Goal: Contribute content: Contribute content

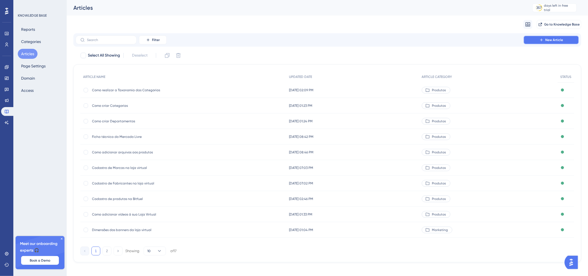
drag, startPoint x: 537, startPoint y: 38, endPoint x: 482, endPoint y: 45, distance: 55.5
click at [537, 38] on button "New Article" at bounding box center [552, 40] width 56 height 9
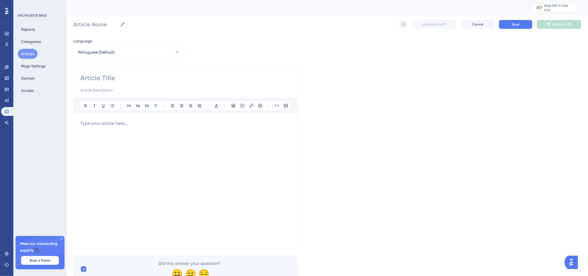
click at [170, 78] on input at bounding box center [185, 78] width 211 height 9
type input "Ofertas"
type input "Ofertas De"
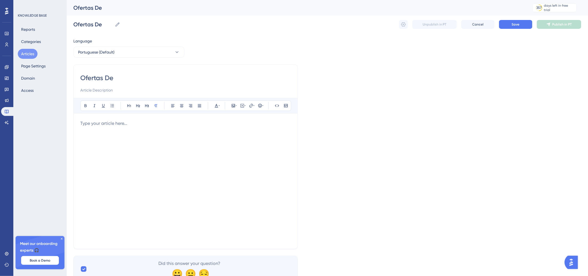
type input "Ofertas Des"
type input "Ofertas Destaque"
drag, startPoint x: 149, startPoint y: 76, endPoint x: 53, endPoint y: 75, distance: 96.4
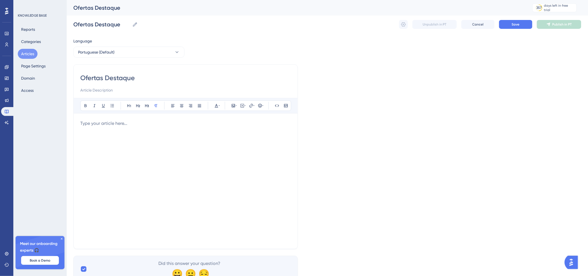
click at [67, 75] on div "Performance Users Engagement Widgets Feedback Product Updates Knowledge Base AI…" at bounding box center [327, 146] width 521 height 292
paste input "Como Destacar Ofertas na página inicial da sua Loja Virtual."
type input "Como Destacar Ofertas na página inicial da sua Loja Virtual."
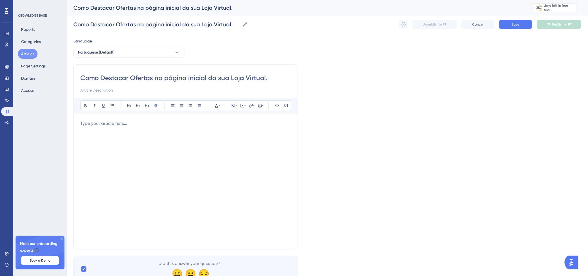
type input "Como Destacar Ofertas na página inicial da sua Loja Virtual"
click at [209, 90] on input at bounding box center [185, 90] width 211 height 7
click at [118, 131] on div at bounding box center [185, 181] width 211 height 122
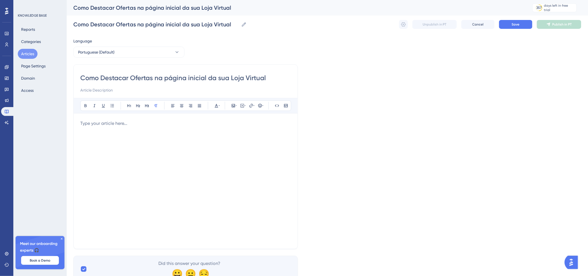
click at [192, 136] on div at bounding box center [185, 181] width 211 height 122
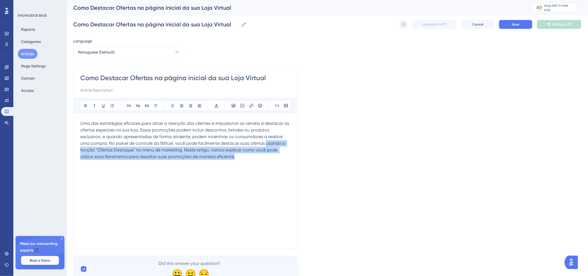
drag, startPoint x: 265, startPoint y: 145, endPoint x: 245, endPoint y: 155, distance: 22.9
click at [245, 155] on p "Uma das estratégias eficazes para atrair a atenção dos clientes e impulsionar a…" at bounding box center [185, 140] width 211 height 40
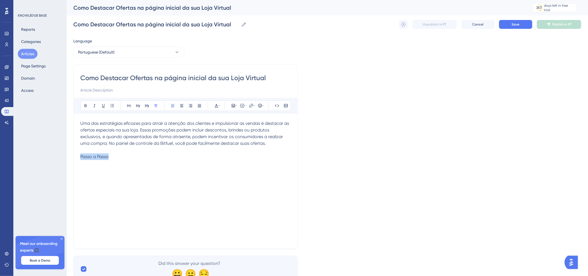
drag, startPoint x: 124, startPoint y: 166, endPoint x: 81, endPoint y: 165, distance: 43.4
click at [81, 165] on div "Uma das estratégias eficazes para atrair a atenção dos clientes e impulsionar a…" at bounding box center [185, 181] width 211 height 122
click at [149, 106] on button at bounding box center [147, 106] width 8 height 8
click at [140, 161] on h3 "Passo a Passo" at bounding box center [185, 161] width 211 height 14
click at [128, 170] on span "1) Acesse a aba "Produtos"" at bounding box center [106, 171] width 53 height 5
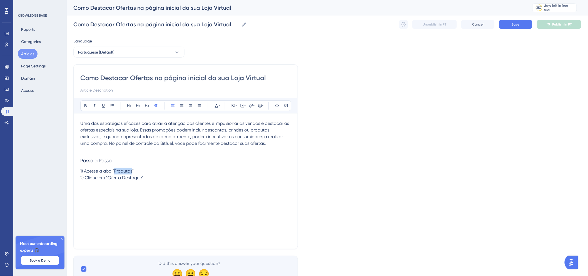
click at [128, 170] on span "1) Acesse a aba "Produtos"" at bounding box center [106, 171] width 53 height 5
click at [121, 179] on span "2) Clique em "Oferta Destaque"" at bounding box center [111, 177] width 63 height 5
click at [126, 171] on span "1) Acesse a aba "Marekting"" at bounding box center [107, 171] width 55 height 5
click at [124, 180] on span "2) Clique em "Ofertad Destaque"" at bounding box center [113, 177] width 66 height 5
click at [153, 177] on p "2) Clique em "Ofertas Destaque"" at bounding box center [185, 178] width 211 height 7
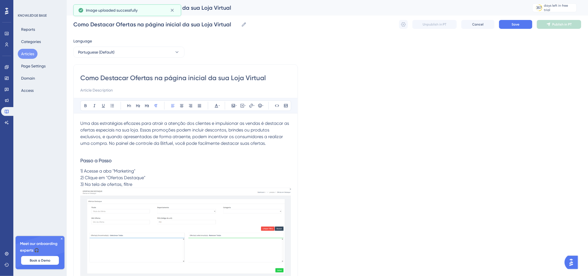
click at [163, 187] on p "3) Na tela de ofertas, filtre" at bounding box center [185, 184] width 211 height 7
click at [144, 186] on span "3) Na tela de ofertas, filtre por Departamento, categoria," at bounding box center [137, 184] width 115 height 5
click at [199, 186] on p "3) Na tela de ofertas, filtre por departamento, categoria," at bounding box center [185, 184] width 211 height 7
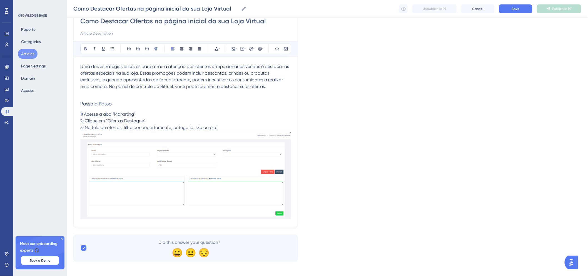
scroll to position [58, 0]
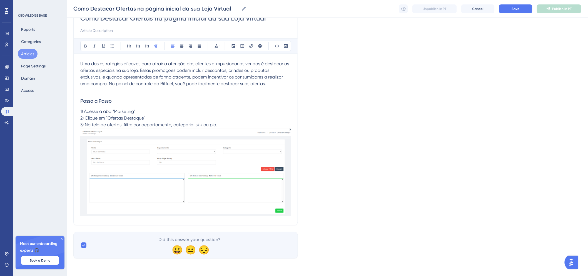
click at [295, 200] on div "Como Destacar Ofertas na página inicial da sua Loja Virtual Bold Italic Underli…" at bounding box center [185, 115] width 225 height 221
click at [294, 207] on div "Como Destacar Ofertas na página inicial da sua Loja Virtual Bold Italic Underli…" at bounding box center [185, 115] width 225 height 221
click at [233, 125] on p "3) Na tela de ofertas, filtre por departamento, categoria, sku ou pid." at bounding box center [185, 125] width 211 height 7
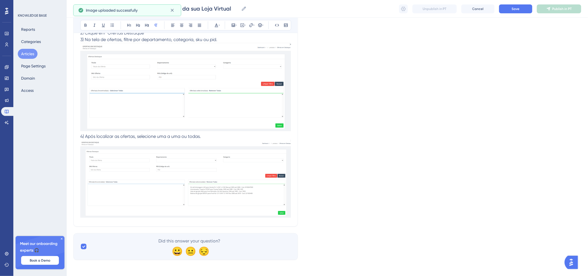
scroll to position [145, 0]
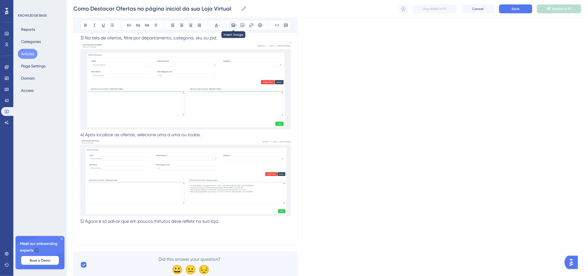
click at [234, 27] on icon at bounding box center [233, 25] width 4 height 4
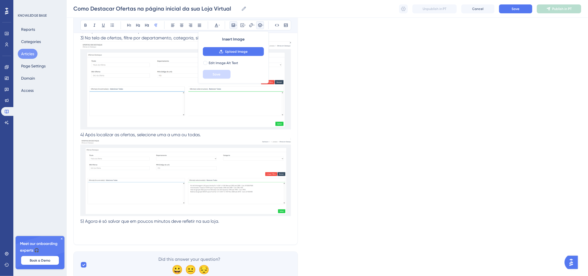
click at [262, 23] on icon at bounding box center [260, 25] width 4 height 4
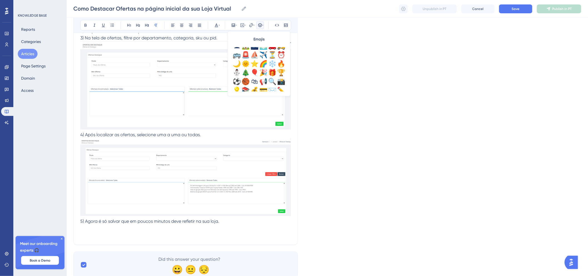
scroll to position [165, 0]
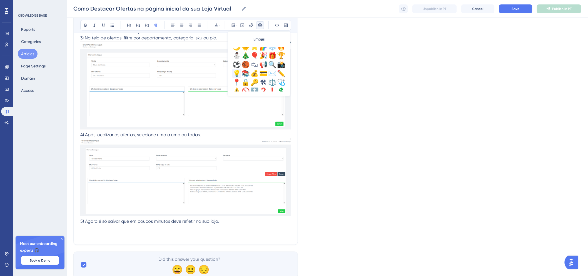
click at [237, 74] on div "💡" at bounding box center [236, 73] width 9 height 9
drag, startPoint x: 132, startPoint y: 231, endPoint x: 132, endPoint y: 235, distance: 3.9
click at [174, 236] on p "💡Dica: Sempre use múltiplos de quatro pois" at bounding box center [185, 235] width 211 height 7
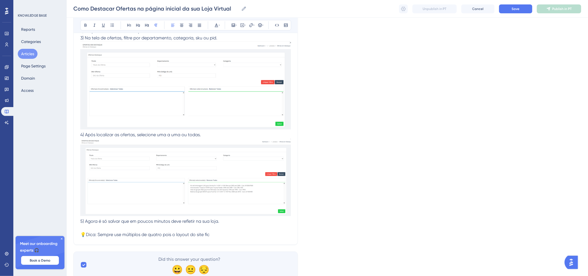
click at [165, 235] on span "💡Dica: Sempre use múltiplos de quatro pois o layout do site fic" at bounding box center [144, 234] width 129 height 5
click at [252, 235] on span "💡Dica: Sempre use múltiplos de quatro para se adaptar melhor ao layout do site …" at bounding box center [166, 234] width 172 height 5
click at [256, 234] on p "💡Dica: Sempre use múltiplos de quatro para se adaptar melhor ao layout do site." at bounding box center [185, 235] width 211 height 7
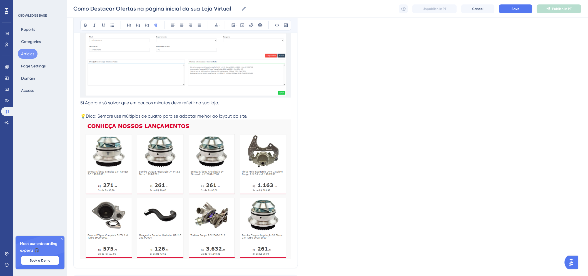
scroll to position [268, 0]
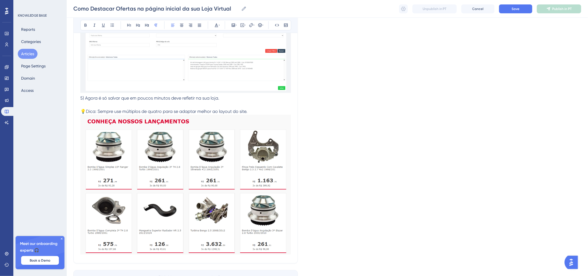
click at [263, 111] on p "💡Dica: Sempre use múltiplos de quatro para se adaptar melhor ao layout do site." at bounding box center [185, 111] width 211 height 7
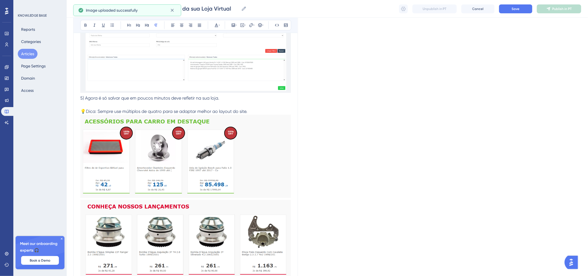
click at [265, 111] on p "💡Dica: Sempre use múltiplos de quatro para se adaptar melhor ao layout do site." at bounding box center [185, 111] width 211 height 7
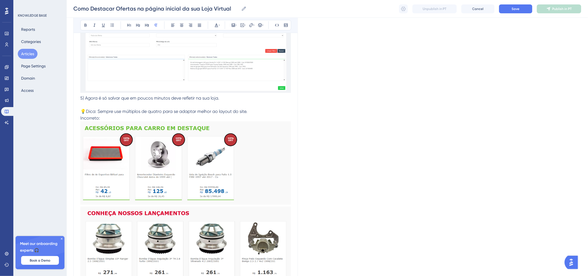
click at [235, 218] on img at bounding box center [185, 277] width 211 height 140
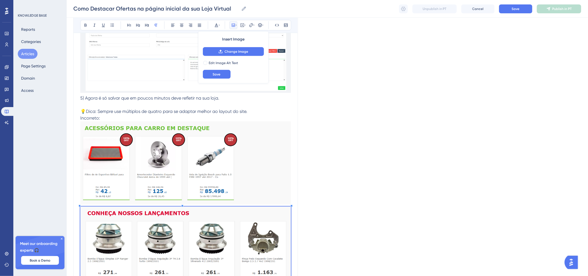
click at [223, 214] on img at bounding box center [185, 277] width 211 height 140
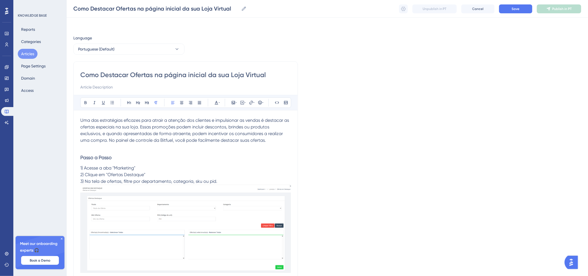
scroll to position [0, 0]
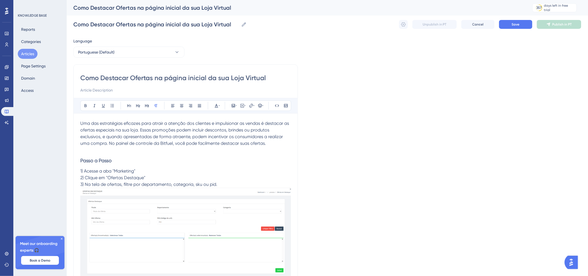
click at [213, 153] on p at bounding box center [185, 150] width 211 height 7
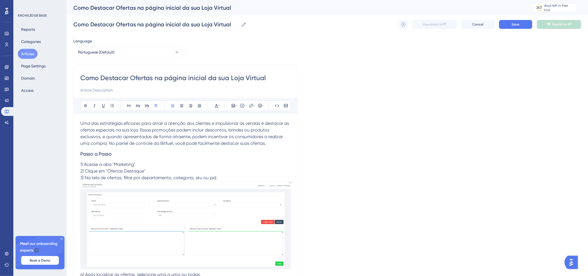
click at [513, 29] on div "Como Destacar Ofertas na página inicial da sua Loja Virtual Como Destacar Ofert…" at bounding box center [327, 25] width 508 height 18
click at [515, 25] on span "Save" at bounding box center [516, 24] width 8 height 4
click at [521, 24] on button "Save" at bounding box center [515, 24] width 33 height 9
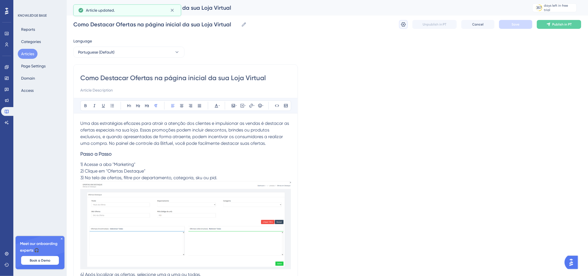
click at [403, 27] on icon at bounding box center [404, 25] width 6 height 6
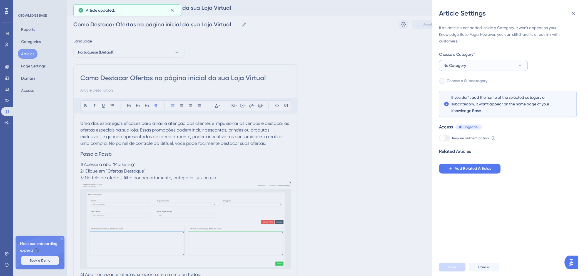
click at [462, 63] on span "No Category" at bounding box center [455, 65] width 23 height 7
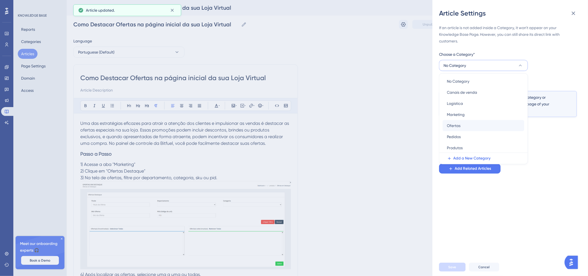
scroll to position [2, 0]
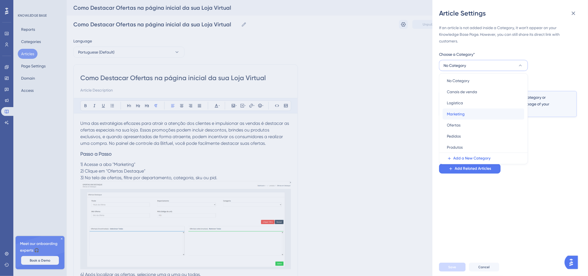
click at [464, 117] on span "Marketing" at bounding box center [456, 114] width 18 height 7
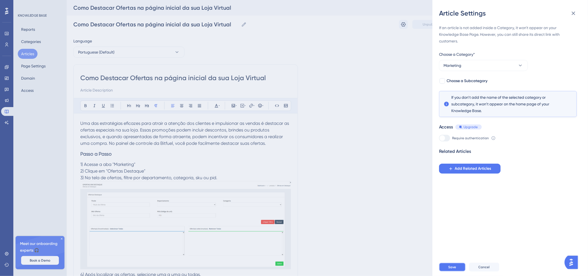
click at [454, 270] on span "Save" at bounding box center [453, 267] width 8 height 4
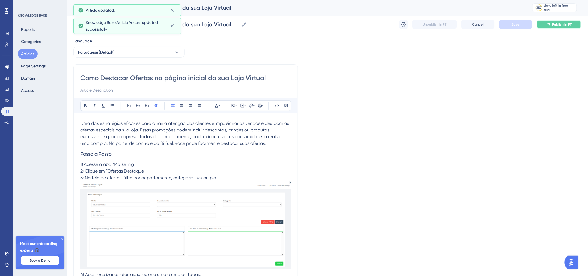
click at [546, 26] on button "Publish in PT" at bounding box center [559, 24] width 44 height 9
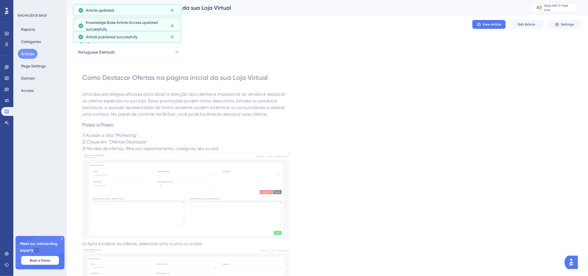
click at [36, 56] on button "Articles" at bounding box center [28, 54] width 20 height 10
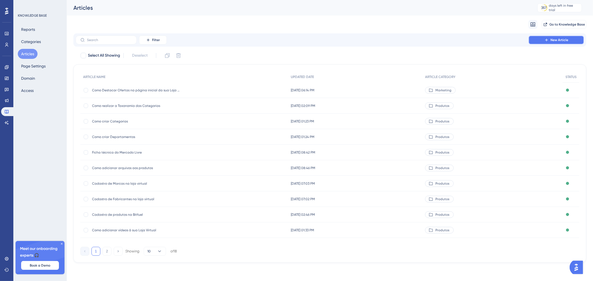
click at [553, 36] on button "New Article" at bounding box center [556, 40] width 56 height 9
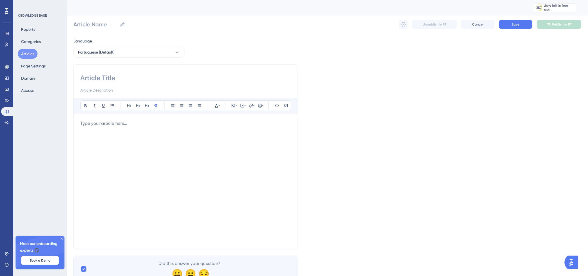
click at [148, 80] on input at bounding box center [185, 78] width 211 height 9
paste input "Automatizar Textos nos seus anúncios/ofertas do Mercado Livre"
type input "Automatizar Textos nos seus anúncios/ofertas do Mercado Livre"
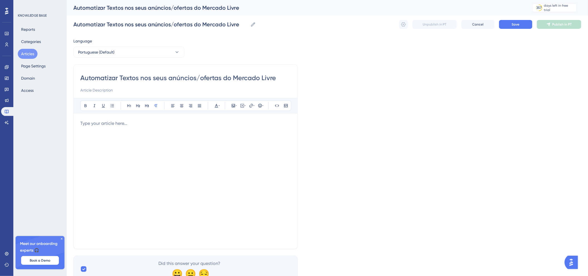
click at [83, 76] on input "Automatizar Textos nos seus anúncios/ofertas do Mercado Livre" at bounding box center [185, 78] width 211 height 9
type input "Como utomatizar Textos nos seus anúncios/ofertas do Mercado Livre"
type input "Como Automatizar Textos nos seus anúncios/ofertas do Mercado Livre"
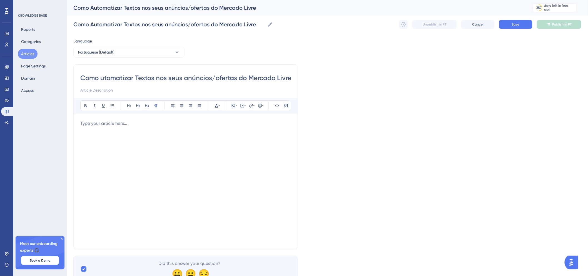
type input "Como automatizar Textos nos seus anúncios/ofertas do Mercado Livre"
click at [145, 78] on input "Como automatizar Textos nos seus anúncios/ofertas do Mercado Livre" at bounding box center [185, 78] width 211 height 9
type input "Como automatizar textos nos seus anúncios/ofertas do Mercado Livre"
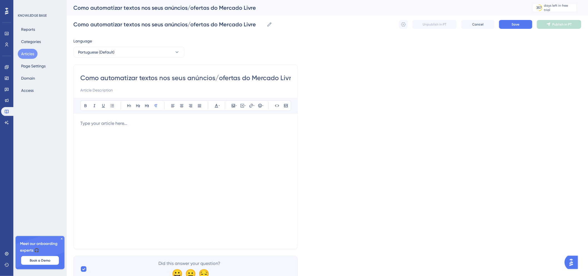
drag, startPoint x: 161, startPoint y: 78, endPoint x: 221, endPoint y: 76, distance: 59.5
click at [221, 76] on input "Como automatizar textos nos seus anúncios/ofertas do Mercado Livre" at bounding box center [185, 78] width 211 height 9
type input "Como automatizar textos ofertas do Mercado Livre"
type input "Como automatizar textos para ofertas do Mercado Livre"
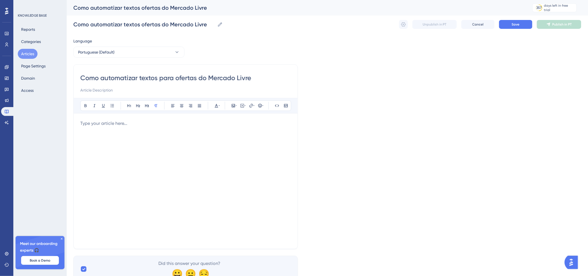
type input "Como automatizar textos para ofertas do Mercado Livre"
click at [221, 85] on div "Como automatizar textos para ofertas do Mercado Livre" at bounding box center [185, 84] width 211 height 20
click at [208, 79] on input "Como automatizar textos para ofertas do Mercado Livre" at bounding box center [185, 78] width 211 height 9
click at [180, 85] on div "Como automatizar textos para ofertas do Mercado Livre" at bounding box center [185, 84] width 211 height 20
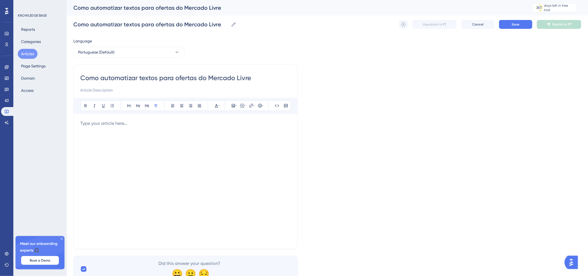
click at [173, 121] on p at bounding box center [185, 123] width 211 height 7
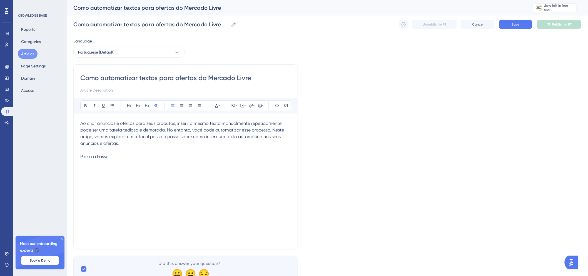
click at [133, 164] on div "Ao criar anúncios e ofertas para seus produtos, inserir o mesmo texto manualmen…" at bounding box center [185, 181] width 211 height 122
drag, startPoint x: 131, startPoint y: 157, endPoint x: 38, endPoint y: 152, distance: 93.5
click at [67, 152] on div "Performance Users Engagement Widgets Feedback Product Updates Knowledge Base AI…" at bounding box center [327, 146] width 521 height 292
click at [129, 152] on p at bounding box center [185, 150] width 211 height 7
click at [111, 163] on div "Ao criar anúncios e ofertas para seus produtos, inserir o mesmo texto manualmen…" at bounding box center [185, 181] width 211 height 122
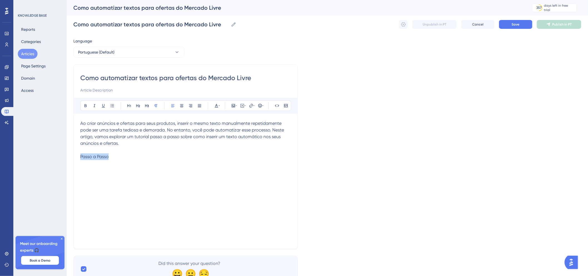
drag, startPoint x: 113, startPoint y: 160, endPoint x: 76, endPoint y: 159, distance: 37.3
click at [76, 159] on div "Como automatizar textos para ofertas do Mercado Livre Bold Italic Underline Bul…" at bounding box center [185, 156] width 225 height 185
click at [148, 106] on icon at bounding box center [147, 105] width 4 height 3
click at [118, 159] on h3 "Passo a Passo" at bounding box center [185, 161] width 211 height 14
click at [118, 148] on p at bounding box center [185, 150] width 211 height 7
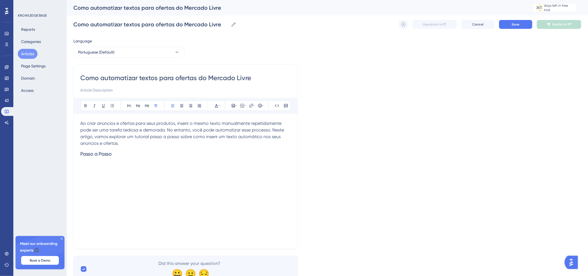
click at [125, 156] on h3 "Passo a Passo" at bounding box center [185, 154] width 211 height 14
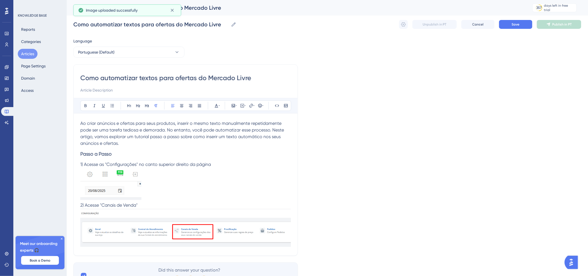
click at [93, 205] on span "2) Acesse "Canais de Venda"" at bounding box center [108, 205] width 57 height 5
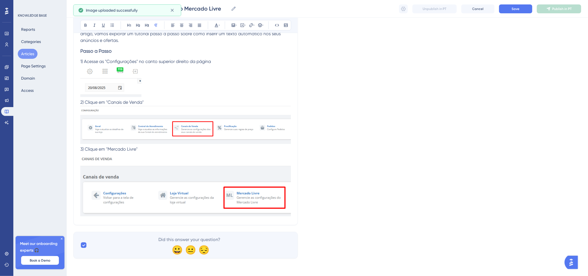
scroll to position [101, 0]
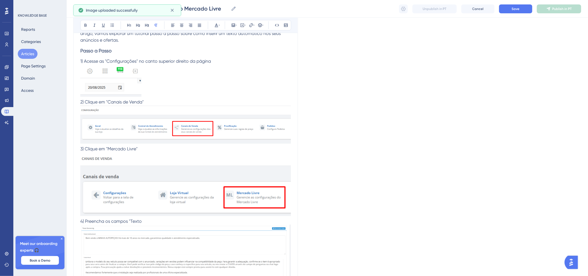
click at [177, 224] on p "4) Preencha os campos "Texto" at bounding box center [185, 221] width 211 height 7
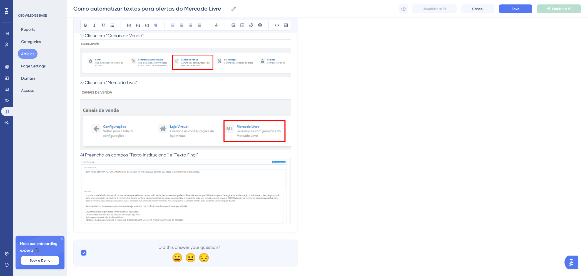
scroll to position [176, 0]
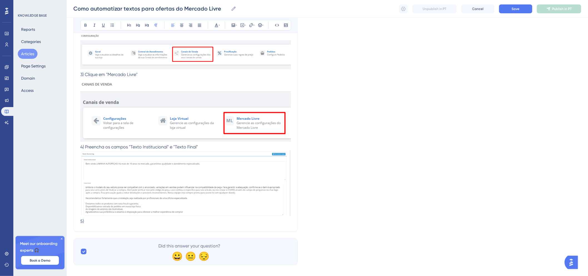
click at [216, 148] on p "4) Preencha os campos "Texto Institucional" e "Texto Final"" at bounding box center [185, 147] width 211 height 7
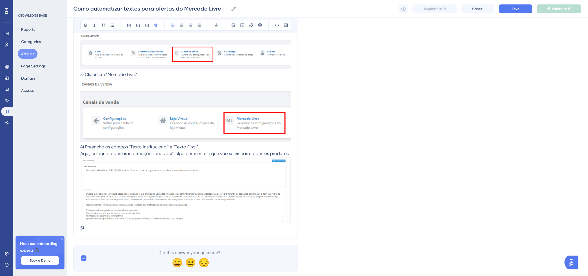
click at [248, 228] on p "5)" at bounding box center [185, 228] width 211 height 7
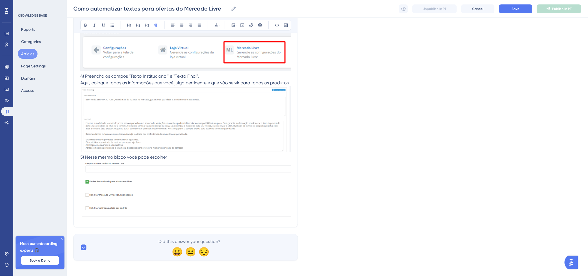
scroll to position [249, 0]
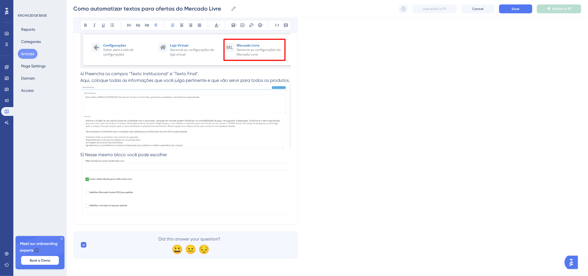
click at [208, 153] on p "5) Nesse mesmo bloco você pode escolher" at bounding box center [185, 155] width 211 height 7
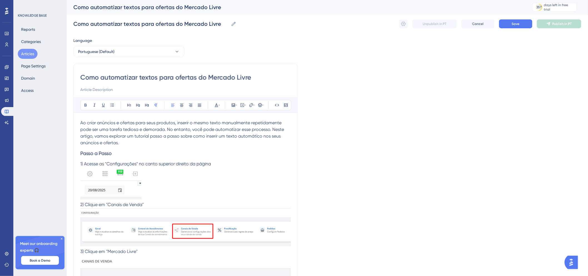
scroll to position [0, 0]
click at [158, 78] on input "Como automatizar textos para ofertas do Mercado Livre" at bounding box center [185, 78] width 211 height 9
type input "Como automatizar textos, para ofertas do Mercado Livre"
type input "Como automatizar te para ofertas do Mercado Livre"
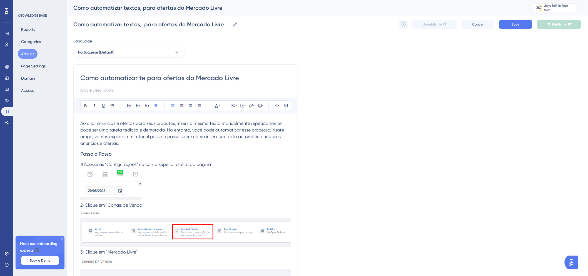
type input "Como automatizar te para ofertas do Mercado Livre"
type input "Como automatizar textos e confi para ofertas do Mercado Livre"
type input "Como automatizar textos e configu para ofertas do Mercado Livre"
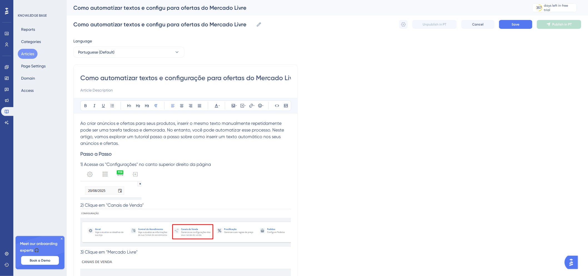
type input "Como automatizar textos e configurações para ofertas do Mercado Livre"
type input "Como automatizar textos e configurações ofertas do Mercado Livre"
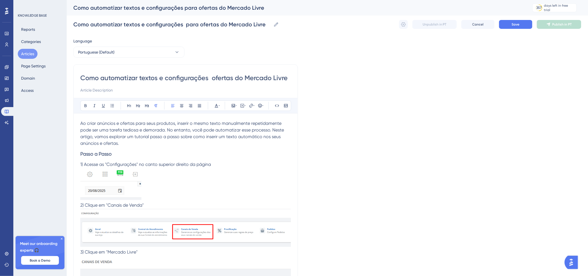
type input "Como automatizar textos e configurações ofertas do Mercado Livre"
type input "Como automatizar textos e configurações nas ofertas do Mercado Livre"
click at [268, 93] on input at bounding box center [185, 90] width 211 height 7
click at [332, 86] on div "Language Portuguese (Default) Como automatizar textos e configurações nas ofert…" at bounding box center [327, 277] width 508 height 479
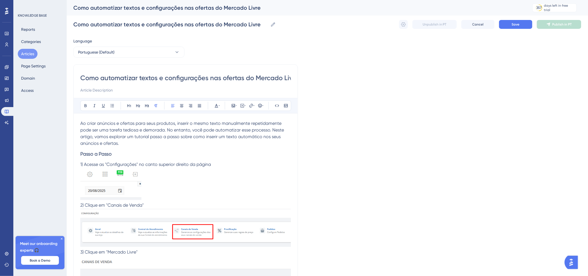
click at [190, 79] on input "Como automatizar textos e configurações nas ofertas do Mercado Livre" at bounding box center [185, 78] width 211 height 9
type input "Como automatizar textos e nas ofertas do Mercado Livre"
type input "Como automatizar nas ofertas do Mercado Livre"
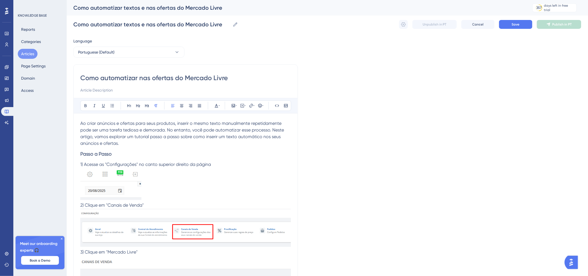
type input "Como automatizar nas ofertas do Mercado Livre"
type input "Como automatizar textos e nas ofertas do Mercado Livre"
type input "Como automatizar textos enas ofertas do Mercado Livre"
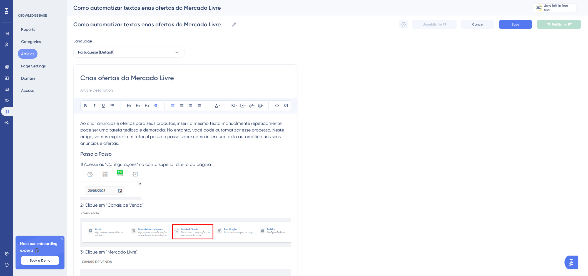
type input "nas ofertas do Mercado Livre"
type input "Aunas ofertas do Mercado Livre"
type input "Automainas ofertas do Mercado Livre"
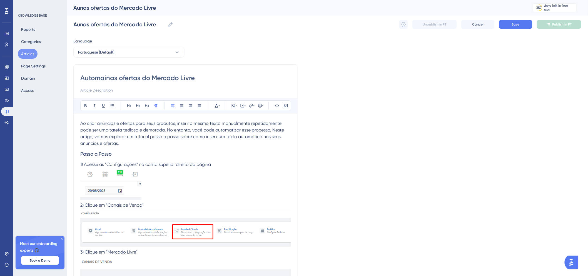
type input "Automainas ofertas do Mercado Livre"
type input "Automatizando tnas ofertas do Mercado Livre"
type input "Automatizando textos e nas ofertas do Mercado Livre"
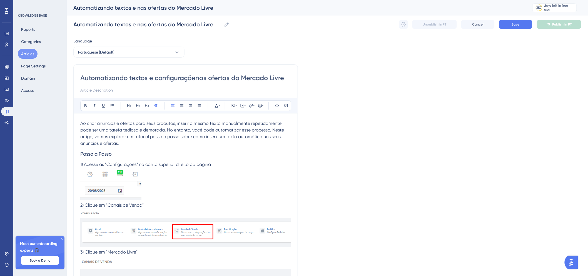
type input "Automatizando textos e configuraçõesnas ofertas do Mercado Livre"
type input "Automatizando textos e configurações nas ofertas do Mercado Livre"
type input "Automatizando textos e configurações logísticas nas ofertas do Mercado Livre"
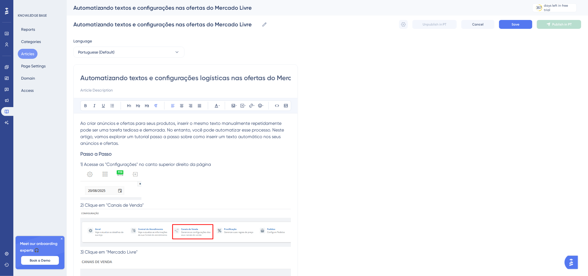
type input "Automatizando textos e configurações logísticas nas ofertas do Mercado Livre"
type input "Automatizando textos e configurações logísticas as ofertas do Mercado Livre"
type input "Automatizando textos e configurações logísticas Mercado Livre"
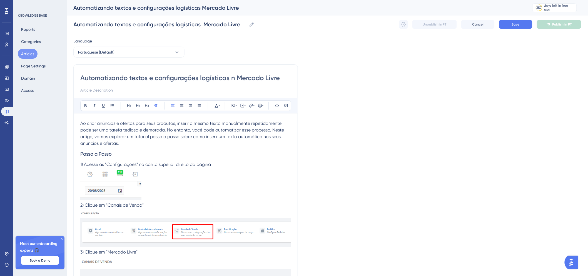
type input "Automatizando textos e configurações logísticas no Mercado Livre"
click at [337, 84] on div "Language Portuguese (Default) Automatizando textos e configurações logísticas n…" at bounding box center [327, 277] width 508 height 479
click at [157, 90] on input at bounding box center [185, 90] width 211 height 7
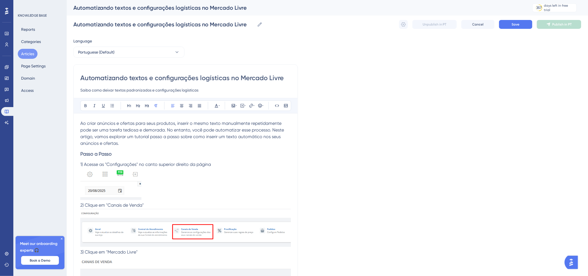
drag, startPoint x: 128, startPoint y: 90, endPoint x: 151, endPoint y: 89, distance: 23.3
click at [151, 89] on input "Saiba como deixar textos padronizados e configurações logísticas" at bounding box center [185, 90] width 211 height 7
click at [184, 92] on input "Saiba como deixar textos e configurações logísticas" at bounding box center [185, 90] width 211 height 7
paste input "padronizados"
click at [127, 89] on input "Saiba como deixar textos e configurações logísticas padronizados" at bounding box center [185, 90] width 211 height 7
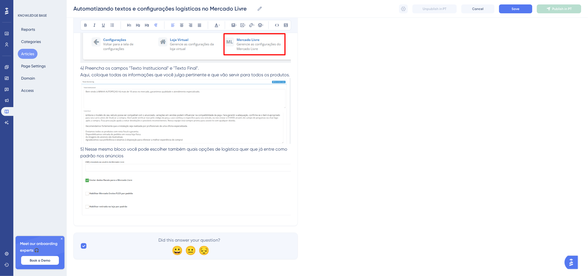
scroll to position [256, 0]
type input "Saiba como deixar textos e configurações logísticas padronizados"
click at [157, 156] on p "5) Nesse mesmo bloco você pode escolher também quais opções de logística quer q…" at bounding box center [185, 151] width 211 height 13
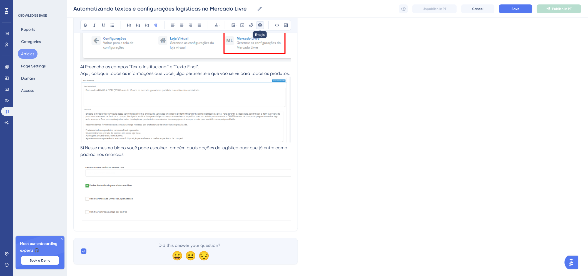
click at [258, 26] on icon at bounding box center [260, 25] width 4 height 4
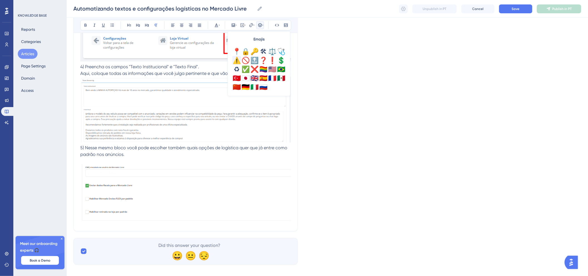
scroll to position [165, 0]
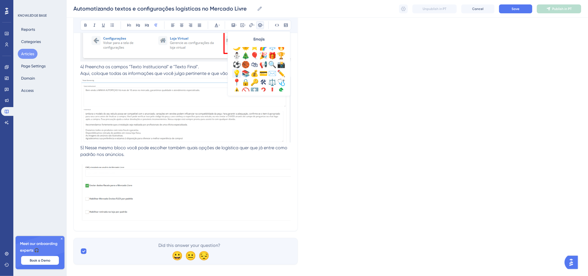
click at [239, 70] on div "💡" at bounding box center [236, 73] width 9 height 9
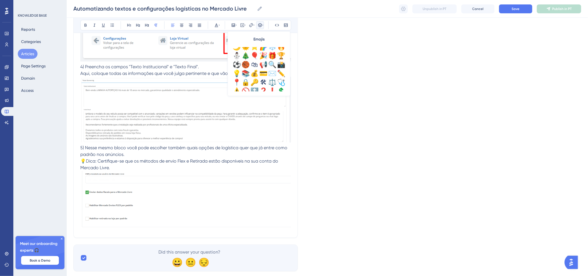
click at [98, 161] on span "💡Dica: Certifique-se que os métodos de envio Flex e Retirada estão disponíveis …" at bounding box center [179, 165] width 199 height 12
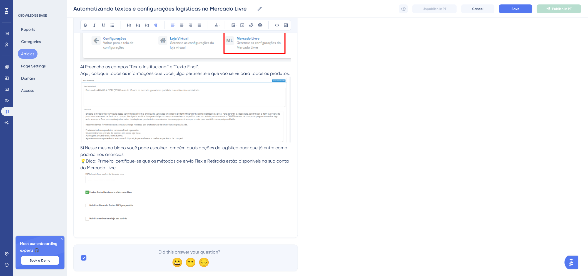
click at [140, 166] on p "💡Dica: Primeiro, certifique-se que os métodos de envio Flex e Retirada estão di…" at bounding box center [185, 164] width 211 height 13
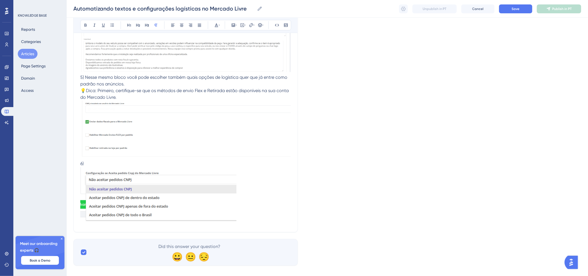
scroll to position [334, 0]
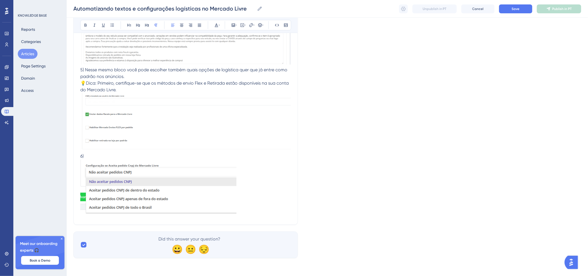
click at [99, 157] on p "6)" at bounding box center [185, 156] width 211 height 7
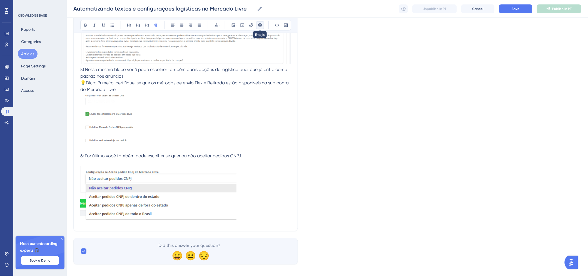
click at [259, 26] on icon at bounding box center [260, 25] width 4 height 4
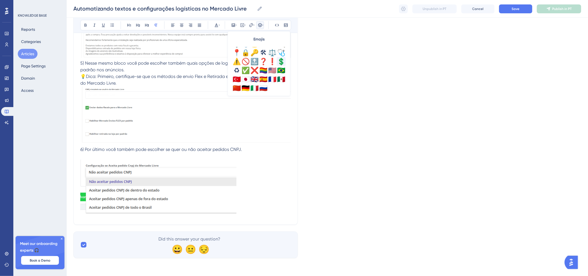
scroll to position [196, 0]
click at [238, 63] on div "⚠️" at bounding box center [236, 60] width 9 height 9
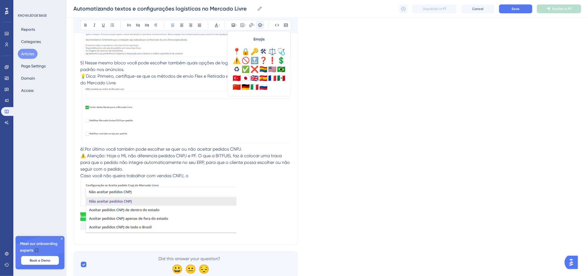
click at [198, 155] on span "⚠️ Atenção: Hoje o ML não diferencia pedidos CNPJ e PF. O que a BITFUEL faz é c…" at bounding box center [185, 163] width 211 height 19
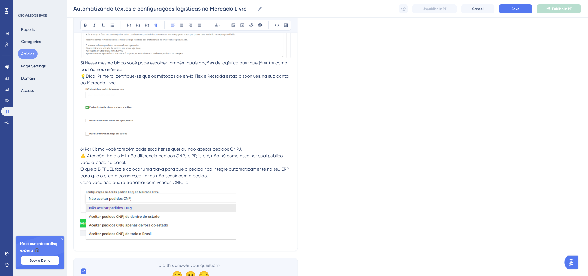
click at [193, 187] on img at bounding box center [158, 214] width 156 height 56
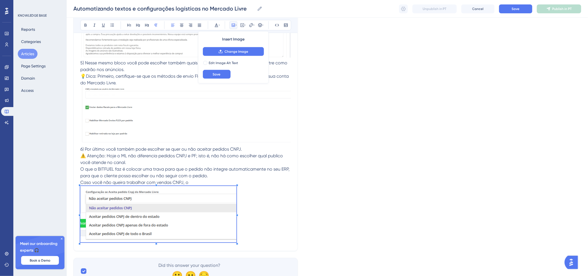
click at [193, 182] on p "O que a BITFUEL faz é colocar uma trava para que o pedido não integre automatic…" at bounding box center [185, 176] width 211 height 20
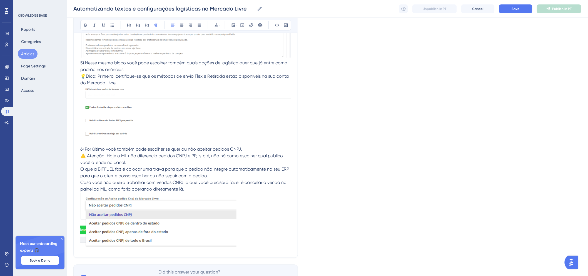
click at [192, 192] on p "O que a BITFUEL faz é colocar uma trava para que o pedido não integre automatic…" at bounding box center [185, 179] width 211 height 27
click at [214, 177] on p "O que a BITFUEL faz é colocar uma trava para que o pedido não integre automatic…" at bounding box center [185, 179] width 211 height 27
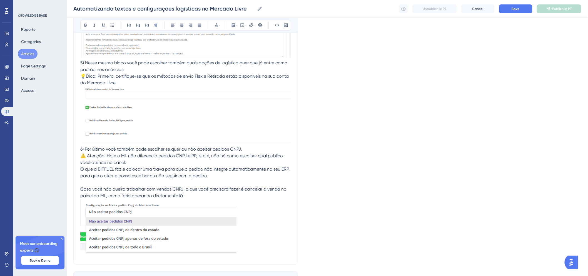
click at [213, 198] on p "O que a BITFUEL faz é colocar uma trava para que o pedido não integre automatic…" at bounding box center [185, 182] width 211 height 33
click at [290, 171] on p "O que a BITFUEL faz é colocar uma trava para que o pedido não integre automatic…" at bounding box center [185, 182] width 211 height 33
click at [175, 176] on span "O que a BITFUEL faz é colocar uma trava para que o pedido não integre automatic…" at bounding box center [185, 173] width 210 height 12
click at [169, 192] on span "Caso você não queira trabalhar com vendas CNPJ, o que você precisará fazer é ca…" at bounding box center [183, 193] width 207 height 12
click at [195, 192] on p "O que a BITFUEL faz é colocar uma trava para que o pedido não integre automatic…" at bounding box center [185, 182] width 211 height 33
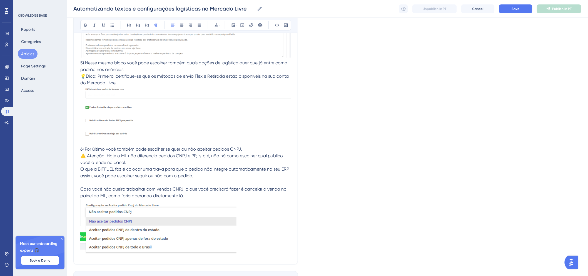
click at [193, 198] on p "O que a BITFUEL faz é colocar uma trava para que o pedido não integre automatic…" at bounding box center [185, 182] width 211 height 33
click at [193, 182] on p "O que a BITFUEL faz é colocar uma trava para que o pedido não integre automatic…" at bounding box center [185, 182] width 211 height 33
drag, startPoint x: 149, startPoint y: 177, endPoint x: 192, endPoint y: 176, distance: 43.4
click at [192, 176] on span "O que a BITFUEL faz é colocar uma trava para que o pedido não integre automatic…" at bounding box center [185, 173] width 210 height 12
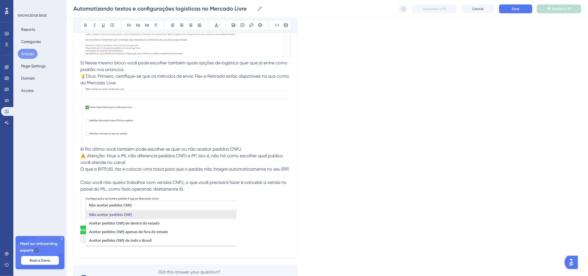
click at [189, 176] on p "O que a BITFUEL faz é colocar uma trava para que o pedido não integre automatic…" at bounding box center [185, 179] width 211 height 27
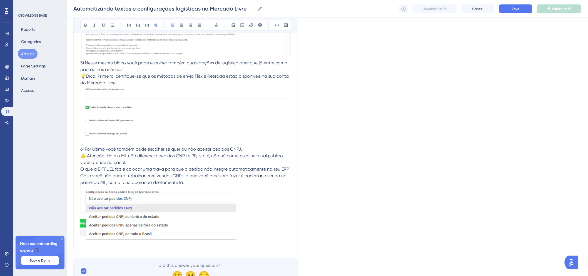
click at [192, 185] on p "O que a BITFUEL faz é colocar uma trava para que o pedido não integre automatic…" at bounding box center [185, 176] width 211 height 20
click at [285, 210] on p at bounding box center [185, 215] width 211 height 58
click at [217, 245] on p "7) Ao final, salve as configurações para não perder nada!" at bounding box center [185, 248] width 211 height 7
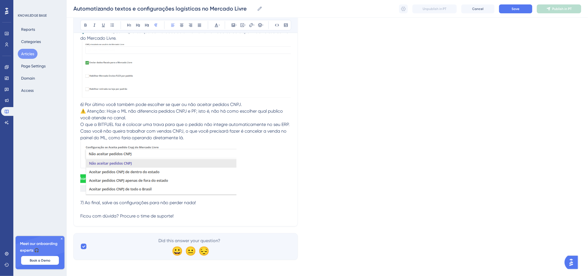
scroll to position [388, 0]
click at [516, 10] on span "Save" at bounding box center [516, 9] width 8 height 4
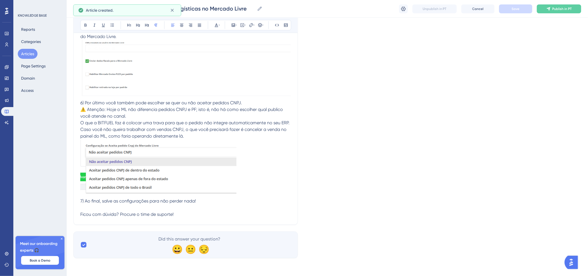
scroll to position [37, 0]
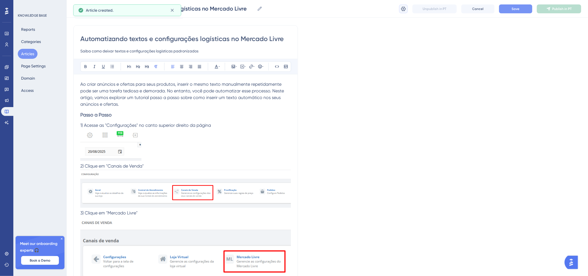
click at [405, 11] on icon at bounding box center [404, 9] width 6 height 6
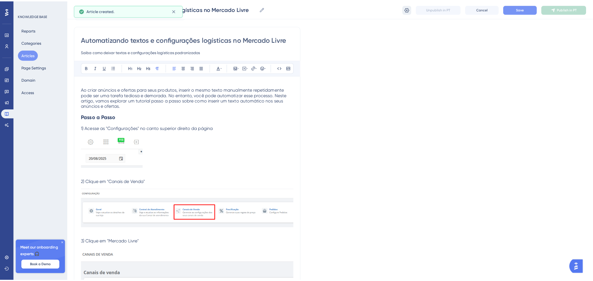
scroll to position [0, 0]
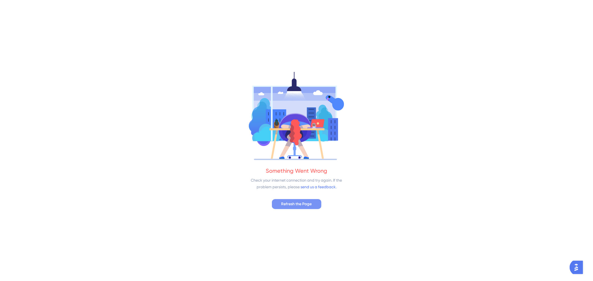
click at [312, 207] on span "Refresh the Page" at bounding box center [296, 204] width 31 height 7
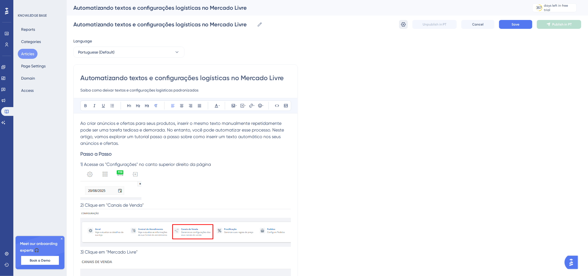
click at [406, 25] on icon at bounding box center [403, 24] width 5 height 4
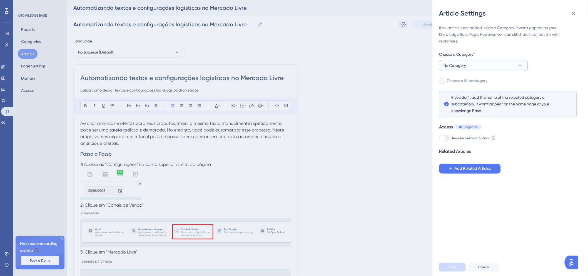
click at [468, 64] on button "No Category" at bounding box center [483, 65] width 89 height 11
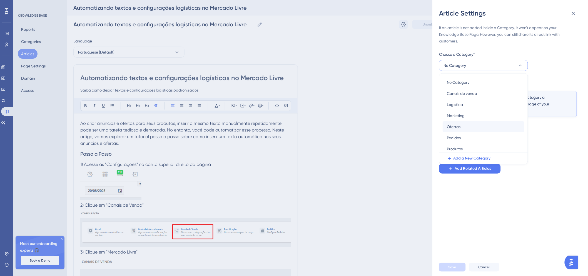
scroll to position [2, 0]
click at [465, 129] on div "Ofertas Ofertas" at bounding box center [483, 125] width 73 height 11
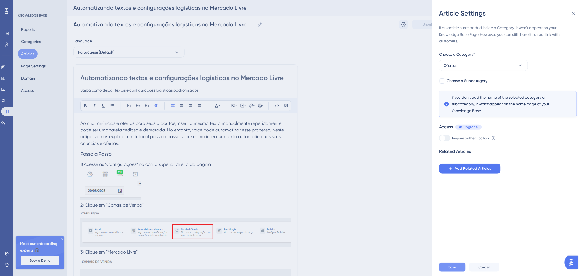
click at [457, 272] on button "Save" at bounding box center [452, 267] width 27 height 9
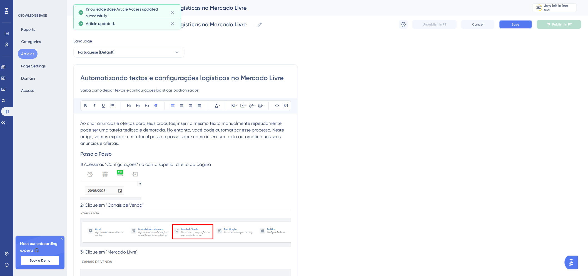
click at [516, 22] on span "Save" at bounding box center [516, 24] width 8 height 4
click at [560, 25] on span "Publish in PT" at bounding box center [561, 24] width 19 height 4
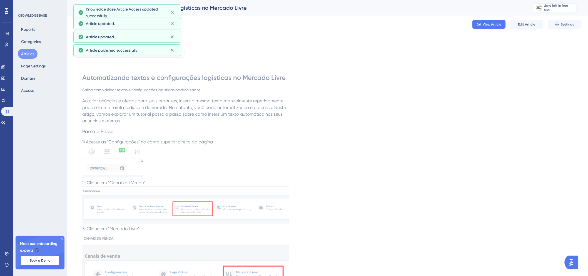
click at [21, 57] on button "Articles" at bounding box center [28, 54] width 20 height 10
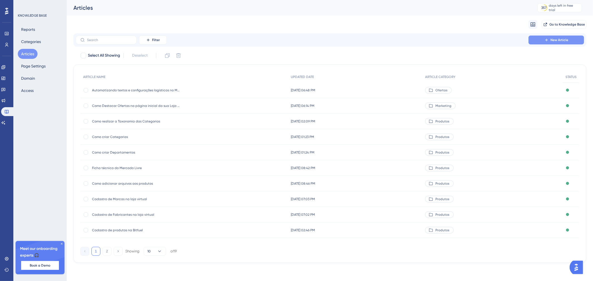
click at [537, 42] on button "New Article" at bounding box center [556, 40] width 56 height 9
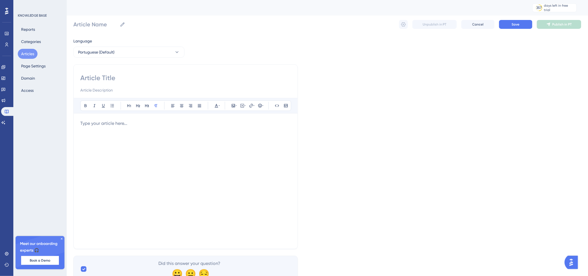
click at [122, 74] on input at bounding box center [185, 78] width 211 height 9
paste input "Editar as Informações dos Produtos de Forma Massiva"
type input "Editar as Informações dos Produtos de Forma Massiva"
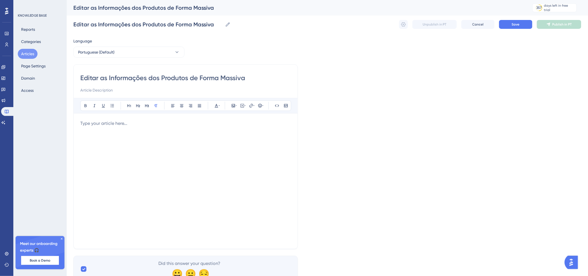
paste input "A plataforma Bitfuel oferece uma funcionalidade que permite editar informações …"
type input "Editar as Informações dos Produtos de Forma MassivaA plataforma Bitfuel oferece…"
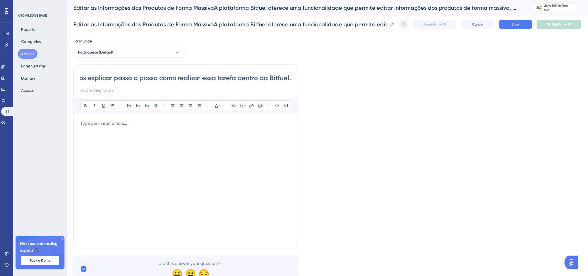
type input "Editar as Informações dos Produtos de Forma Massiva"
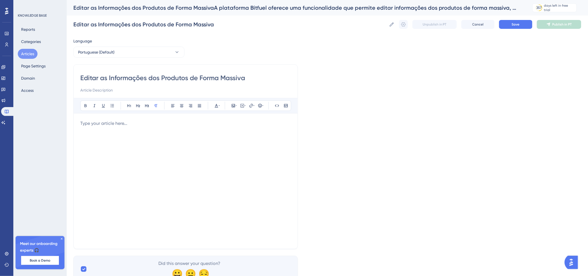
click at [143, 119] on div "Bold Italic Underline Bullet Point Heading 1 Heading 2 Heading 3 Normal Align L…" at bounding box center [185, 170] width 211 height 145
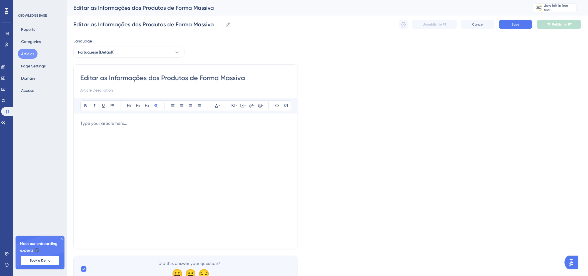
click at [112, 124] on p at bounding box center [185, 123] width 211 height 7
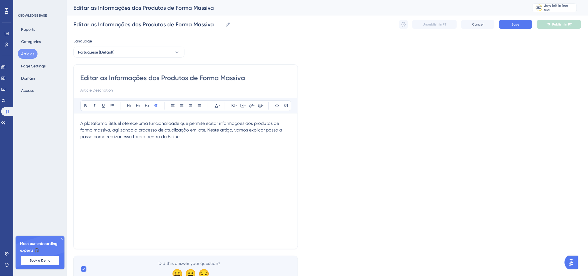
click at [112, 124] on span "A plataforma Bitfuel oferece uma funcionalidade que permite editar informações …" at bounding box center [181, 130] width 203 height 19
drag, startPoint x: 191, startPoint y: 124, endPoint x: 79, endPoint y: 117, distance: 112.2
click at [82, 124] on span "A plataforma oferece uma funcionalidade que permite editar informações dos prod…" at bounding box center [181, 130] width 203 height 19
click at [85, 123] on span "AÉ possível editar informações dos produtos de forma massiva, agilizando o proc…" at bounding box center [183, 127] width 207 height 12
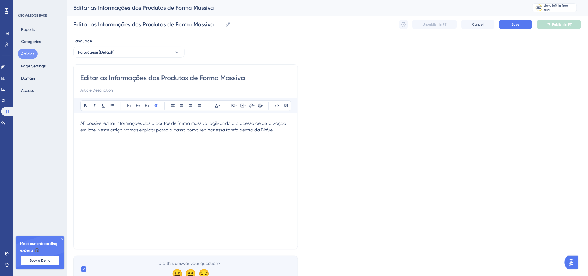
click at [83, 123] on span "AÉ possível editar informações dos produtos de forma massiva, agilizando o proc…" at bounding box center [183, 127] width 207 height 12
click at [267, 132] on p "É possível editar informações dos produtos de forma massiva, agilizando o proce…" at bounding box center [185, 126] width 211 height 13
drag, startPoint x: 267, startPoint y: 129, endPoint x: 253, endPoint y: 129, distance: 13.9
click at [252, 129] on p "É possível editar informações dos produtos de forma massiva, agilizando o proce…" at bounding box center [185, 126] width 211 height 13
click at [260, 106] on icon at bounding box center [260, 106] width 4 height 4
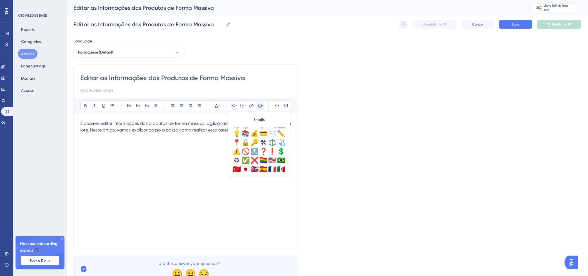
scroll to position [196, 0]
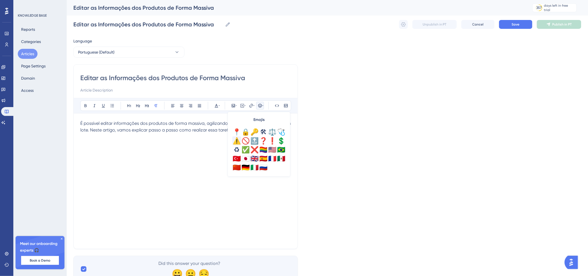
click at [239, 140] on div "⚠️" at bounding box center [236, 141] width 9 height 9
click at [168, 134] on p at bounding box center [185, 137] width 211 height 7
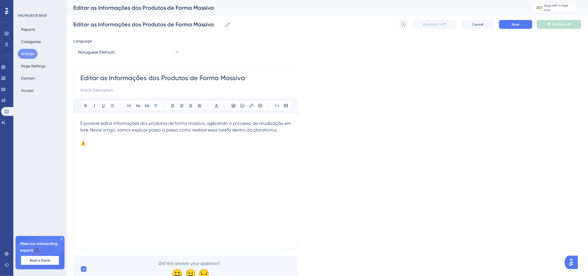
click at [168, 146] on p "⚠️" at bounding box center [185, 143] width 211 height 7
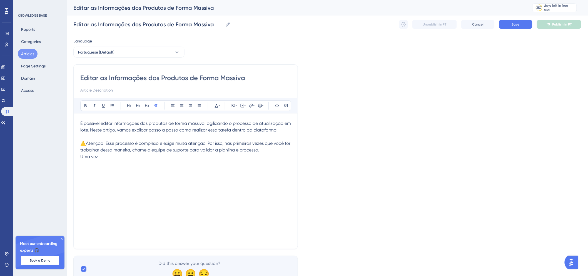
click at [253, 169] on div "É possível editar informações dos produtos de forma massiva, agilizando o proce…" at bounding box center [185, 181] width 211 height 122
drag, startPoint x: 217, startPoint y: 150, endPoint x: 259, endPoint y: 152, distance: 42.5
click at [259, 152] on span "⚠️Atenção: Esse processo é complexo e exige muita atenção. Por isso, nas primei…" at bounding box center [185, 147] width 211 height 12
click at [136, 176] on div "É possível editar informações dos produtos de forma massiva, agilizando o proce…" at bounding box center [185, 181] width 211 height 122
click at [261, 106] on icon at bounding box center [260, 106] width 4 height 4
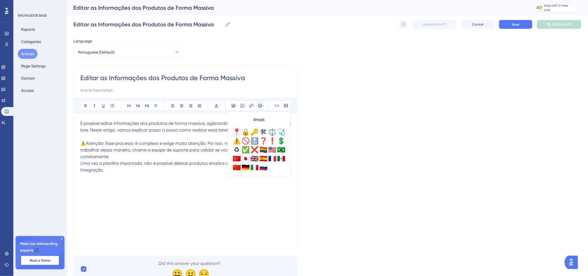
click at [235, 134] on div "📍" at bounding box center [236, 132] width 9 height 9
click at [271, 143] on div "❗" at bounding box center [272, 141] width 9 height 9
click at [149, 186] on p "❗" at bounding box center [185, 183] width 211 height 7
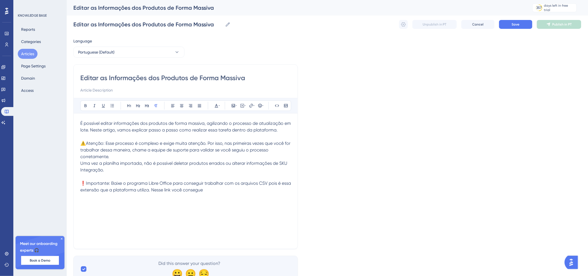
click at [263, 190] on p "❗Importante: Baixe o programa Libre Office para conseguir trabalhar com os arqu…" at bounding box center [185, 186] width 211 height 13
click at [143, 191] on span "❗Importante: Baixe o programa Libre Office para conseguir trabalhar com os arqu…" at bounding box center [186, 187] width 212 height 12
drag, startPoint x: 162, startPoint y: 190, endPoint x: 181, endPoint y: 188, distance: 18.4
click at [181, 188] on span "❗Importante: Baixe o programa Libre Office para conseguir trabalhar com os arqu…" at bounding box center [186, 187] width 212 height 12
click at [253, 103] on button at bounding box center [251, 106] width 8 height 8
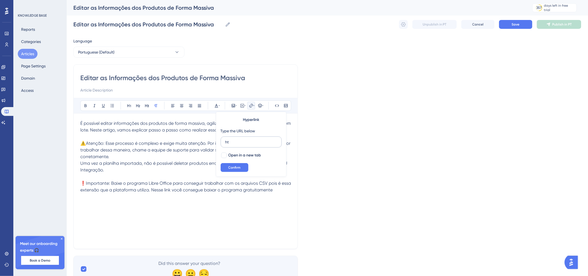
type input "h"
type input "[URL][DOMAIN_NAME]"
click at [242, 167] on button "Confirm" at bounding box center [235, 167] width 28 height 9
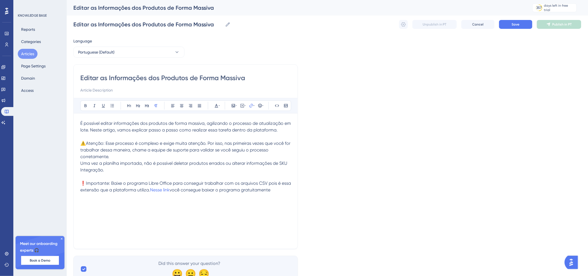
click at [192, 197] on div "É possível editar informações dos produtos de forma massiva, agilizando o proce…" at bounding box center [185, 181] width 211 height 122
click at [283, 192] on p "❗Importante: Baixe o programa Libre Office para conseguir trabalhar com os arqu…" at bounding box center [185, 186] width 211 height 13
drag, startPoint x: 128, startPoint y: 204, endPoint x: 57, endPoint y: 205, distance: 71.4
click at [67, 205] on div "Performance Users Engagement Widgets Feedback Product Updates Knowledge Base AI…" at bounding box center [327, 146] width 521 height 292
click at [145, 106] on icon at bounding box center [147, 106] width 4 height 4
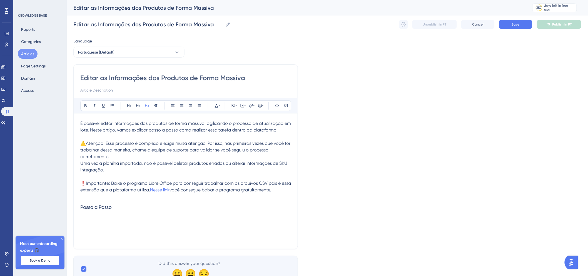
click at [139, 201] on h3 "Passo a Passo" at bounding box center [185, 207] width 211 height 14
click at [139, 195] on p at bounding box center [185, 197] width 211 height 7
click at [145, 208] on h3 "Passo a Passo" at bounding box center [185, 207] width 211 height 14
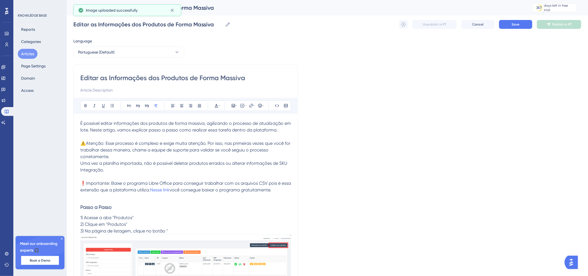
click at [186, 235] on img at bounding box center [185, 262] width 211 height 54
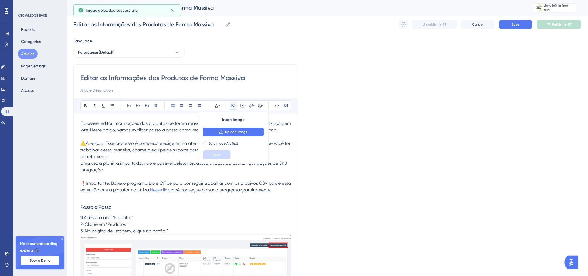
click at [186, 233] on p "3) Na página de listagem, clique no botão "" at bounding box center [185, 231] width 211 height 7
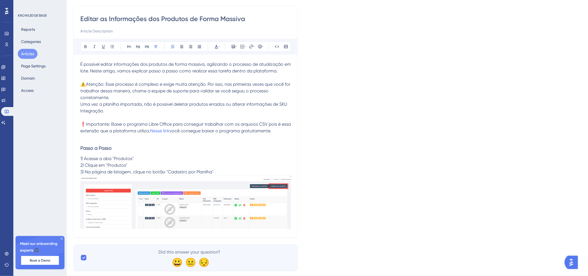
scroll to position [62, 0]
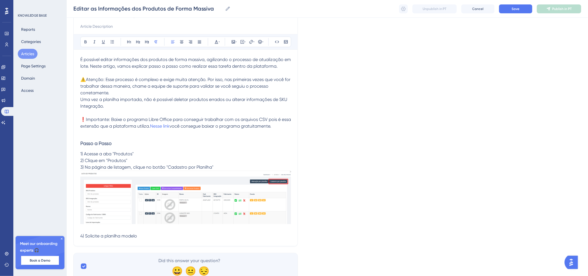
click at [202, 236] on p "4) Solicite a planilha modelo" at bounding box center [185, 236] width 211 height 7
drag, startPoint x: 134, startPoint y: 251, endPoint x: 162, endPoint y: 239, distance: 30.4
click at [134, 250] on div "Editar as Informações dos Produtos de Forma Massiva Bold Italic Underline Bulle…" at bounding box center [185, 127] width 225 height 253
click at [168, 238] on span "4) Solicite a planilha modelo para o time de suporte" at bounding box center [132, 236] width 104 height 5
click at [196, 238] on p "4) Solicite a planilha modelo para o time de suporte" at bounding box center [185, 236] width 211 height 7
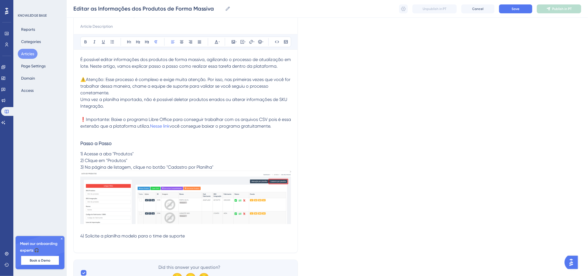
click at [197, 168] on span "3) Na página de listagem, clique no botão "Cadastro por Planilha"" at bounding box center [146, 167] width 133 height 5
click at [221, 195] on img at bounding box center [185, 198] width 211 height 54
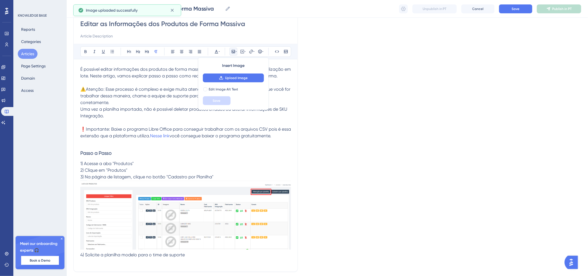
scroll to position [65, 0]
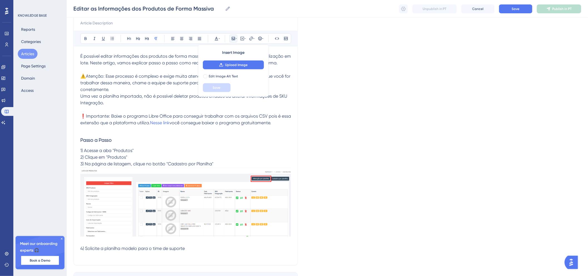
click at [202, 246] on p "4) Solicite a planilha modelo para o time de suporte" at bounding box center [185, 249] width 211 height 7
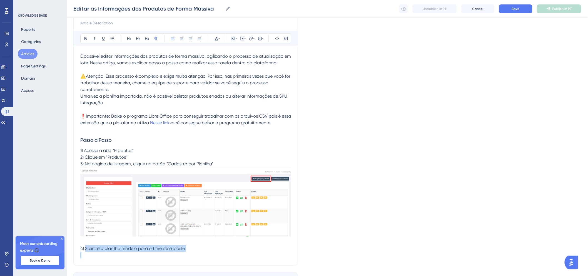
drag, startPoint x: 198, startPoint y: 252, endPoint x: 86, endPoint y: 248, distance: 112.9
click at [86, 248] on div "É possível editar informações dos produtos de forma massiva, agilizando o proce…" at bounding box center [185, 156] width 211 height 206
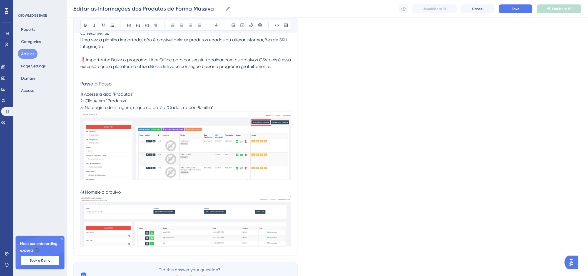
scroll to position [152, 0]
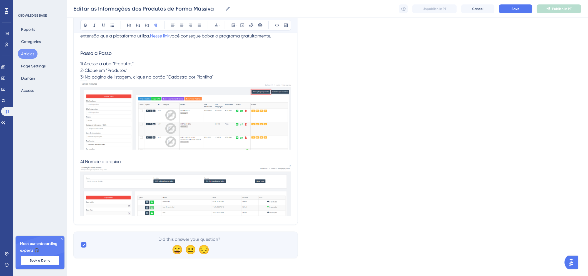
click at [124, 162] on p "4) Nomeie o arquivo" at bounding box center [185, 162] width 211 height 7
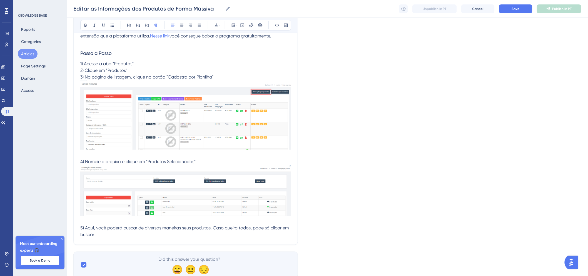
click at [255, 229] on span "5) Aqui, você poderá buscar de diversas maneiras seus produtos. Caso queira tod…" at bounding box center [185, 232] width 210 height 12
click at [253, 229] on span "5) Aqui, você poderá buscar de diversas maneiras seus produtos. Caso queira tod…" at bounding box center [185, 232] width 210 height 12
click at [215, 228] on span "5) Aqui, você poderá buscar de diversas maneiras seus produtos. Caso queira tod…" at bounding box center [181, 232] width 202 height 12
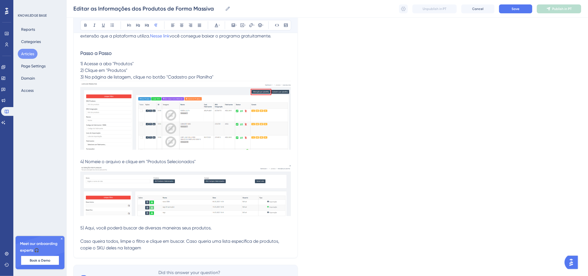
click at [224, 233] on p "5) Aqui, você poderá buscar de diversas maneiras seus produtos. Caso queira tod…" at bounding box center [185, 238] width 211 height 27
click at [187, 243] on span "Caso queira todos, limpe o filtro e clique em buscar. Caso queria uma lista esp…" at bounding box center [180, 245] width 200 height 12
drag, startPoint x: 181, startPoint y: 248, endPoint x: 70, endPoint y: 241, distance: 110.5
click at [70, 241] on div "Performance Users Engagement Widgets Feedback Product Updates Knowledge Base AI…" at bounding box center [327, 74] width 521 height 453
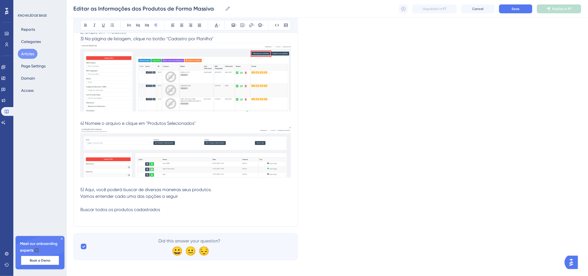
scroll to position [192, 0]
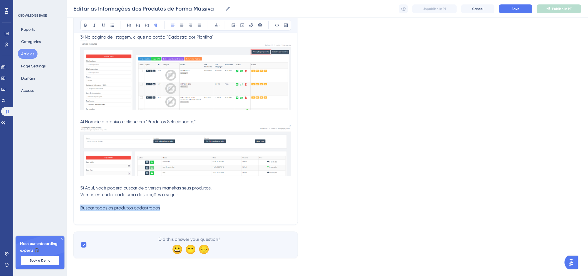
drag, startPoint x: 173, startPoint y: 206, endPoint x: 80, endPoint y: 204, distance: 92.9
click at [81, 209] on p "Buscar todos os produtos cadastrados" at bounding box center [185, 208] width 211 height 7
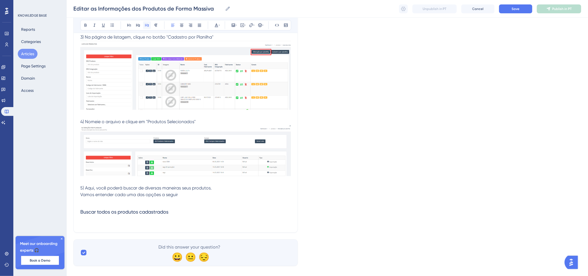
click at [150, 25] on button at bounding box center [147, 25] width 8 height 8
click at [194, 207] on h3 "Buscar todos os produtos cadastrados" at bounding box center [185, 212] width 211 height 14
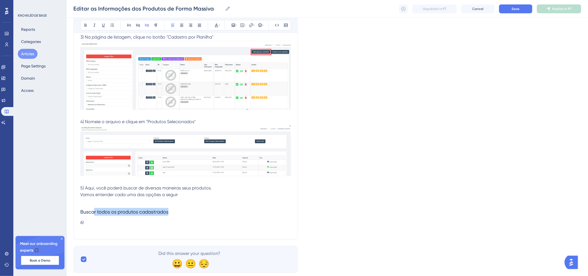
drag, startPoint x: 176, startPoint y: 212, endPoint x: 95, endPoint y: 209, distance: 81.5
click at [95, 209] on h3 "Buscar todos os produtos cadastrados" at bounding box center [185, 212] width 211 height 14
click at [93, 221] on p "6)" at bounding box center [185, 223] width 211 height 7
drag, startPoint x: 129, startPoint y: 224, endPoint x: 81, endPoint y: 214, distance: 49.0
click at [81, 214] on div "É possível editar informações dos produtos de forma massiva, agilizando o proce…" at bounding box center [185, 79] width 211 height 307
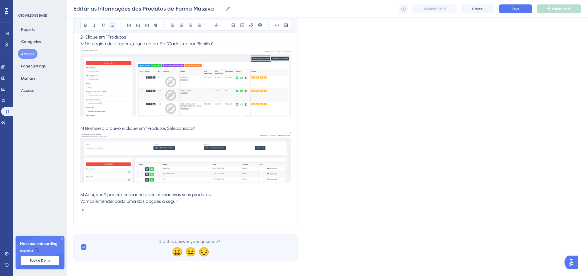
scroll to position [188, 0]
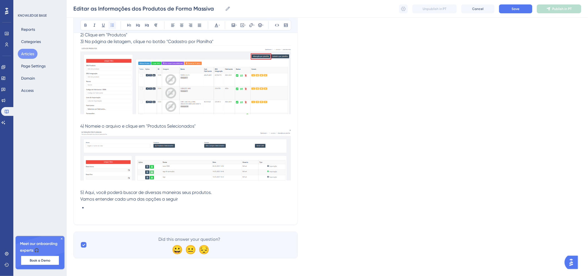
click at [113, 23] on button at bounding box center [112, 25] width 8 height 8
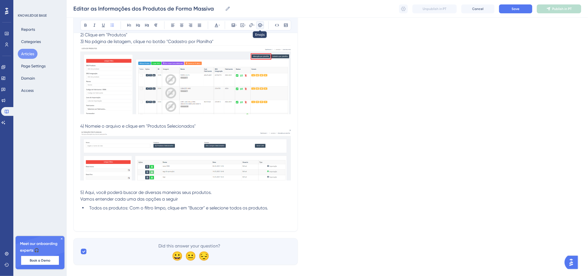
click at [258, 26] on icon at bounding box center [260, 25] width 4 height 4
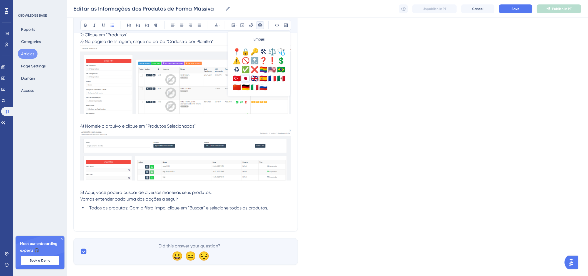
scroll to position [196, 0]
click at [238, 59] on div "⚠️" at bounding box center [236, 60] width 9 height 9
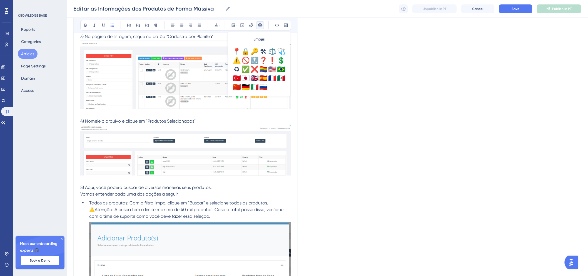
scroll to position [190, 0]
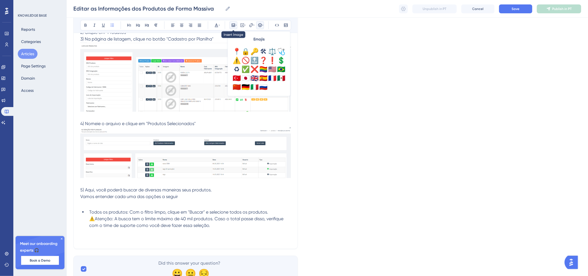
click at [236, 26] on icon at bounding box center [236, 25] width 1 height 4
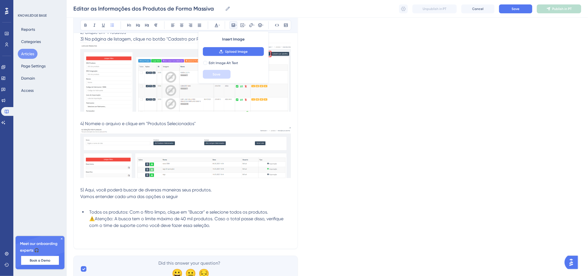
click at [117, 231] on li "Todos os produtos: Com o filtro limpo, clique em "Buscar" e selecione todos os …" at bounding box center [189, 222] width 204 height 27
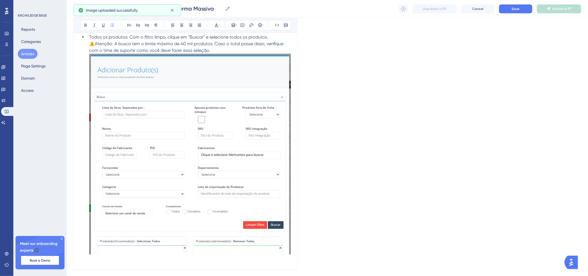
scroll to position [410, 0]
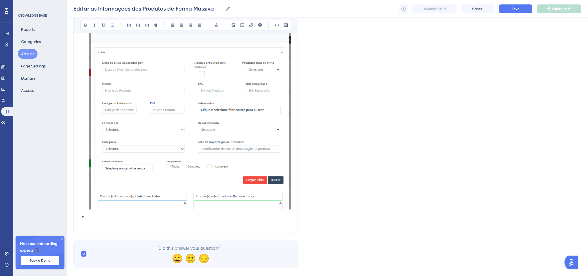
click at [241, 135] on img at bounding box center [190, 109] width 202 height 201
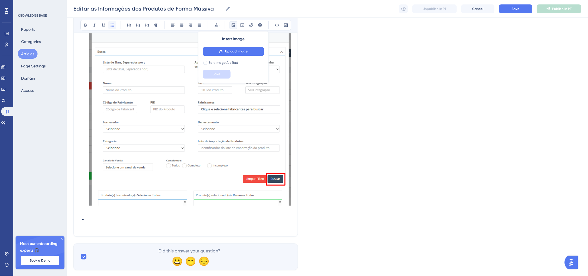
click at [113, 23] on icon at bounding box center [112, 25] width 4 height 4
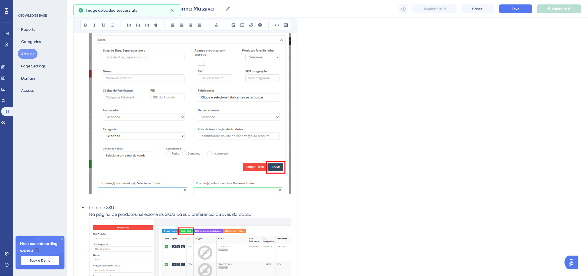
click at [254, 215] on li "Lista de SKU Na página de produtos, selecione os SKUS da sua preferência atravé…" at bounding box center [189, 253] width 204 height 96
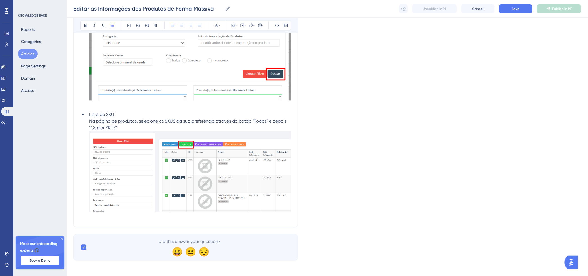
scroll to position [518, 0]
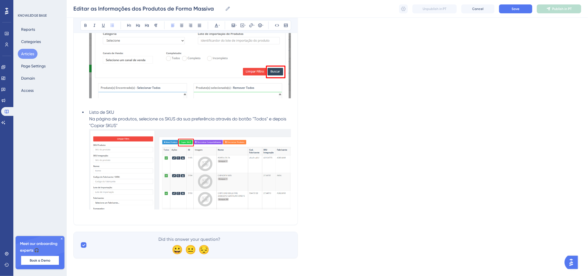
click at [258, 126] on li "Lista de SKU Na página de produtos, selecione os SKUS da sua preferência atravé…" at bounding box center [189, 160] width 204 height 103
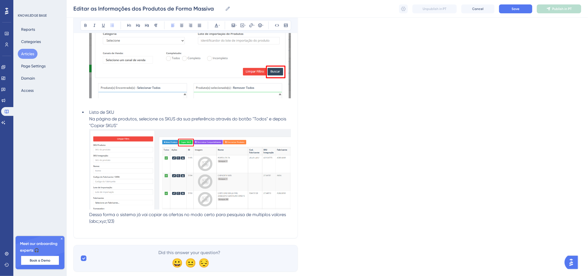
click at [204, 216] on span "Dessa forma o sistema já vai copiar as ofertas no modo certo para pesquisa de m…" at bounding box center [188, 218] width 198 height 12
drag, startPoint x: 257, startPoint y: 217, endPoint x: 130, endPoint y: 223, distance: 127.1
click at [130, 223] on span "Dessa forma o sistema já vai copiar as ofertas com separação em ponto e vírgula…" at bounding box center [188, 218] width 198 height 12
click at [287, 212] on li "Lista de SKU Na página de produtos, selecione os SKUS da sua preferência atravé…" at bounding box center [189, 163] width 204 height 109
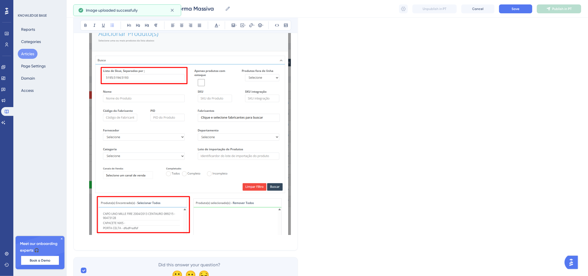
scroll to position [734, 0]
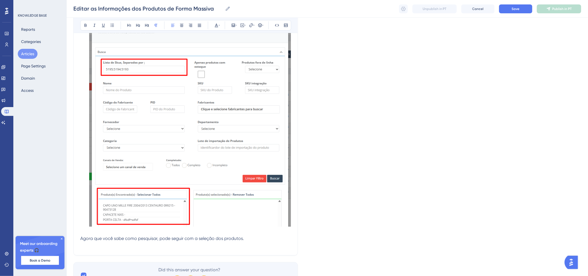
click at [83, 238] on span "Agora que você sabe como pesquisar, pode seguir com a seleção dos produtos." at bounding box center [162, 238] width 164 height 5
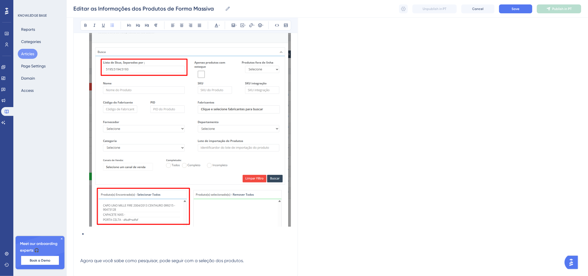
click at [87, 235] on li at bounding box center [189, 234] width 204 height 7
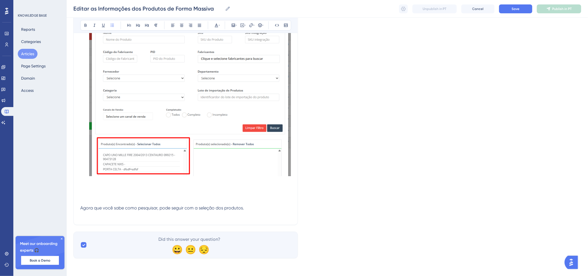
scroll to position [787, 0]
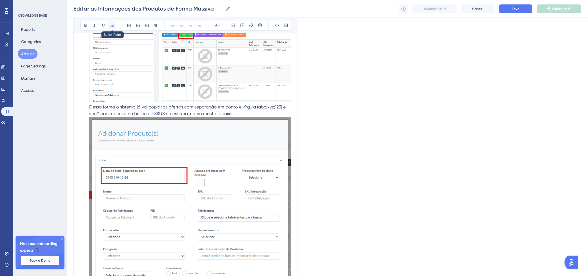
click at [113, 24] on icon at bounding box center [112, 25] width 4 height 4
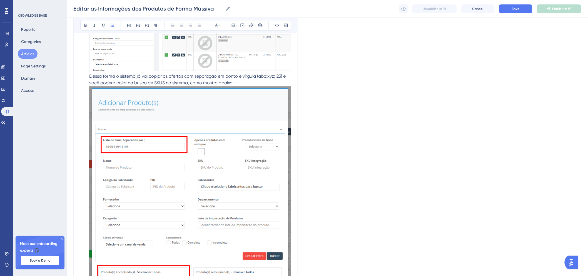
scroll to position [780, 0]
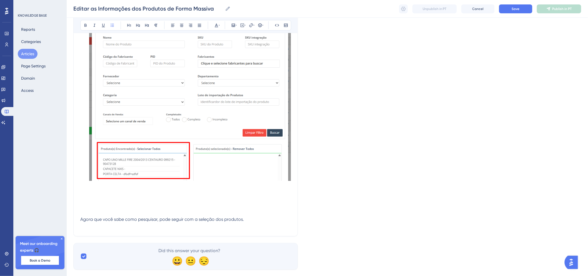
click at [178, 196] on li "Lista de SKU Na página de produtos, selecione os SKUS da sua preferência atravé…" at bounding box center [189, 21] width 204 height 349
click at [195, 193] on li "Lista de SKU Na página de produtos, selecione os SKUS da sua preferência atravé…" at bounding box center [189, 21] width 204 height 349
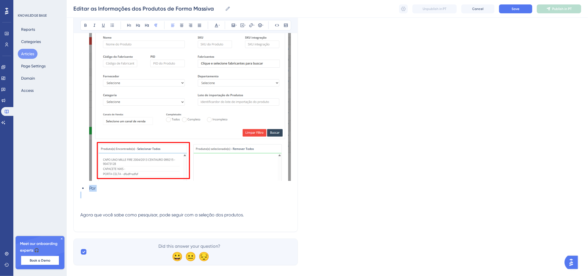
drag, startPoint x: 123, startPoint y: 193, endPoint x: 74, endPoint y: 190, distance: 48.4
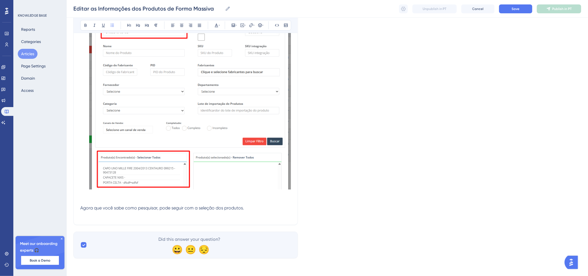
scroll to position [772, 0]
click at [280, 203] on p at bounding box center [185, 201] width 211 height 7
click at [273, 210] on p "Agora que você sabe como pesquisar, pode seguir com a seleção dos produtos." at bounding box center [185, 208] width 211 height 7
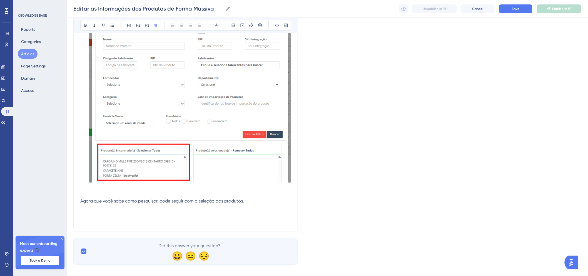
scroll to position [780, 0]
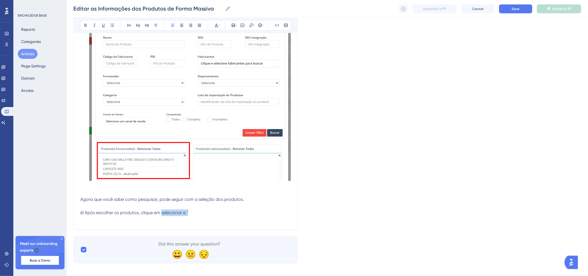
drag, startPoint x: 188, startPoint y: 215, endPoint x: 162, endPoint y: 215, distance: 25.8
click at [162, 215] on p "6) Após escolher os produtos, clique em selecionar e "" at bounding box center [185, 213] width 211 height 7
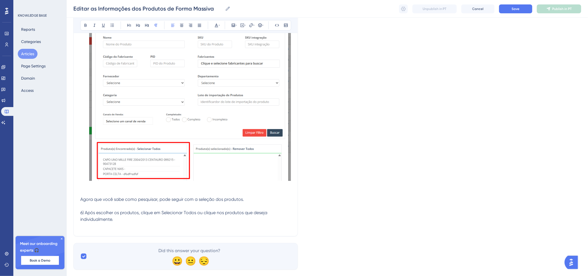
click at [161, 214] on span "6) Após escolher os produtos, clique em Selecionar Todos ou clique nos produtos…" at bounding box center [174, 216] width 188 height 12
click at [198, 213] on span "6) Após escolher os produtos, clique em "Selecionar Todos ou clique nos produto…" at bounding box center [175, 216] width 190 height 12
click at [199, 225] on p at bounding box center [185, 226] width 211 height 7
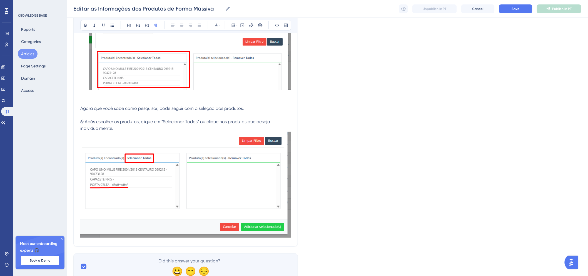
scroll to position [873, 0]
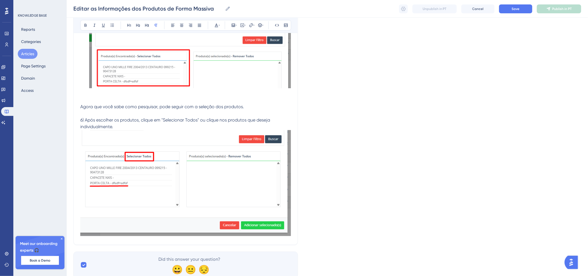
click at [227, 124] on p "6) Após escolher os produtos, clique em "Selecionar Todos" ou clique nos produt…" at bounding box center [185, 123] width 211 height 13
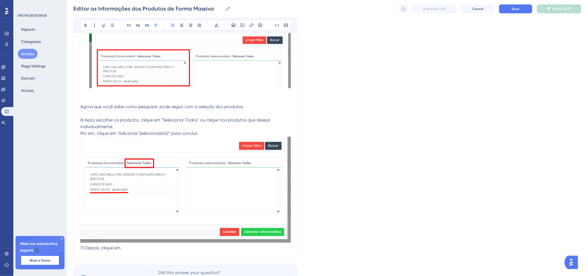
click at [81, 250] on span "7) Depois, clique em" at bounding box center [100, 248] width 40 height 5
click at [139, 252] on p "7) Depois, clique em" at bounding box center [185, 255] width 211 height 7
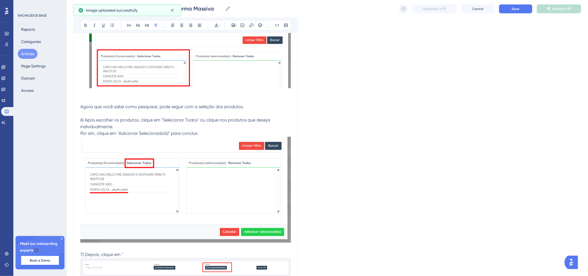
click at [148, 255] on p "7) Depois, clique em "" at bounding box center [185, 255] width 211 height 7
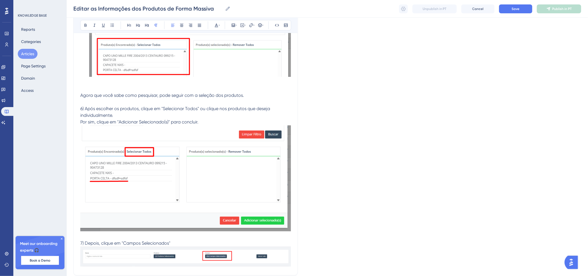
scroll to position [935, 0]
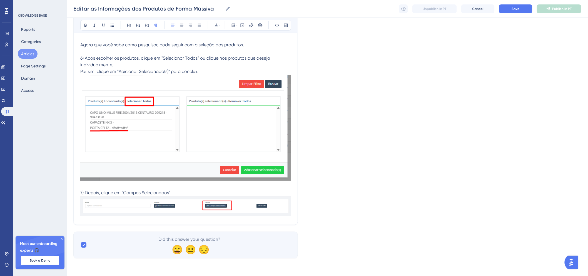
click at [262, 190] on p "7) Depois, clique em "Campos Selecionados"" at bounding box center [185, 193] width 211 height 7
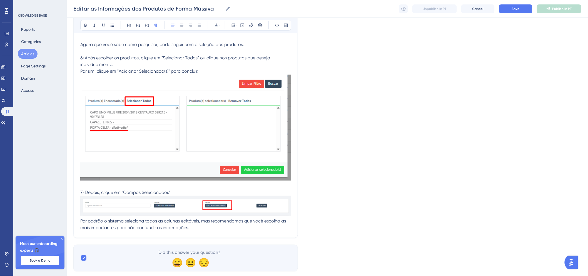
click at [263, 221] on span "Por padrão o sistema seleciona todos as colunas editáveis, mas recomendamos que…" at bounding box center [183, 225] width 207 height 12
click at [242, 231] on p "Por padrão o sistema seleciona todos as colunas editáveis, mas recomendamos que…" at bounding box center [185, 224] width 211 height 13
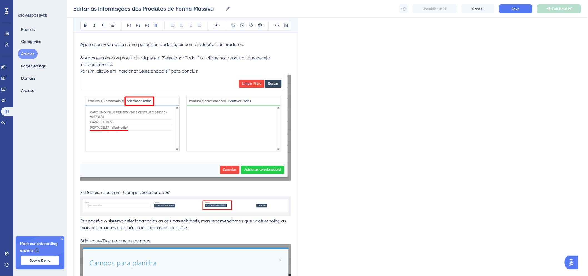
click at [156, 241] on p "8) Marque/Desmarque os campos" at bounding box center [185, 241] width 211 height 7
click at [201, 229] on p "Por padrão o sistema seleciona todos as colunas editáveis, mas recomendamos que…" at bounding box center [185, 224] width 211 height 13
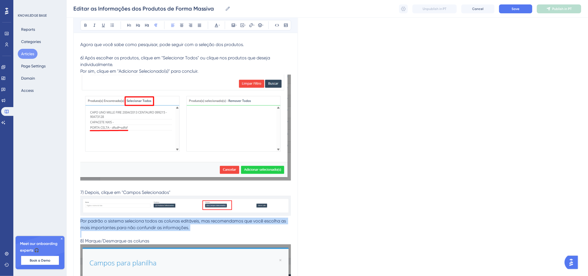
drag, startPoint x: 201, startPoint y: 229, endPoint x: 77, endPoint y: 221, distance: 125.0
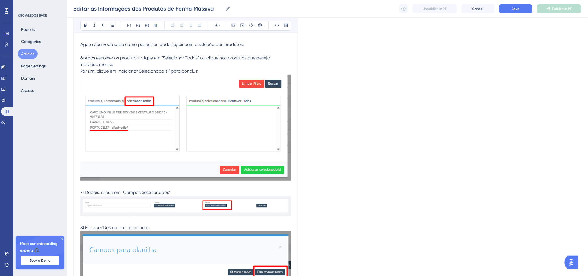
click at [171, 229] on p "8) Marque/Desmarque as colunas" at bounding box center [185, 228] width 211 height 7
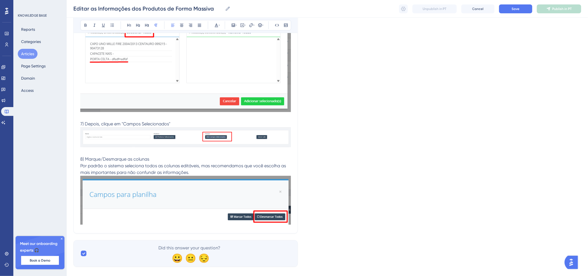
scroll to position [1013, 0]
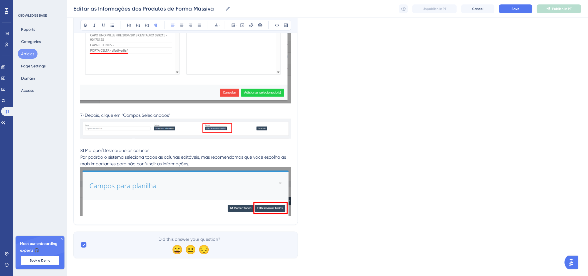
click at [266, 165] on p "Por padrão o sistema seleciona todos as colunas editáveis, mas recomendamos que…" at bounding box center [185, 160] width 211 height 13
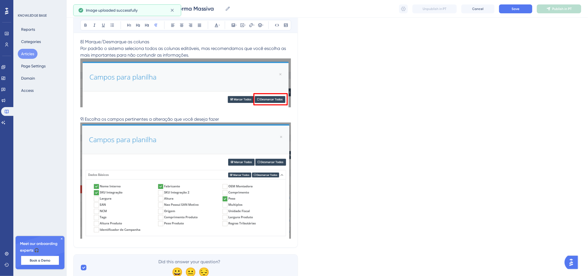
scroll to position [1137, 0]
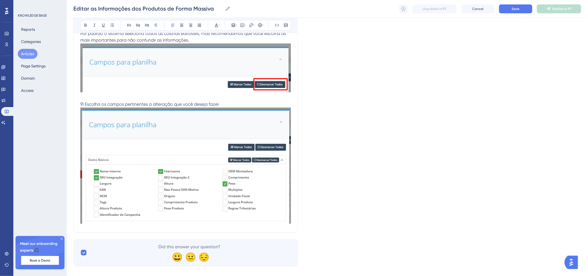
click at [151, 106] on span "9) Escolha os campos pertinentes a alteração que você deseja fazer" at bounding box center [149, 104] width 139 height 5
click at [225, 104] on p "9) Escolha os campos pertinentes a alteração que você deseja fazer" at bounding box center [185, 104] width 211 height 7
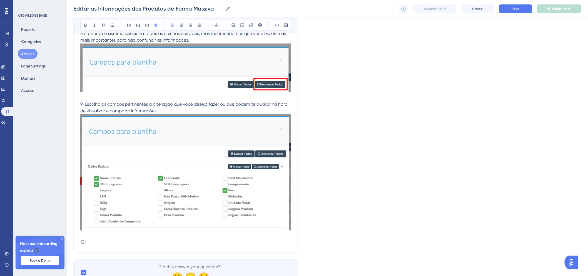
click at [171, 108] on p "9) Escolha os campos pertinentes a alteração que você deseja fazer ou que podem…" at bounding box center [185, 107] width 211 height 13
click at [213, 112] on p "9) Escolha os campos pertinentes a alteração que você deseja fazer ou que podem…" at bounding box center [185, 107] width 211 height 13
click at [85, 104] on span "9) Escolha os campos pertinentes a alteração que você deseja fazer ou que podem…" at bounding box center [184, 108] width 208 height 12
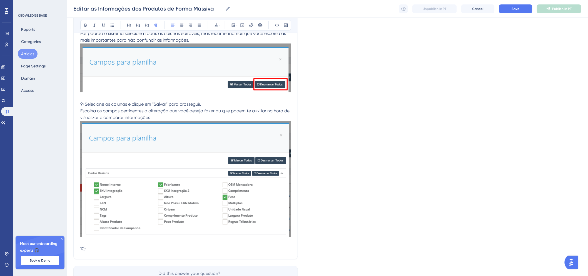
click at [134, 247] on p "10)" at bounding box center [185, 249] width 211 height 7
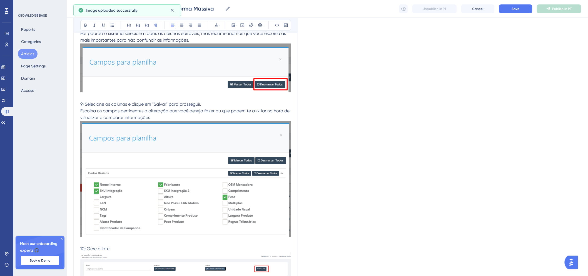
click at [121, 247] on p "10) Gere o lote" at bounding box center [185, 249] width 211 height 7
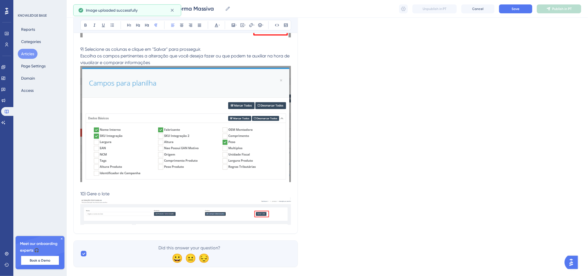
scroll to position [1201, 0]
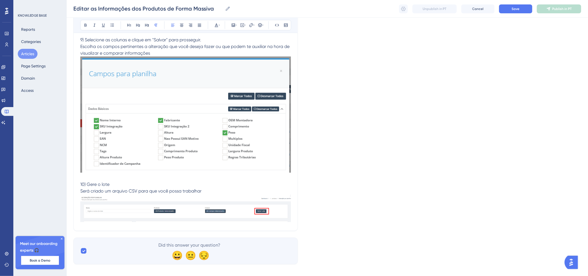
click at [89, 184] on span "10) Gere o lote" at bounding box center [94, 184] width 29 height 5
click at [81, 194] on span "Será criado um arquivo CSV para que você possa trabalhar" at bounding box center [140, 191] width 121 height 5
click at [273, 197] on img at bounding box center [185, 209] width 211 height 28
click at [246, 189] on p "10) Gere o lote Por fim, será criado um arquivo CSV para que você possa trabalh…" at bounding box center [185, 188] width 211 height 13
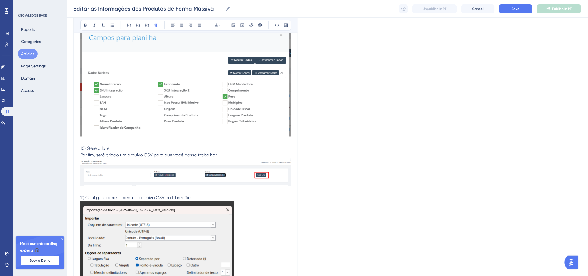
scroll to position [1294, 0]
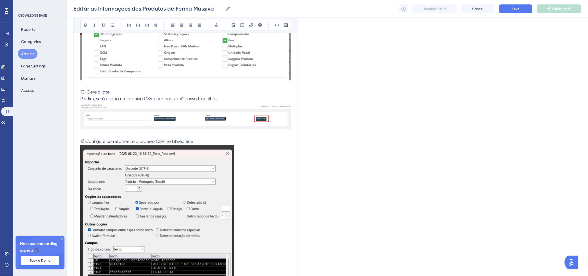
click at [210, 142] on p "11) Configure corretamente o arquivo CSV no Libreoffice" at bounding box center [185, 228] width 211 height 179
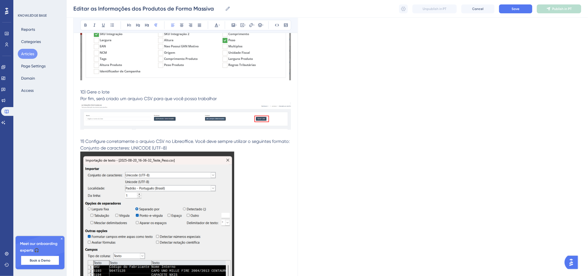
click at [171, 150] on p "Conjunto de caracteres: UNICODE (UTF-8)" at bounding box center [185, 234] width 211 height 179
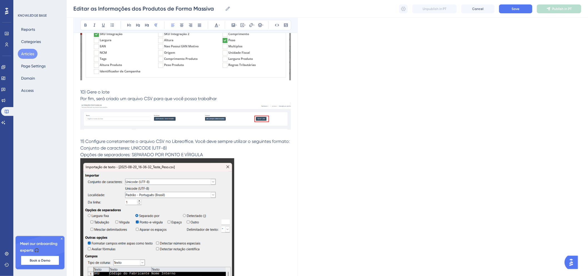
click at [167, 155] on span "Opções de separadores: SEPARADO POR PONTO E VÍRGULA" at bounding box center [141, 155] width 123 height 5
click at [165, 154] on span "Opções de separadores: SEPARADO POR PONTO E VÍRGULA" at bounding box center [141, 155] width 123 height 5
click at [216, 155] on p "Opções de separadores: SEPARADO POR - PONTO E VÍRGULA" at bounding box center [185, 241] width 211 height 179
click at [170, 156] on span "Opções de separadores: SEPARADO POR - PONTO E VÍRGULA" at bounding box center [143, 155] width 126 height 5
click at [132, 156] on span "Opções de separadores: SEPARADO POR:PONTO E VÍRGULA" at bounding box center [141, 155] width 123 height 5
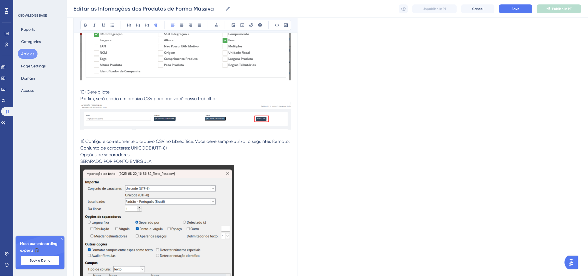
click at [113, 162] on span "SEPARADO POR:PONTO E VÍRGULA" at bounding box center [115, 161] width 71 height 5
click at [168, 160] on p "SEPARADO POR - PONTO E VÍRGULA" at bounding box center [185, 248] width 211 height 179
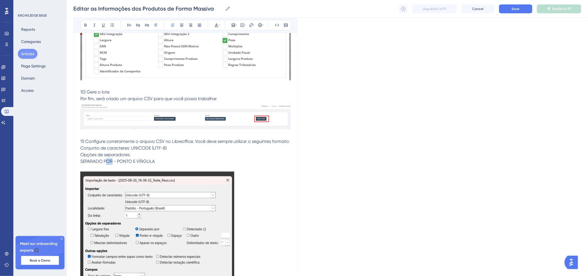
drag, startPoint x: 112, startPoint y: 163, endPoint x: 108, endPoint y: 163, distance: 4.2
click at [108, 163] on span "SEPARADO POR - PONTO E VÍRGULA" at bounding box center [117, 161] width 74 height 5
drag, startPoint x: 136, startPoint y: 165, endPoint x: 84, endPoint y: 163, distance: 52.8
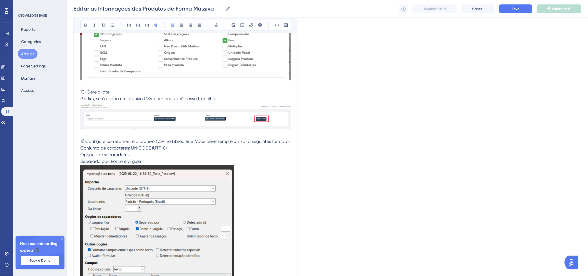
click at [129, 150] on span "Conjunto de caracteres: UNICODE (UTF-8)" at bounding box center [123, 148] width 86 height 5
click at [110, 164] on span "Separado por: Ponto e vírgula" at bounding box center [110, 161] width 61 height 5
click at [153, 163] on p "Separado por - Ponto e vírgula" at bounding box center [185, 248] width 211 height 179
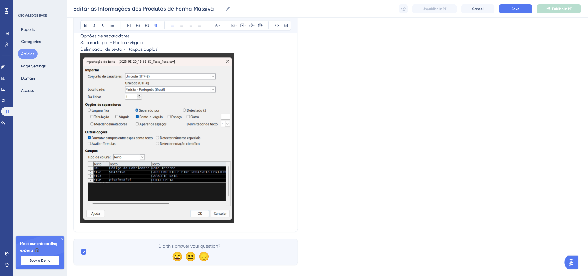
scroll to position [1417, 0]
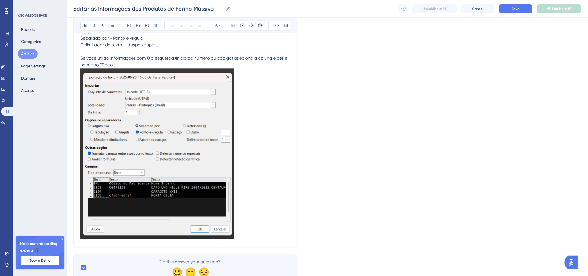
click at [254, 211] on p "Se você utiliza informações com 0 à esquerda (inicio do número ou código) selec…" at bounding box center [185, 148] width 211 height 186
click at [155, 65] on p "Se você utiliza informações com 0 à esquerda (inicio do número ou código) selec…" at bounding box center [185, 148] width 211 height 186
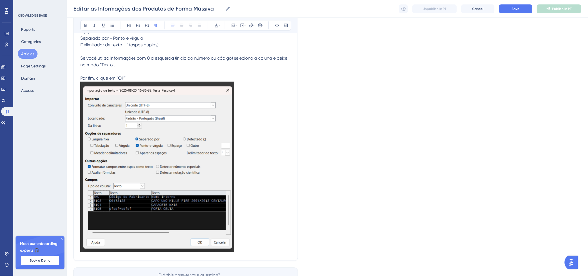
click at [260, 231] on p "Se você utiliza informações com 0 à esquerda (inicio do número ou código) selec…" at bounding box center [185, 154] width 211 height 199
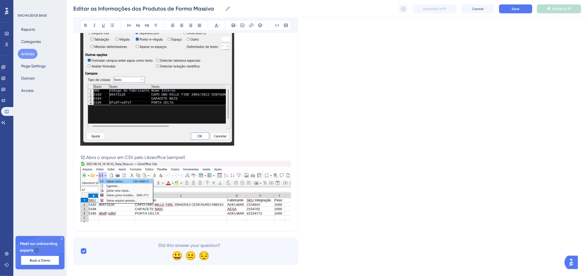
scroll to position [1530, 0]
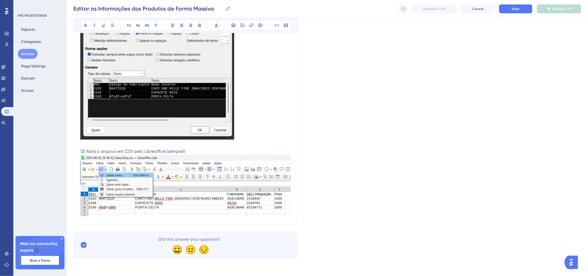
click at [265, 187] on img at bounding box center [185, 185] width 211 height 61
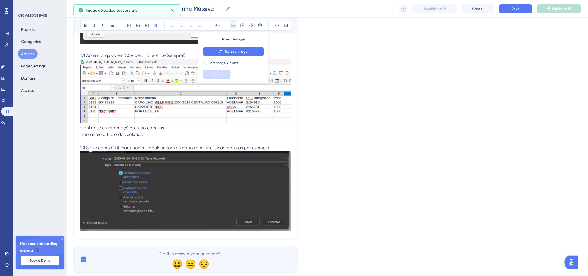
scroll to position [1641, 0]
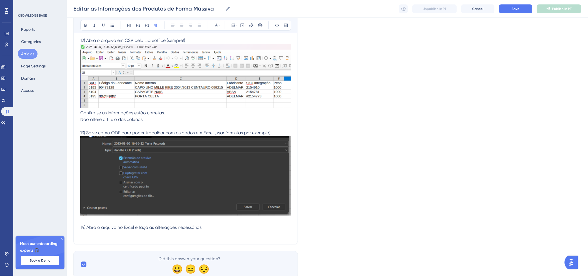
click at [224, 231] on p "14) Abra o arquivo no Excel e faça as alterações necessárias" at bounding box center [185, 228] width 211 height 7
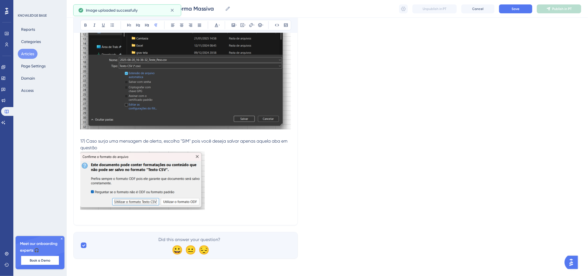
scroll to position [2203, 0]
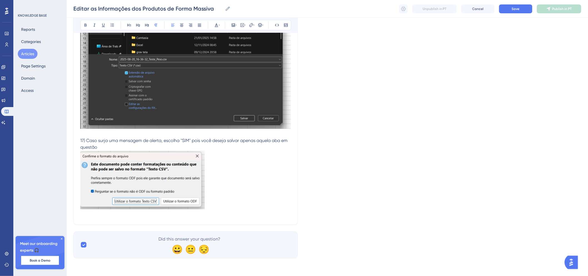
click at [193, 141] on span "17) Caso surja uma mensagem de alerta, escolha "SIM" pois você deseja salvar ap…" at bounding box center [184, 144] width 208 height 12
drag, startPoint x: 190, startPoint y: 140, endPoint x: 196, endPoint y: 143, distance: 6.3
click at [196, 143] on span "17) Caso surja uma mensagem de alerta, escolha "SIM" pois você deseja salvar ap…" at bounding box center [184, 144] width 208 height 12
click at [195, 141] on span "17) Caso surja uma mensagem de alerta, escolha "SIM" pois você deseja salvar ap…" at bounding box center [184, 144] width 208 height 12
drag, startPoint x: 192, startPoint y: 141, endPoint x: 199, endPoint y: 146, distance: 8.4
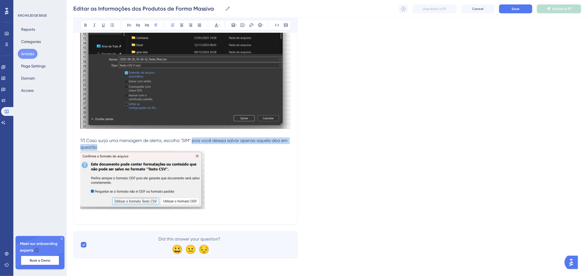
click at [199, 146] on p "17) Caso surja uma mensagem de alerta, escolha "SIM" pois você deseja salvar ap…" at bounding box center [185, 144] width 211 height 13
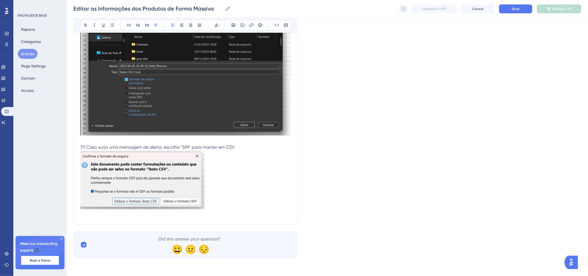
click at [220, 196] on p at bounding box center [185, 181] width 211 height 61
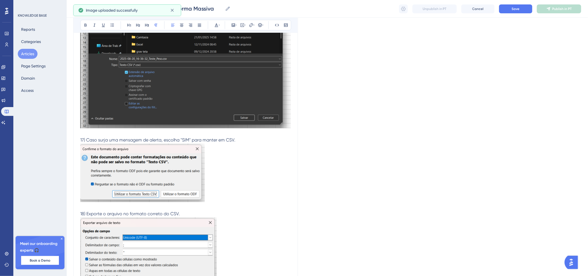
click at [198, 215] on p "18) Exporte o arquivo no formato correto do CSV." at bounding box center [185, 214] width 211 height 7
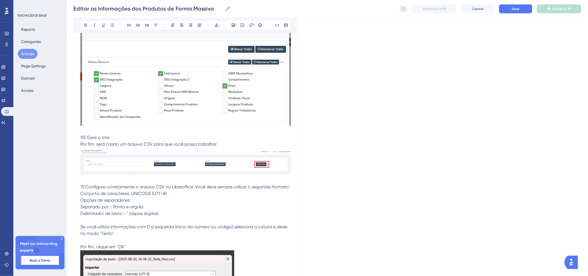
scroll to position [1246, 0]
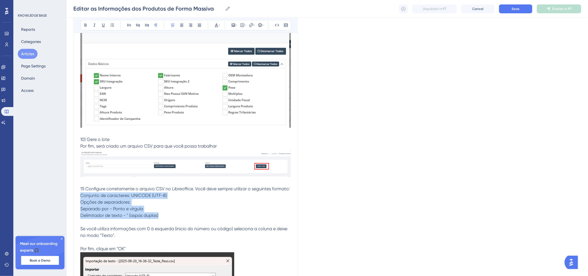
drag, startPoint x: 81, startPoint y: 198, endPoint x: 166, endPoint y: 214, distance: 86.5
click at [166, 214] on div "É possível editar informações dos produtos de forma massiva, agilizando o proce…" at bounding box center [185, 70] width 211 height 2396
copy div "Conjunto de caracteres: UNICODE (UTF-8) Opções de separadores: Separado por - P…"
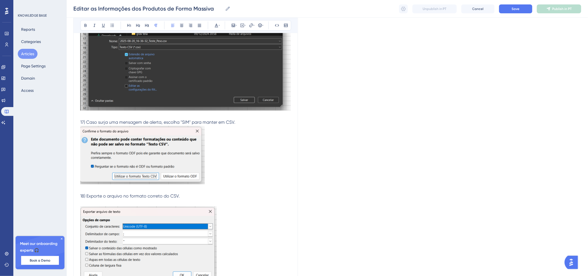
scroll to position [2297, 0]
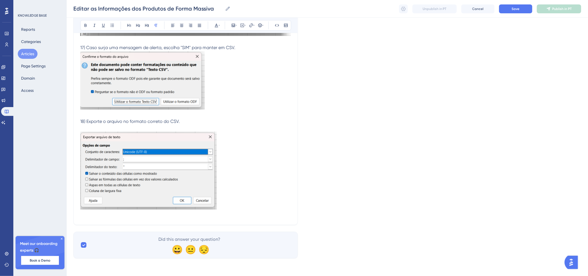
click at [176, 126] on p at bounding box center [185, 128] width 211 height 7
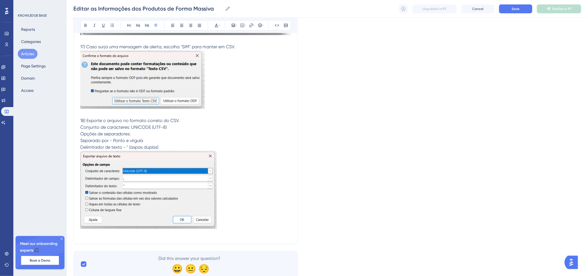
click at [236, 211] on p at bounding box center [185, 191] width 211 height 80
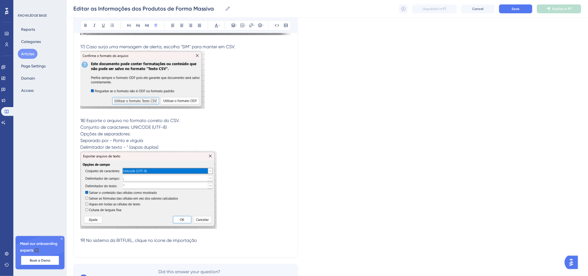
click at [135, 245] on p at bounding box center [185, 247] width 211 height 7
click at [136, 240] on span "19) No sistema da BITFUEL, clique no ícone de importação" at bounding box center [138, 240] width 117 height 5
click at [274, 240] on p "19) No sistema da BITFUEL, localize o download do arquivo e clique no ícone de …" at bounding box center [185, 241] width 211 height 7
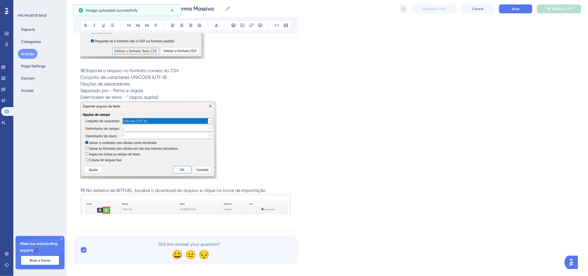
scroll to position [2353, 0]
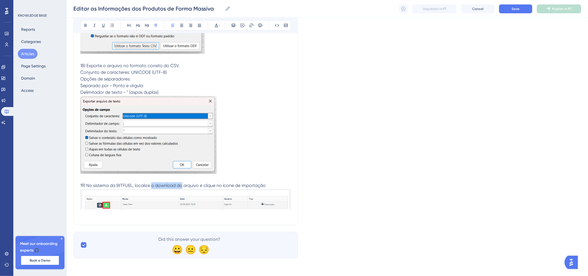
drag, startPoint x: 182, startPoint y: 186, endPoint x: 151, endPoint y: 185, distance: 30.3
click at [151, 185] on span "19) No sistema da BITFUEL, localize o download do arquivo e clique no ícone de …" at bounding box center [172, 185] width 185 height 5
click at [162, 186] on span "19) No sistema da BITFUEL, localize a linah correta do arquivo e clique no ícon…" at bounding box center [175, 185] width 190 height 5
click at [286, 183] on p "19) No sistema da BITFUEL, localize a linha correta do arquivo e clique no ícon…" at bounding box center [185, 186] width 211 height 7
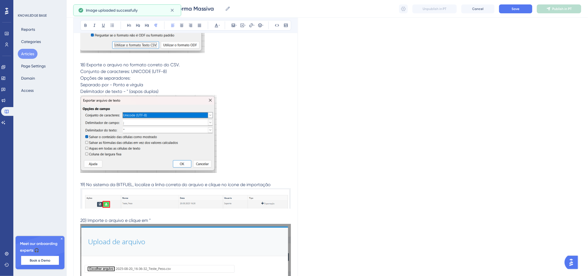
click at [175, 220] on p "20) Importe o arquivo e clique em "" at bounding box center [185, 221] width 211 height 7
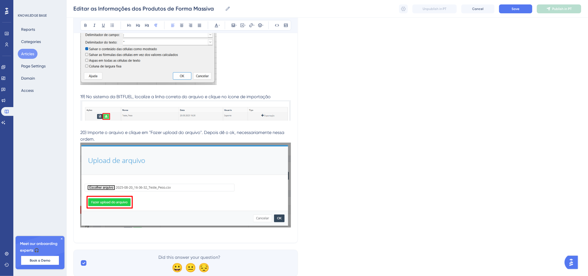
scroll to position [2460, 0]
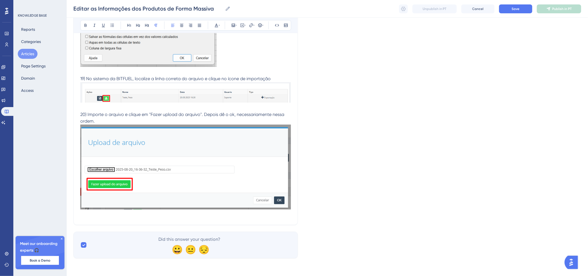
click at [193, 121] on p "20) Importe o arquivo e clique em "Fazer upload do arquivo". Depois dê o ok, ne…" at bounding box center [185, 117] width 211 height 13
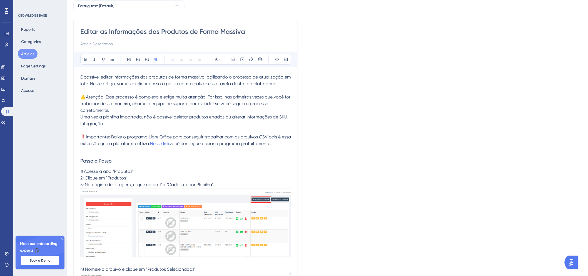
scroll to position [0, 0]
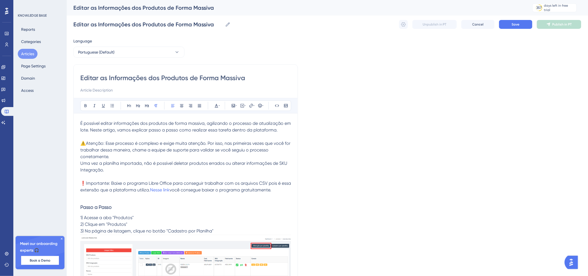
click at [176, 90] on input at bounding box center [185, 90] width 211 height 7
click at [526, 29] on div "Editar as Informações dos Produtos de Forma Massiva Editar as Informações dos P…" at bounding box center [327, 25] width 508 height 18
click at [526, 28] on button "Save" at bounding box center [515, 24] width 33 height 9
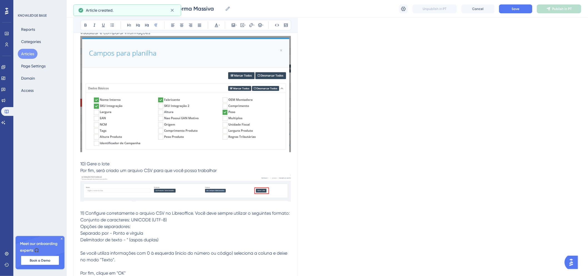
scroll to position [1098, 0]
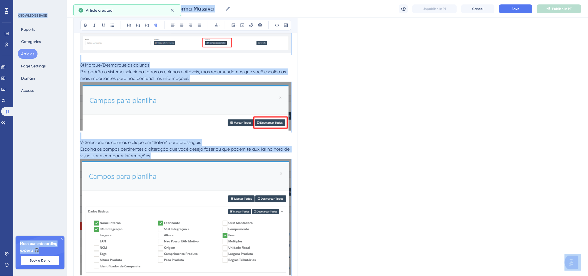
drag, startPoint x: 588, startPoint y: 124, endPoint x: 588, endPoint y: 90, distance: 33.9
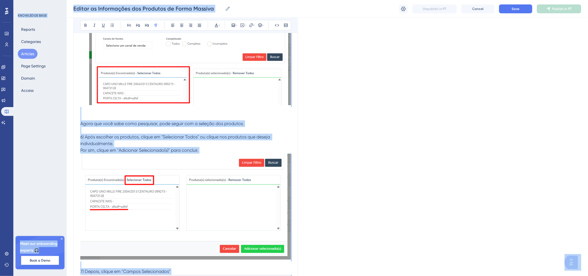
scroll to position [0, 4]
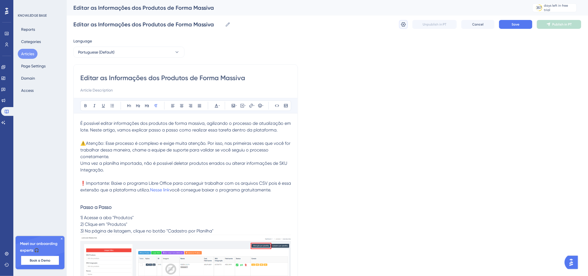
click at [401, 24] on icon at bounding box center [404, 25] width 6 height 6
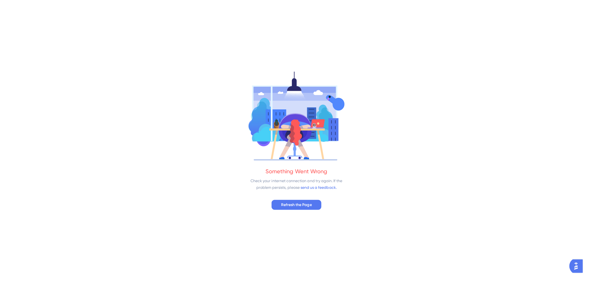
scroll to position [0, 0]
click at [294, 198] on div "Something Went Wrong Check your internet connection and try again. If the probl…" at bounding box center [296, 140] width 593 height 281
click at [293, 204] on span "Refresh the Page" at bounding box center [296, 204] width 31 height 7
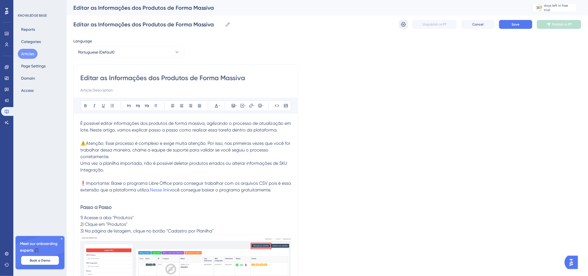
click at [400, 27] on button at bounding box center [403, 24] width 9 height 9
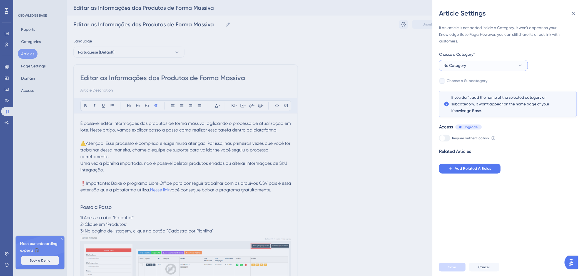
click at [483, 66] on button "No Category" at bounding box center [483, 65] width 89 height 11
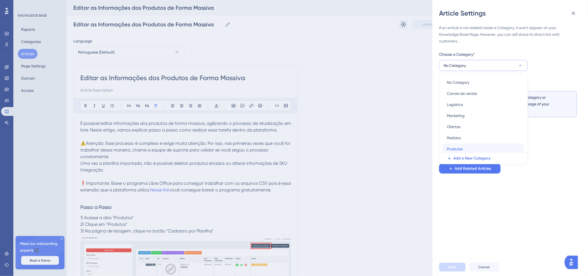
click at [473, 148] on div "Produtos Produtos" at bounding box center [483, 149] width 73 height 11
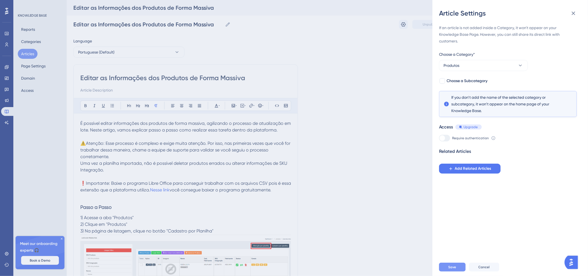
click at [455, 270] on button "Save" at bounding box center [452, 267] width 27 height 9
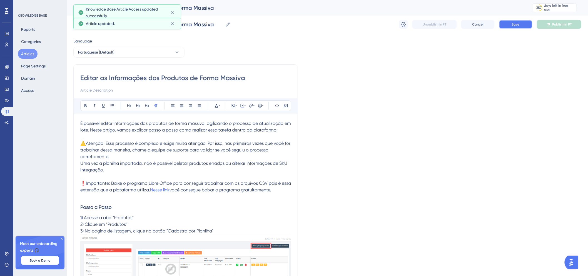
click at [520, 28] on button "Save" at bounding box center [515, 24] width 33 height 9
click at [556, 26] on span "Publish in PT" at bounding box center [561, 24] width 19 height 4
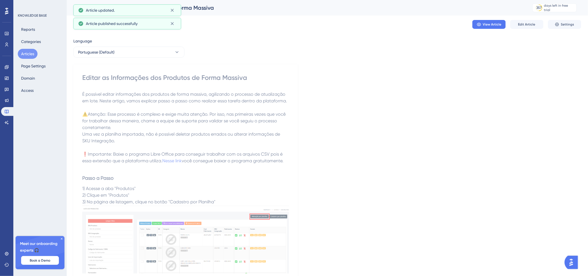
click at [29, 57] on button "Articles" at bounding box center [28, 54] width 20 height 10
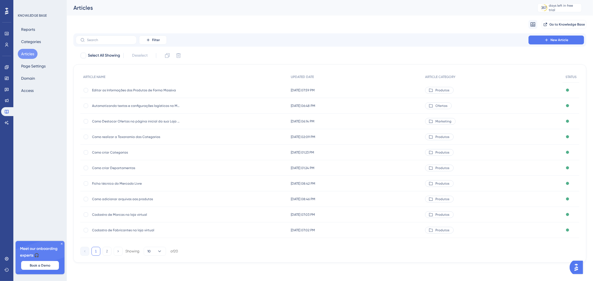
click at [454, 88] on div "Produtos" at bounding box center [439, 90] width 29 height 7
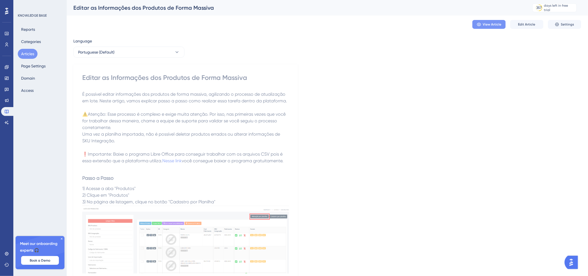
click at [494, 26] on span "View Article" at bounding box center [492, 24] width 19 height 4
click at [524, 24] on span "Edit Article" at bounding box center [526, 24] width 17 height 4
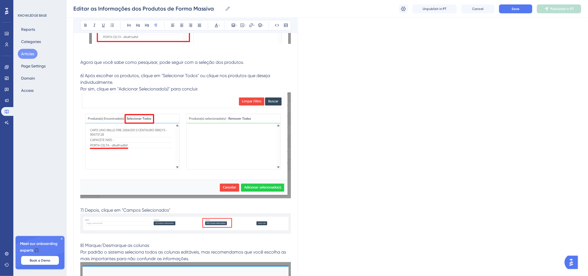
scroll to position [913, 0]
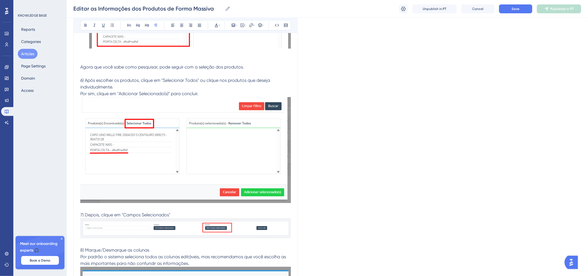
click at [91, 93] on span "Por sim, clique em "Adicionar Selecionado(s)" para concluir." at bounding box center [139, 93] width 118 height 5
click at [503, 6] on button "Save" at bounding box center [515, 8] width 33 height 9
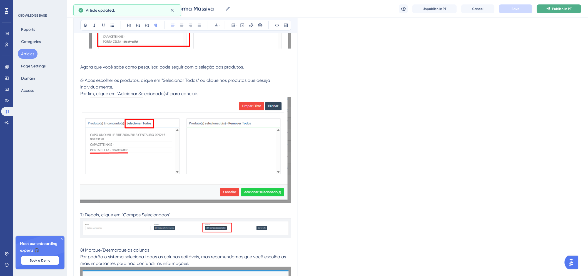
click at [555, 9] on span "Publish in PT" at bounding box center [561, 9] width 19 height 4
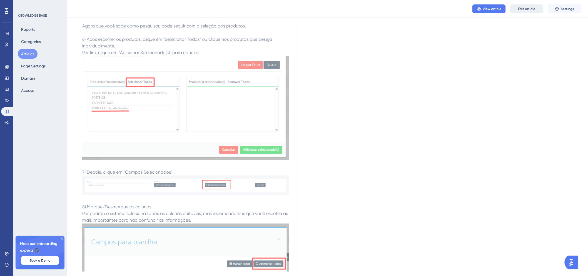
click at [523, 8] on span "Edit Article" at bounding box center [526, 9] width 17 height 4
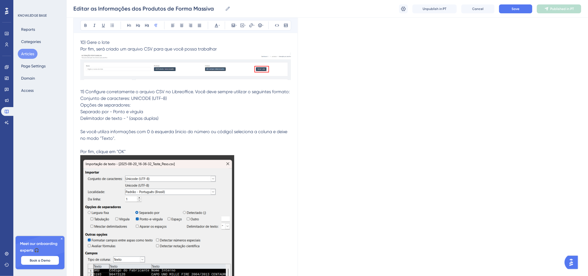
scroll to position [1336, 0]
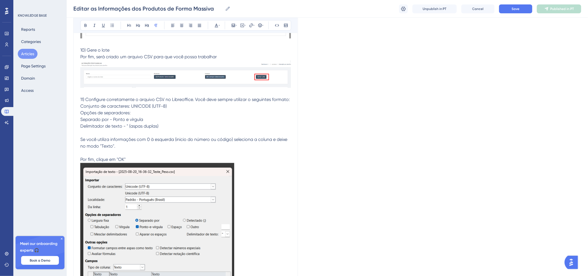
click at [85, 100] on span "11) Configure corretamente o arquivo CSV no Libreoffice. Você deve sempre utili…" at bounding box center [185, 99] width 210 height 5
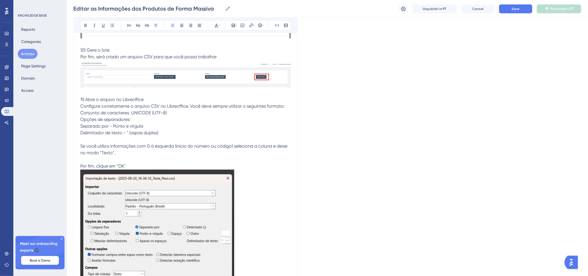
click at [187, 108] on span "Configure corretamente o arquivo CSV no Libreoffice. Você deve sempre utilizar …" at bounding box center [182, 106] width 205 height 5
drag, startPoint x: 160, startPoint y: 108, endPoint x: 181, endPoint y: 108, distance: 20.9
click at [181, 108] on span "Configure corretamente o arquivo CSV no Libreoffice. Você deve sempre utilizar …" at bounding box center [182, 106] width 205 height 5
click at [188, 108] on span "Configure corretamente o arquivo CSV no Libreoffice. Você deve sempre utilizar …" at bounding box center [182, 106] width 205 height 5
drag, startPoint x: 186, startPoint y: 107, endPoint x: 161, endPoint y: 106, distance: 25.9
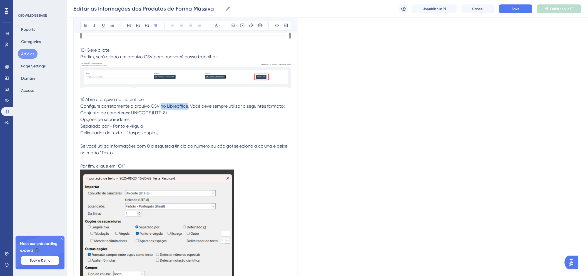
click at [161, 106] on span "Configure corretamente o arquivo CSV no Libreoffice. Você deve sempre utilizar …" at bounding box center [182, 106] width 205 height 5
click at [169, 117] on p "Opções de separadores:" at bounding box center [185, 119] width 211 height 7
click at [520, 10] on button "Save" at bounding box center [515, 8] width 33 height 9
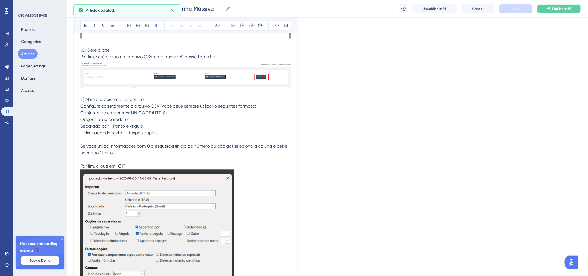
click at [544, 10] on button "Publish in PT" at bounding box center [559, 8] width 44 height 9
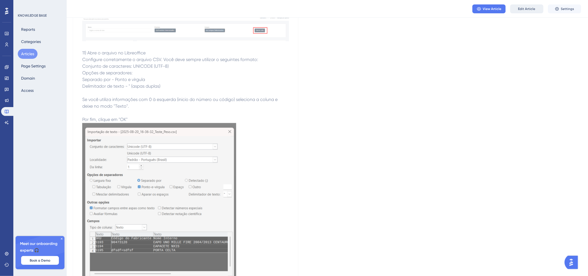
click at [520, 8] on span "Edit Article" at bounding box center [526, 9] width 17 height 4
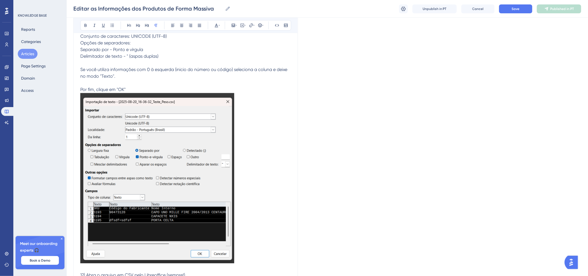
scroll to position [1343, 0]
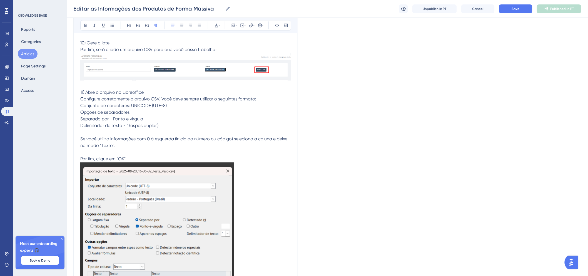
click at [162, 93] on p "11) Abre o arquivo no Libreoffice" at bounding box center [185, 92] width 211 height 7
click at [252, 139] on span "Se você utiliza informações com 0 à esquerda (inicio do número ou código) selec…" at bounding box center [184, 142] width 208 height 12
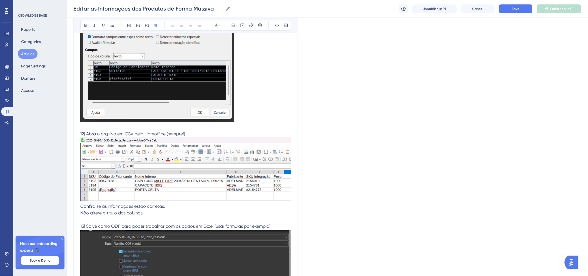
scroll to position [1559, 0]
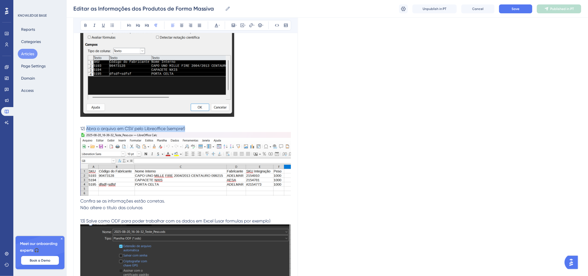
drag, startPoint x: 87, startPoint y: 129, endPoint x: 187, endPoint y: 128, distance: 99.8
click at [187, 128] on p "12) Abra o arquivo em CSV pelo Libreoffice (sempre!)" at bounding box center [185, 129] width 211 height 7
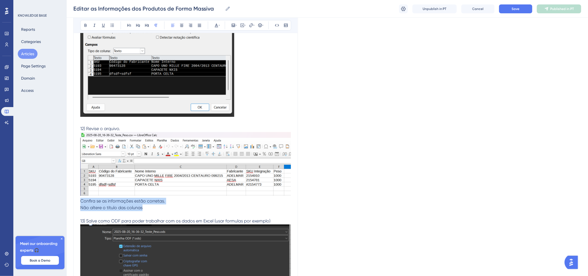
drag, startPoint x: 149, startPoint y: 206, endPoint x: 82, endPoint y: 199, distance: 67.6
click at [82, 199] on p "Confira se as informações estão corretas. Não altere o título das colunas" at bounding box center [185, 204] width 211 height 13
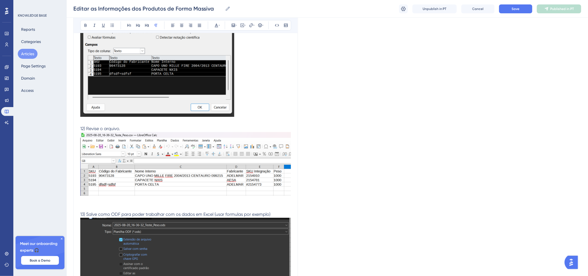
click at [125, 129] on p "12) Revise o arquivo." at bounding box center [185, 129] width 211 height 7
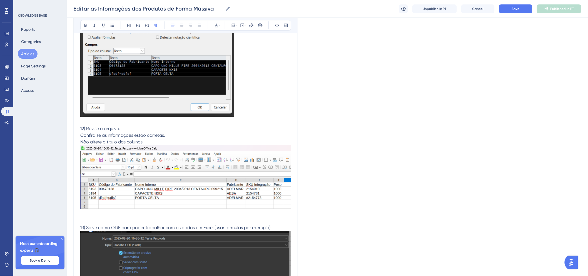
click at [163, 137] on span "Confira se as informações estão corretas." at bounding box center [122, 135] width 85 height 5
click at [192, 141] on p "Confira se as informações estão corretas e se você escolheu todas as colunas qu…" at bounding box center [185, 138] width 211 height 13
click at [193, 208] on img at bounding box center [185, 178] width 211 height 64
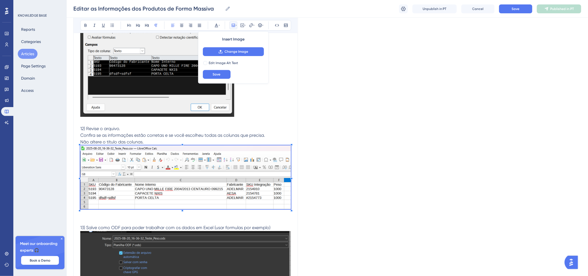
click at [188, 216] on p at bounding box center [185, 214] width 211 height 7
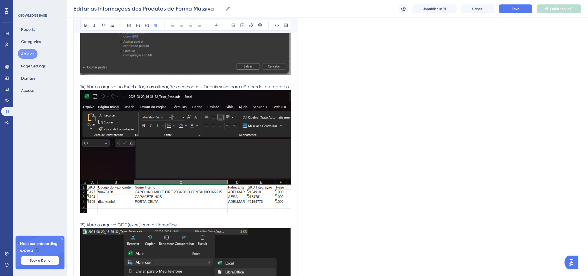
scroll to position [1775, 0]
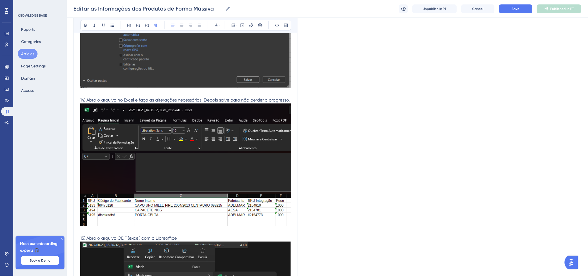
click at [290, 100] on p "14) Abra o arquivo no Excel e faça as alterações necessárias. Depois salve para…" at bounding box center [185, 100] width 211 height 7
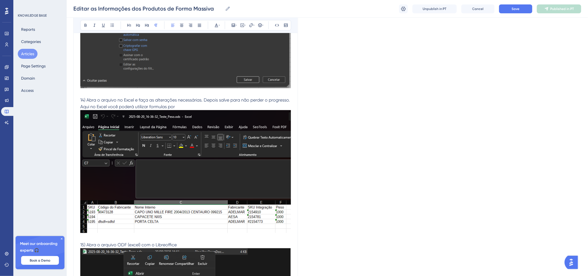
click at [89, 106] on span "Aqui no Excel você poderá utilizar formulas por" at bounding box center [127, 106] width 94 height 5
click at [185, 109] on p "Aqui no Excel você poderá utilizar formulas por" at bounding box center [185, 107] width 211 height 7
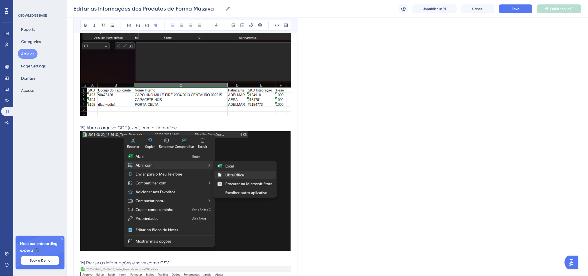
scroll to position [1930, 0]
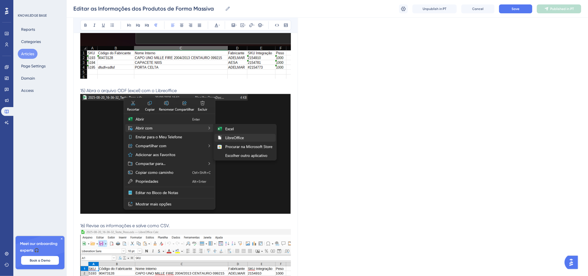
click at [88, 90] on span "15) Abra o arquivo ODF (excel) com o Libreoffice" at bounding box center [128, 90] width 96 height 5
click at [182, 91] on span "15) Selecione o arquivo na pasta e abra o arquivo ODF (excel) com o Libreoffice" at bounding box center [160, 90] width 160 height 5
click at [252, 92] on p "15) Selecione o arquivo na pasta e abra o arquivo ODF (excel) com o Libreoffice" at bounding box center [185, 91] width 211 height 7
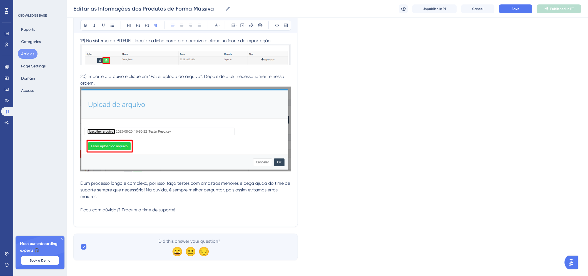
scroll to position [2513, 0]
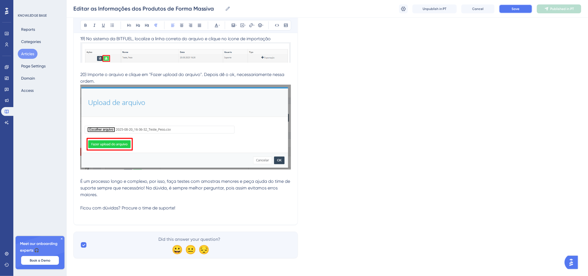
click at [516, 11] on span "Save" at bounding box center [516, 9] width 8 height 4
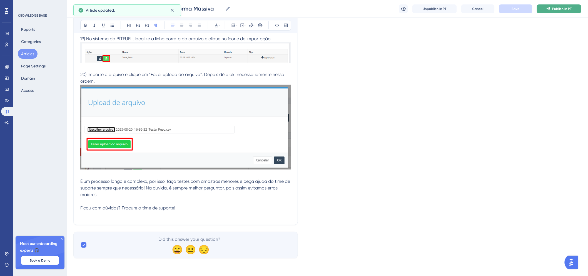
click at [560, 5] on button "Publish in PT" at bounding box center [559, 8] width 44 height 9
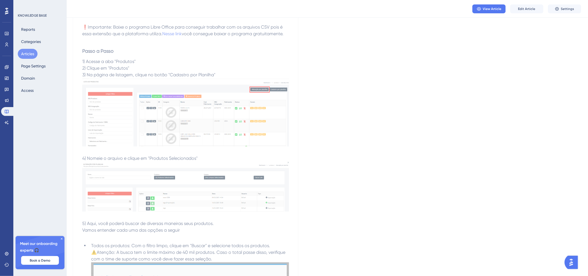
scroll to position [0, 0]
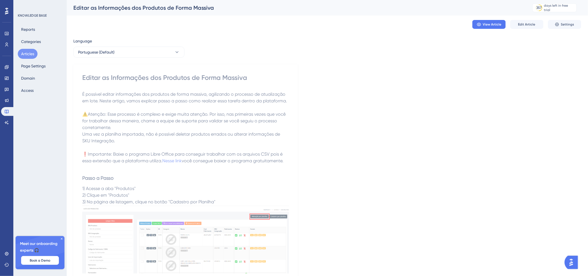
click at [25, 51] on button "Articles" at bounding box center [28, 54] width 20 height 10
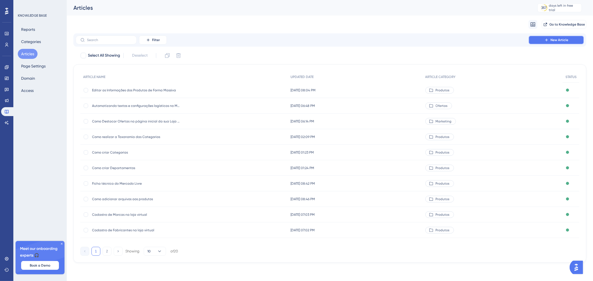
click at [548, 39] on icon at bounding box center [546, 40] width 4 height 4
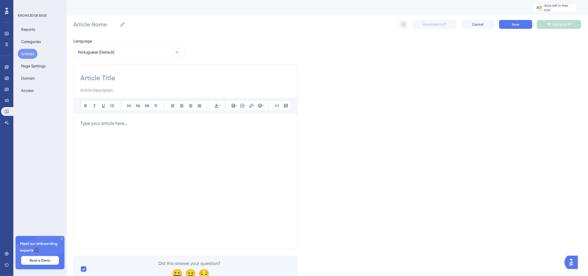
click at [141, 76] on input at bounding box center [185, 78] width 211 height 9
paste input "Como criar cupons de desconto para os seus clientes!"
type input "Como criar cupons de desconto para os seus clientes!"
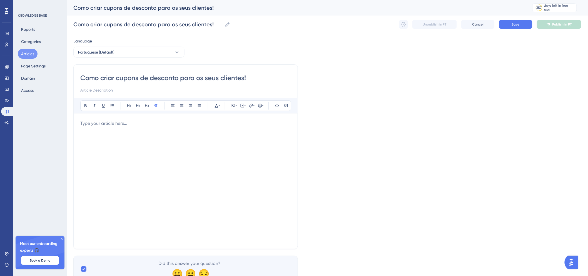
drag, startPoint x: 182, startPoint y: 78, endPoint x: 289, endPoint y: 80, distance: 107.6
click at [289, 80] on input "Como criar cupons de desconto para os seus clientes!" at bounding box center [185, 78] width 211 height 9
type input "Como criar cupons de desconto"
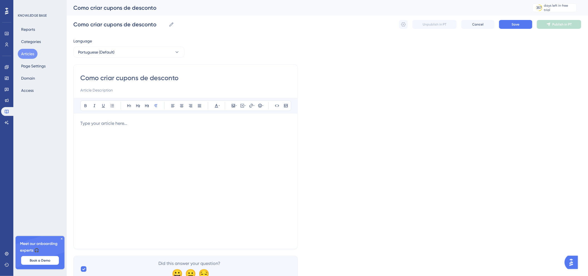
click at [113, 88] on input at bounding box center [185, 90] width 211 height 7
type input "Cupons são grandes aliados"
type input "u"
type input "e"
type input "Essa função pode"
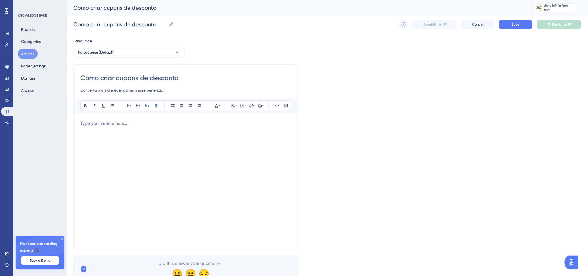
type input "Converta mais oferecendo mais esse benefício"
click at [120, 130] on div at bounding box center [185, 181] width 211 height 122
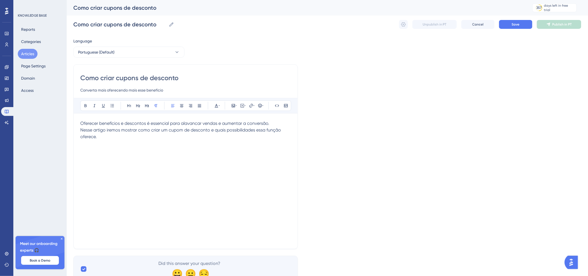
click at [161, 130] on span "Nesse artigo iremos mostrar como criar um cupom de desconto e quais possibilida…" at bounding box center [181, 134] width 202 height 12
click at [167, 131] on span "Nesse artigo iremos mostrar como criar um cupom de desconto e quais possibilida…" at bounding box center [181, 134] width 202 height 12
drag, startPoint x: 162, startPoint y: 131, endPoint x: 185, endPoint y: 131, distance: 22.5
click at [185, 131] on span "Nesse artigo iremos mostrar como criar um cupom de desconto e quais possibilida…" at bounding box center [181, 134] width 202 height 12
drag, startPoint x: 205, startPoint y: 130, endPoint x: 221, endPoint y: 129, distance: 16.1
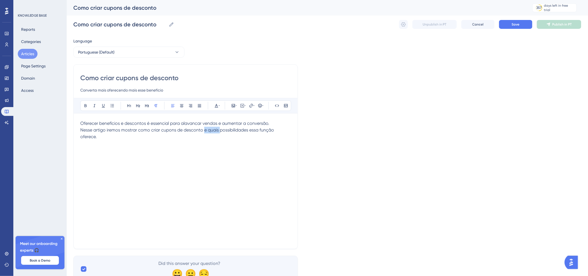
click at [221, 129] on span "Nesse artigo iremos mostrar como criar cupons de desconto e quais possibilidade…" at bounding box center [177, 134] width 195 height 12
drag, startPoint x: 244, startPoint y: 130, endPoint x: 293, endPoint y: 138, distance: 49.2
click at [293, 138] on div "Como criar cupons de desconto Converta mais oferecendo mais esse benefício Bold…" at bounding box center [185, 156] width 225 height 185
drag, startPoint x: 114, startPoint y: 146, endPoint x: 56, endPoint y: 143, distance: 58.7
click at [67, 143] on div "Performance Users Engagement Widgets Feedback Product Updates Knowledge Base AI…" at bounding box center [327, 146] width 521 height 292
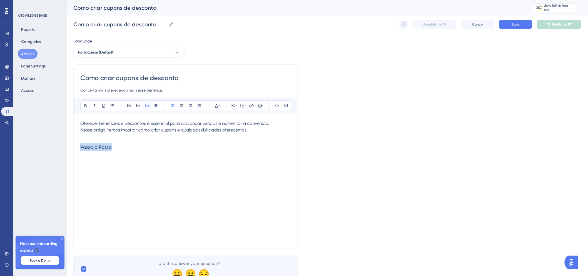
click at [149, 106] on icon at bounding box center [147, 105] width 4 height 3
click at [143, 156] on div "Oferecer benefícios e descontos é essencial para alavancar vendas e aumentar a …" at bounding box center [185, 181] width 211 height 122
click at [131, 142] on h3 "Passo a Passo" at bounding box center [185, 147] width 211 height 14
click at [133, 138] on p at bounding box center [185, 137] width 211 height 7
click at [136, 146] on h3 "Passo a Passo" at bounding box center [185, 147] width 211 height 14
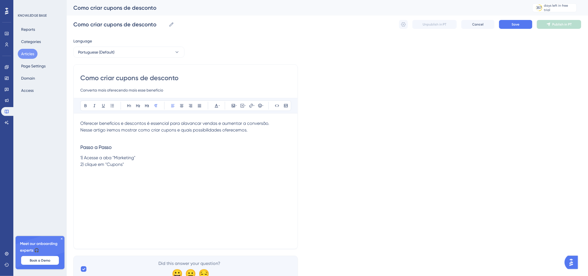
click at [86, 165] on span "2) clique em "Cupons"" at bounding box center [102, 164] width 44 height 5
click at [160, 168] on div "Oferecer benefícios e descontos é essencial para alavancar vendas e aumentar a …" at bounding box center [185, 181] width 211 height 122
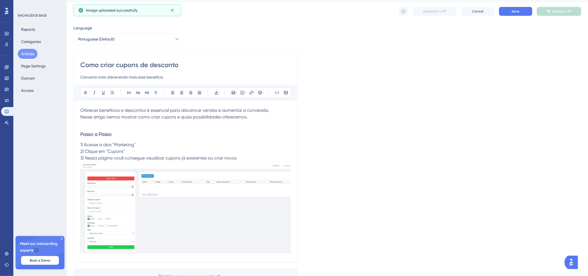
scroll to position [48, 0]
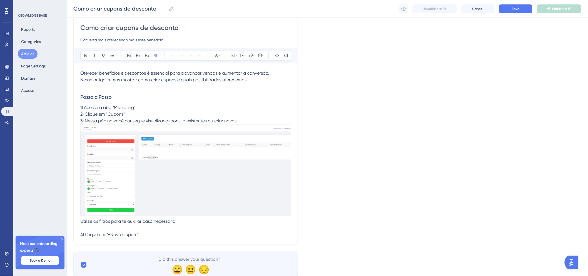
click at [166, 163] on img at bounding box center [185, 170] width 211 height 92
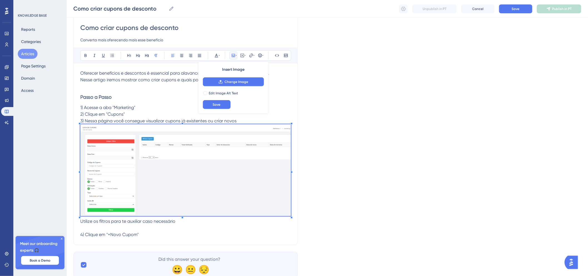
scroll to position [68, 0]
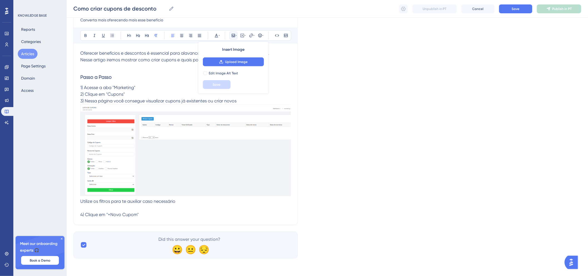
click at [174, 215] on p "4) Clique em "+Novo Cupom"" at bounding box center [185, 215] width 211 height 7
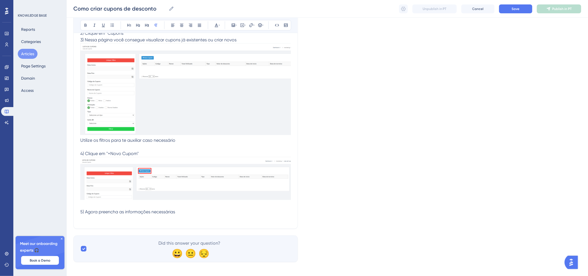
scroll to position [133, 0]
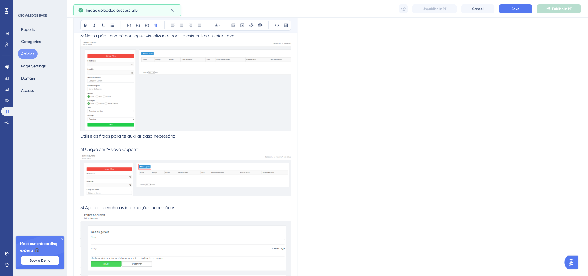
click at [183, 206] on p "5) Agora preencha as informações necessárias" at bounding box center [185, 208] width 211 height 7
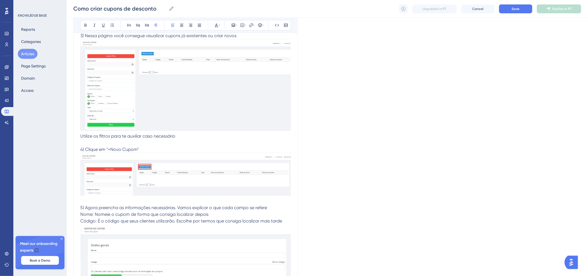
click at [179, 221] on span "Código: É o código que seus clientes utilizarão. Escolhe por termos que consiga…" at bounding box center [181, 221] width 202 height 5
click at [228, 221] on span "Código: É o código que seus clientes utilizarão. Da mesma forma, escolhe por te…" at bounding box center [180, 225] width 200 height 12
click at [191, 226] on p "Código: É o código que seus clientes utilizarão. Da mesma forma, escolha por te…" at bounding box center [185, 224] width 211 height 13
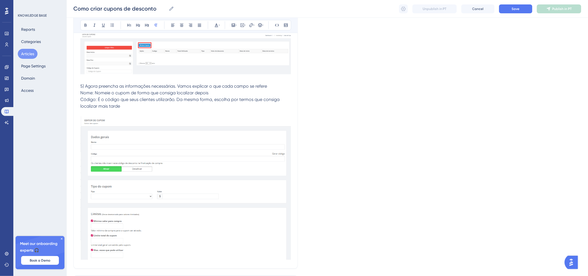
scroll to position [257, 0]
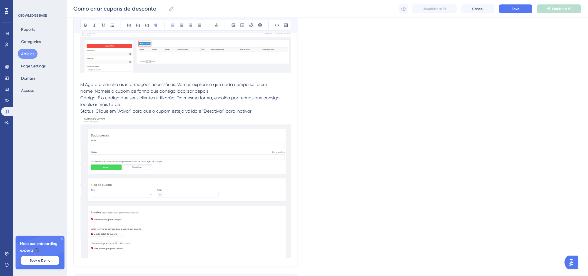
click at [163, 173] on img at bounding box center [185, 187] width 211 height 144
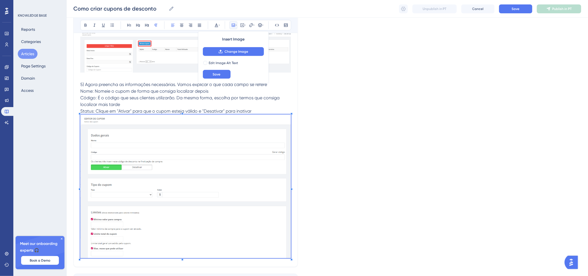
scroll to position [160, 0]
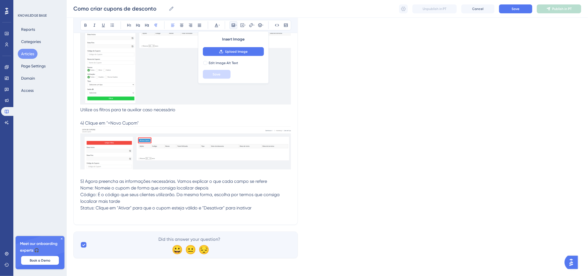
click at [167, 181] on span "5) Agora preencha as informações necessárias. Vamos explicar o que cada campo s…" at bounding box center [173, 181] width 187 height 5
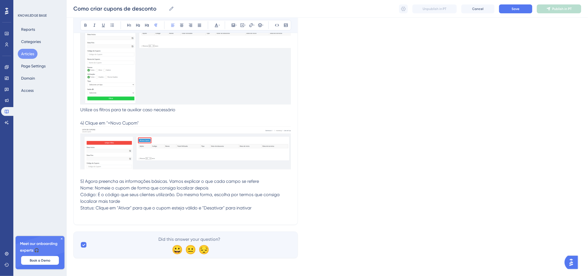
click at [295, 160] on div "Como criar cupons de desconto Converta mais oferecendo mais esse benefício Bold…" at bounding box center [185, 63] width 225 height 323
click at [283, 170] on div at bounding box center [185, 149] width 211 height 45
click at [263, 165] on img at bounding box center [185, 148] width 211 height 43
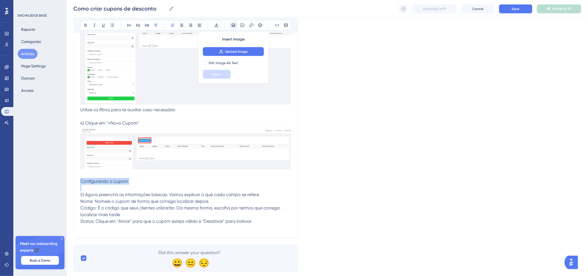
drag, startPoint x: 132, startPoint y: 185, endPoint x: 143, endPoint y: 45, distance: 140.2
click at [70, 177] on div "Performance Users Engagement Widgets Feedback Product Updates Knowledge Base AI…" at bounding box center [327, 60] width 521 height 441
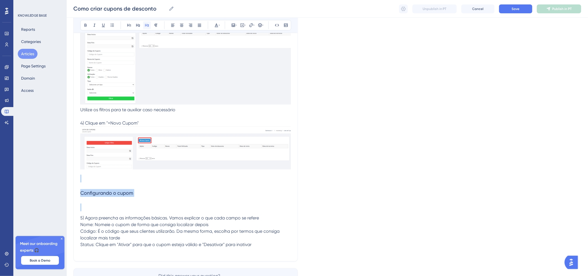
click at [146, 24] on icon at bounding box center [147, 25] width 4 height 4
click at [142, 183] on h3 at bounding box center [185, 179] width 211 height 14
click at [127, 204] on h3 at bounding box center [185, 208] width 211 height 14
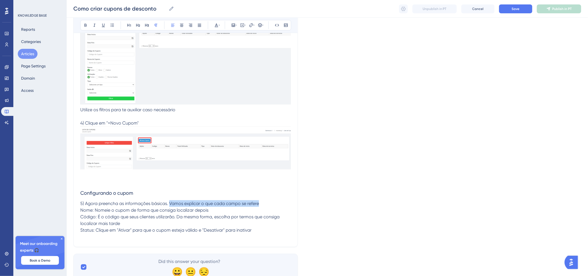
drag, startPoint x: 169, startPoint y: 204, endPoint x: 261, endPoint y: 206, distance: 92.6
click at [261, 206] on p "5) Agora preencha as informações básicas. Vamos explicar o que cada campo se re…" at bounding box center [185, 204] width 211 height 7
click at [239, 220] on p "Código: É o código que seus clientes utilizarão. Da mesma forma, escolha por te…" at bounding box center [185, 220] width 211 height 13
click at [258, 234] on p at bounding box center [185, 237] width 211 height 7
click at [259, 202] on p "5) Agora preencha as informações básicas. Vamos explicar o que cada campo se re…" at bounding box center [185, 204] width 211 height 7
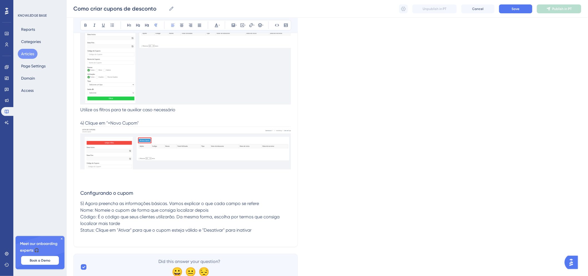
click at [260, 226] on p "Código: É o código que seus clientes utilizarão. Da mesma forma, escolha por te…" at bounding box center [185, 220] width 211 height 13
click at [260, 233] on p "Status: Clique em "Ativar" para que o cupom esteja válido e "Desativar" para in…" at bounding box center [185, 230] width 211 height 7
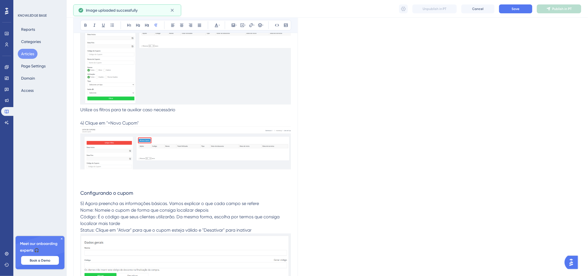
click at [210, 223] on p "Código: É o código que seus clientes utilizarão. Da mesma forma, escolha por te…" at bounding box center [185, 220] width 211 height 13
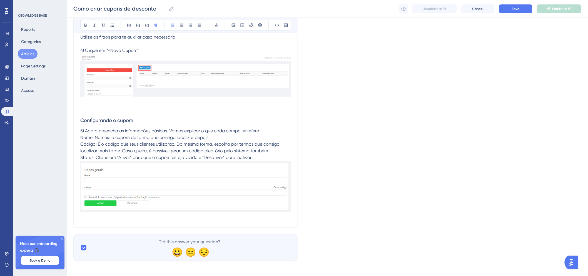
scroll to position [235, 0]
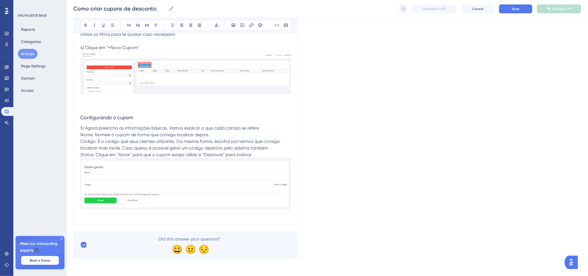
click at [294, 197] on div "Como criar cupons de desconto Converta mais oferecendo mais esse benefício Bold…" at bounding box center [185, 26] width 225 height 398
click at [273, 153] on p "Status: Clique em "Ativar" para que o cupom esteja válido e "Desativar" para in…" at bounding box center [185, 155] width 211 height 7
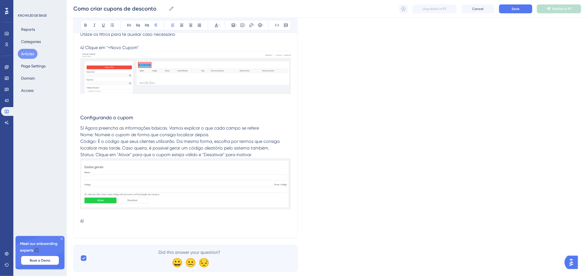
click at [86, 129] on span "5) Agora preencha as informações básicas. Vamos explicar o que cada campo se re…" at bounding box center [169, 128] width 179 height 5
drag, startPoint x: 169, startPoint y: 129, endPoint x: 267, endPoint y: 126, distance: 98.1
click at [267, 126] on p "5) Agora preencha as informações básicas. Vamos explicar o que cada campo se re…" at bounding box center [185, 128] width 211 height 7
click at [85, 130] on span "5) Agora preencha as informações básicas." at bounding box center [124, 128] width 88 height 5
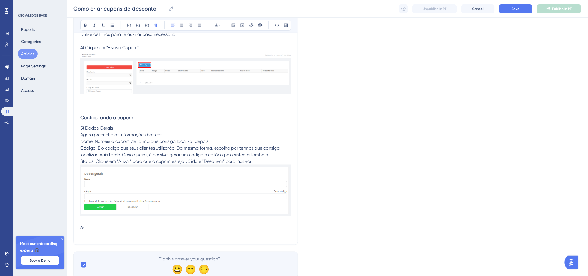
click at [104, 226] on p "6)" at bounding box center [185, 228] width 211 height 7
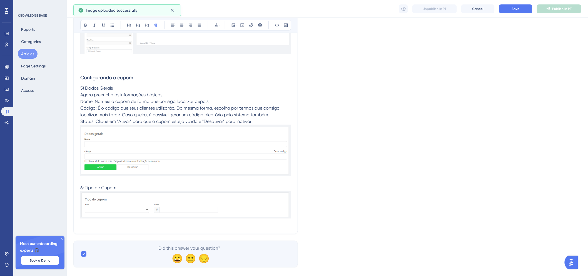
scroll to position [285, 0]
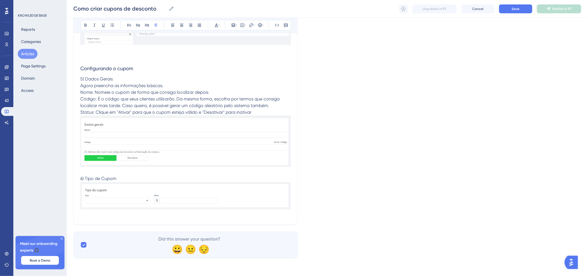
click at [214, 190] on img at bounding box center [185, 196] width 211 height 27
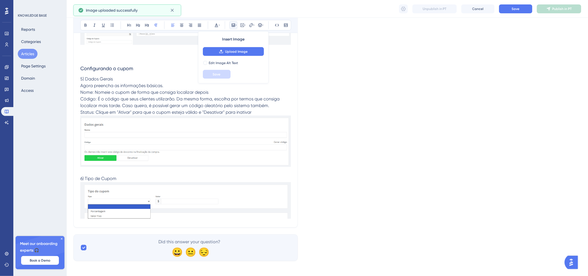
click at [145, 181] on p "6) Tipo de Cupom" at bounding box center [185, 179] width 211 height 7
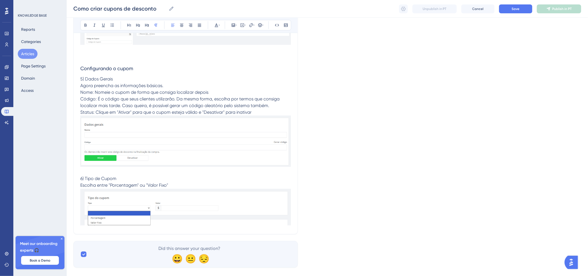
click at [295, 210] on div "Como criar cupons de desconto Converta mais oferecendo mais esse benefício Bold…" at bounding box center [185, 6] width 225 height 457
click at [240, 185] on p "Escolha entre "Porcentagem" ou "Valor Fixo"" at bounding box center [185, 186] width 211 height 7
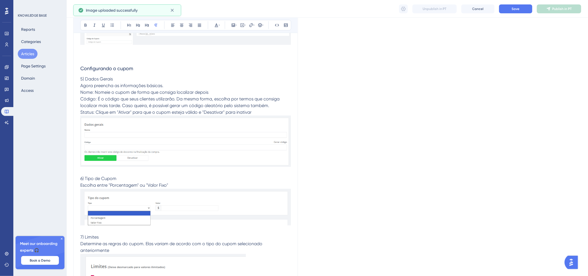
click at [141, 254] on p "Determine as regras do cupom. Elas variam de acordo com o tipo do cupom selecio…" at bounding box center [185, 247] width 211 height 13
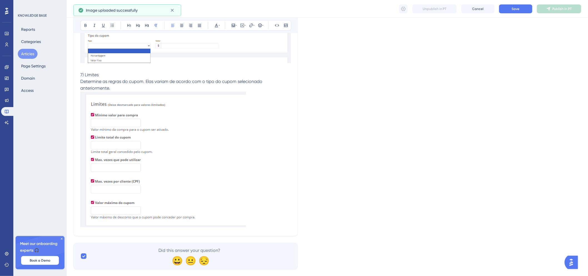
scroll to position [459, 4]
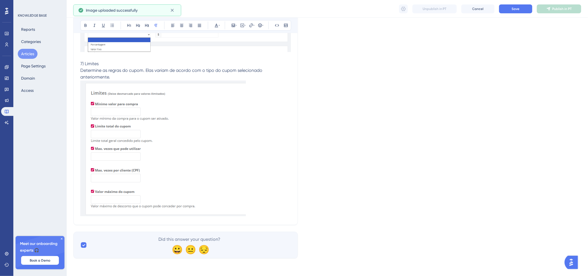
click at [265, 199] on p at bounding box center [185, 150] width 211 height 138
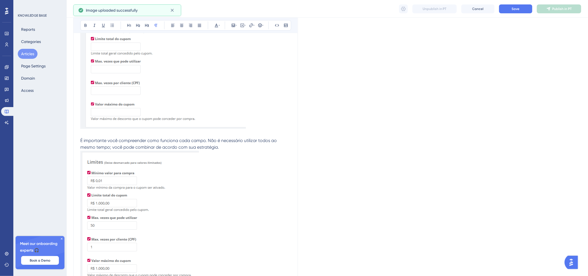
scroll to position [551, 4]
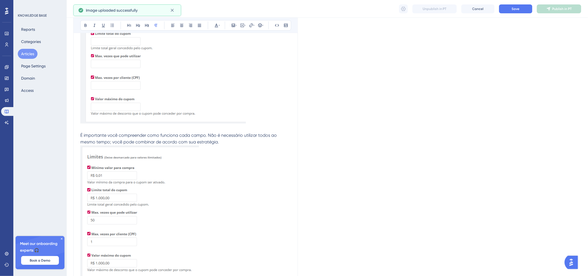
click at [224, 145] on p "É importante você compreender como funciona cada campo. Não é necessário utiliz…" at bounding box center [185, 136] width 211 height 20
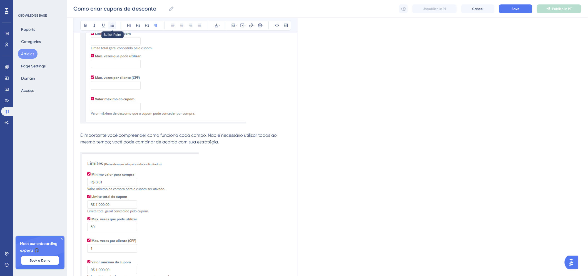
click at [110, 24] on icon at bounding box center [112, 25] width 4 height 4
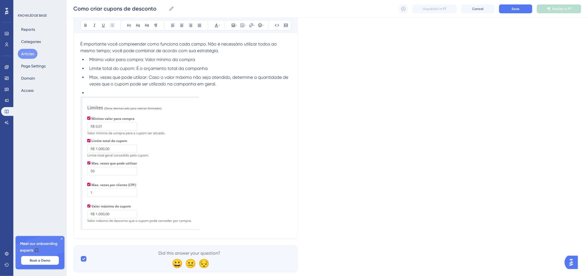
scroll to position [644, 4]
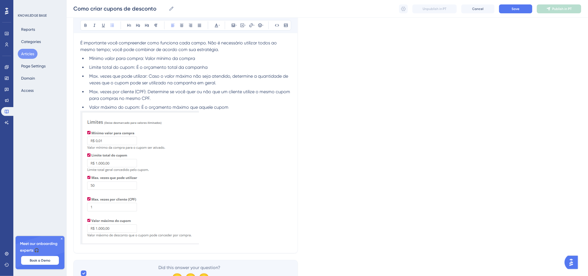
click at [146, 109] on span "Valor máximo do cupom: É o orçamento máximo que aquele cupom" at bounding box center [158, 107] width 139 height 5
click at [222, 107] on li "Valor máximo do cupom: É o desconto máximo que aquele cupom" at bounding box center [189, 107] width 204 height 7
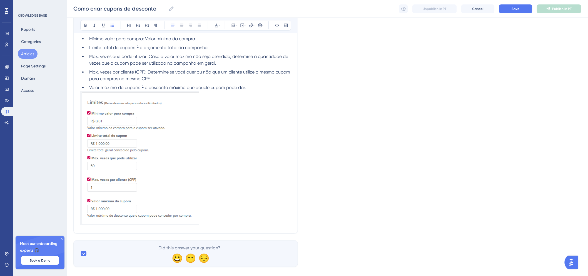
scroll to position [673, 4]
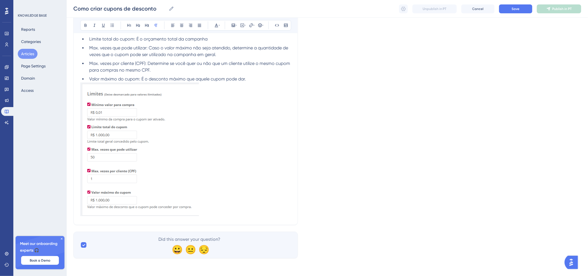
click at [264, 160] on p at bounding box center [185, 151] width 211 height 136
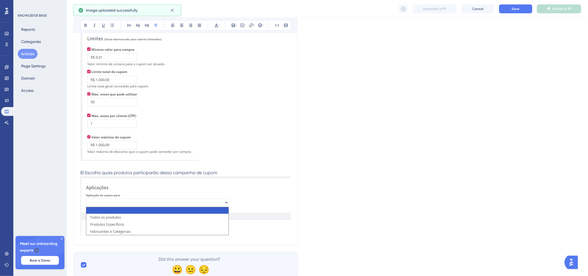
scroll to position [748, 4]
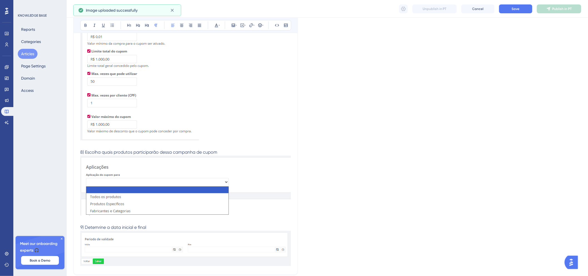
click at [99, 228] on span "9) Detemrine a data inicial e final" at bounding box center [113, 227] width 66 height 5
drag, startPoint x: 99, startPoint y: 228, endPoint x: 95, endPoint y: 228, distance: 3.9
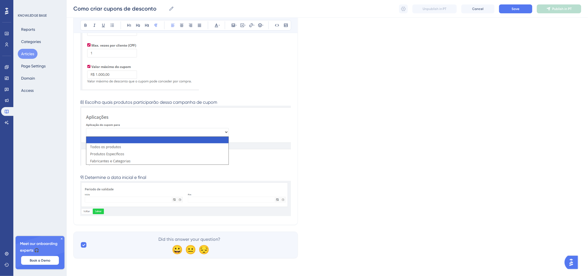
scroll to position [798, 4]
click at [177, 177] on p "9) Determine a data inicial e final" at bounding box center [185, 178] width 211 height 7
click at [168, 177] on p "9) Determine a data inicial e final" at bounding box center [185, 178] width 211 height 7
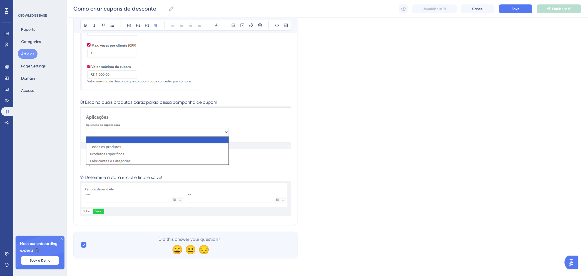
click at [244, 175] on p "9) Determine a data inicial e final e salve!" at bounding box center [185, 178] width 211 height 7
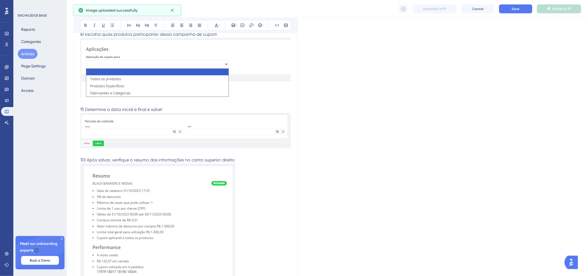
scroll to position [891, 4]
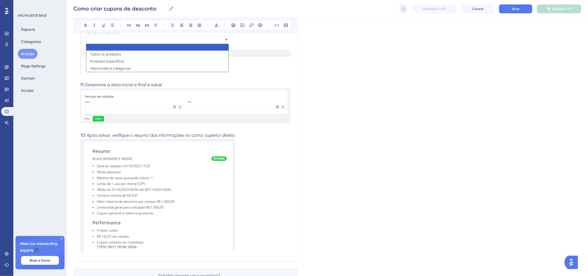
click at [233, 135] on p "10) Após salvar, verifique o resumo das informações no canto superior direito" at bounding box center [185, 135] width 211 height 7
click at [245, 240] on p at bounding box center [185, 197] width 211 height 116
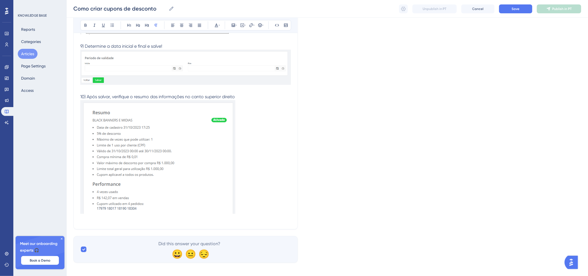
scroll to position [935, 4]
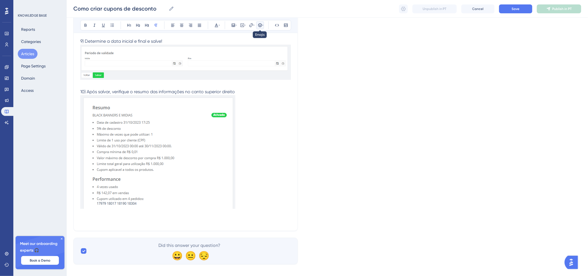
click at [256, 28] on button at bounding box center [260, 25] width 8 height 8
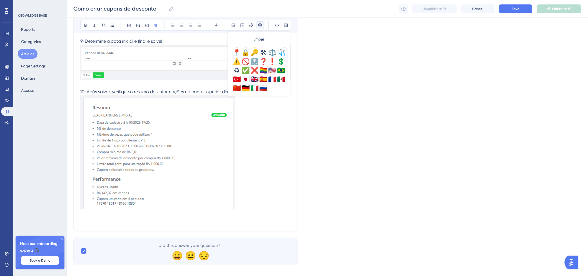
scroll to position [196, 0]
click at [235, 62] on div "⚠️" at bounding box center [236, 60] width 9 height 9
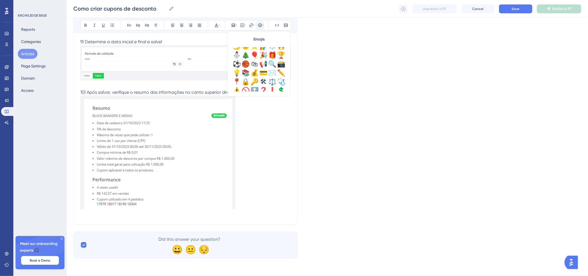
scroll to position [165, 0]
click at [234, 74] on div "💡" at bounding box center [236, 73] width 9 height 9
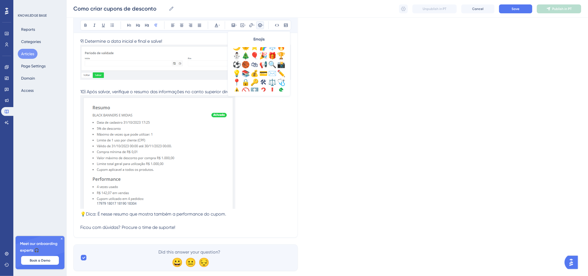
click at [201, 221] on p at bounding box center [185, 221] width 211 height 7
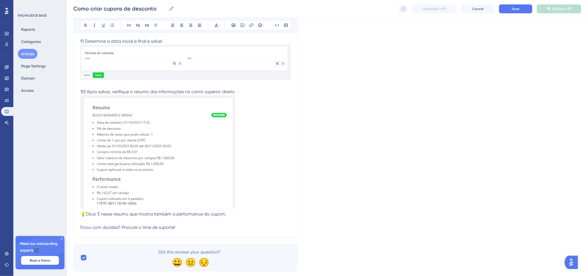
click at [225, 219] on p at bounding box center [185, 221] width 211 height 7
click at [227, 216] on p "💡Dica: É nesse resumo que mostra também a performance do cupom." at bounding box center [185, 214] width 211 height 7
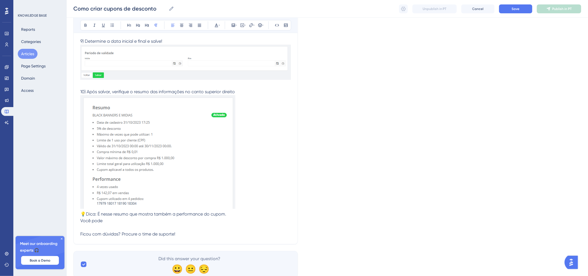
click at [80, 214] on span "💡Dica: É nesse resumo que mostra também a performance do cupom." at bounding box center [153, 214] width 146 height 5
click at [258, 26] on icon at bounding box center [260, 25] width 4 height 4
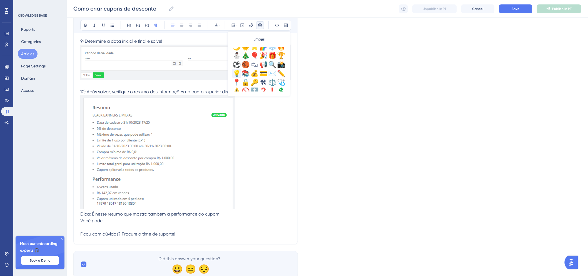
click at [234, 75] on div "💡" at bounding box center [236, 73] width 9 height 9
click at [109, 222] on p "💡Dica: É nesse resumo que mostra também a performance do cupom. Você pode" at bounding box center [185, 217] width 211 height 13
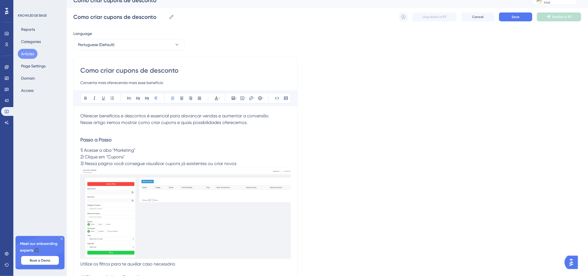
scroll to position [0, 4]
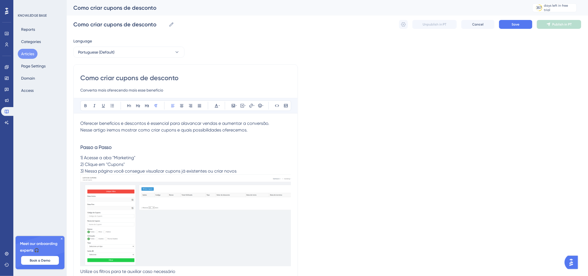
click at [230, 84] on div "Como criar cupons de desconto Converta mais oferecendo mais esse benefício" at bounding box center [185, 84] width 211 height 20
click at [517, 26] on button "Save" at bounding box center [515, 24] width 33 height 9
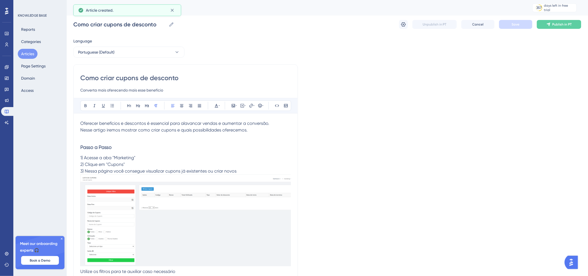
scroll to position [358, 0]
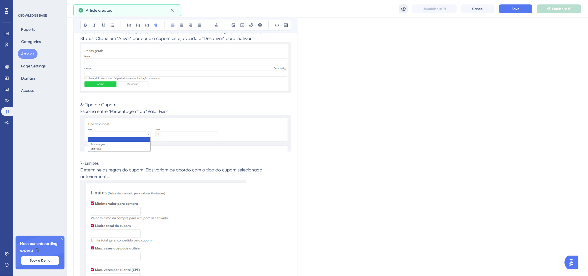
click at [406, 10] on icon at bounding box center [404, 9] width 6 height 6
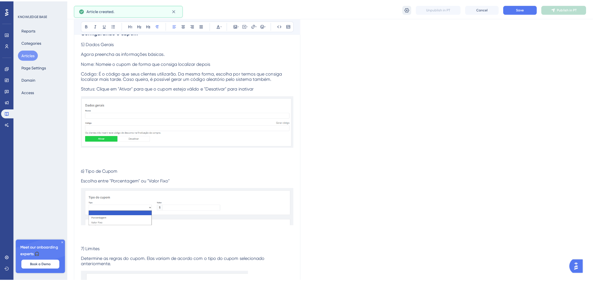
scroll to position [0, 0]
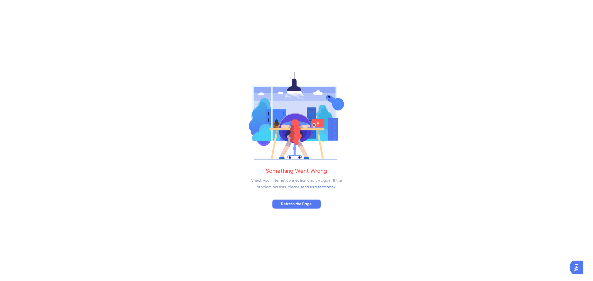
click at [288, 209] on button "Refresh the Page" at bounding box center [296, 204] width 49 height 10
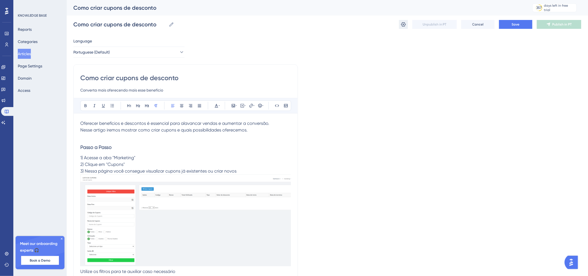
click at [404, 23] on icon at bounding box center [404, 25] width 6 height 6
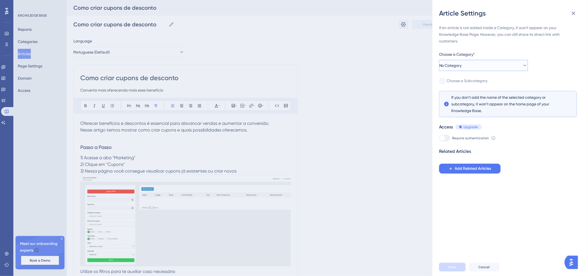
click at [476, 64] on button "No Category" at bounding box center [483, 65] width 89 height 11
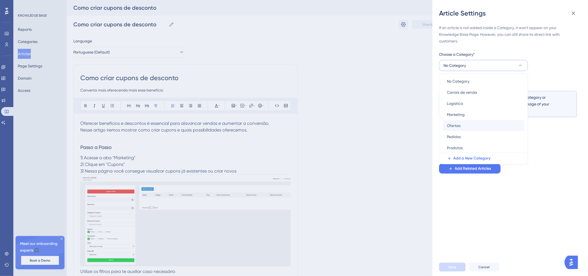
scroll to position [2, 0]
click at [465, 117] on span "Marketing" at bounding box center [456, 114] width 18 height 7
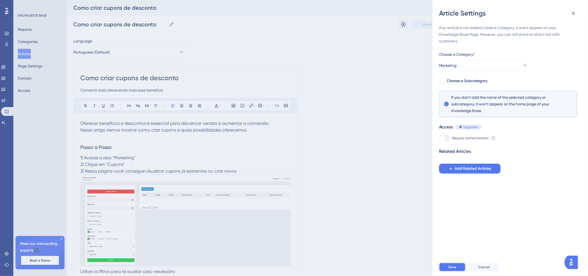
click at [462, 270] on button "Save" at bounding box center [452, 267] width 27 height 9
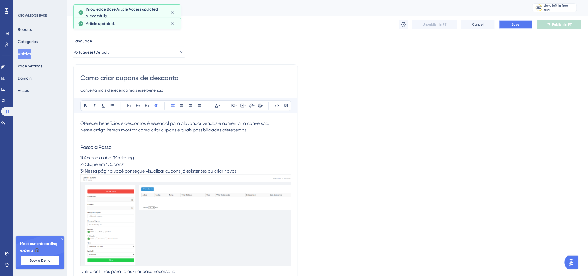
click at [519, 26] on span "Save" at bounding box center [516, 24] width 8 height 4
click at [555, 22] on span "Publish in PT" at bounding box center [561, 24] width 19 height 4
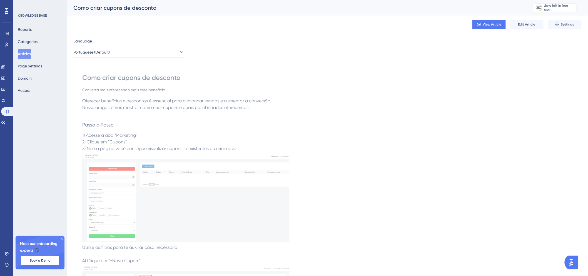
click at [211, 115] on p at bounding box center [185, 114] width 207 height 7
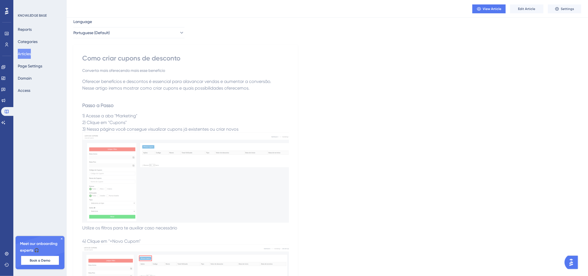
scroll to position [0, 0]
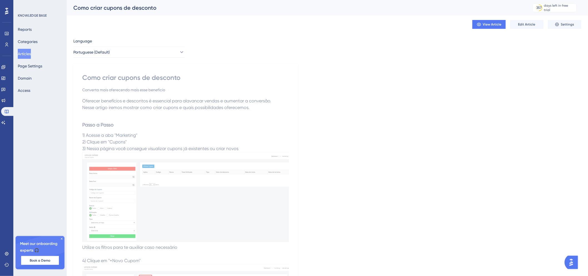
click at [29, 54] on button "Articles" at bounding box center [24, 54] width 13 height 10
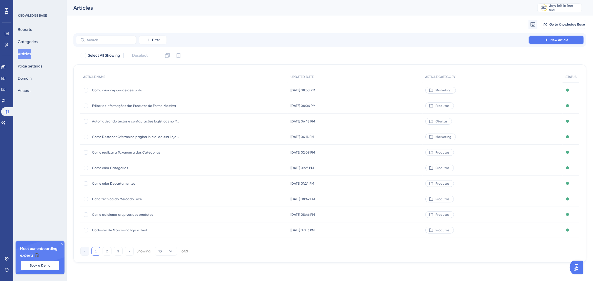
click at [557, 42] on span "New Article" at bounding box center [559, 40] width 18 height 4
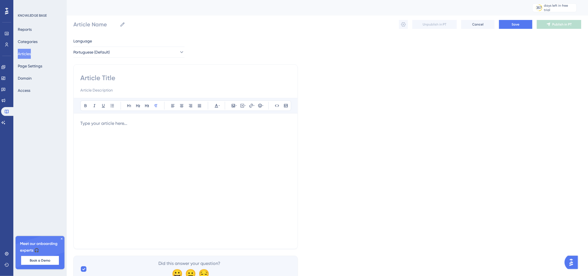
click at [128, 81] on input at bounding box center [185, 78] width 211 height 9
paste input "Processando Pedidos com Status "Retirada na Loja" através da Bitfuel"
type input "Processando Pedidos com Status "Retirada na Loja" através da Bitfuel"
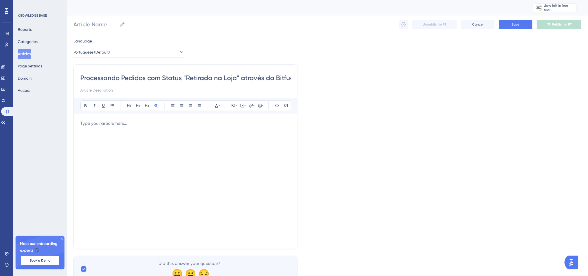
scroll to position [0, 4]
type input "Processando Pedidos com Status "Retirada na Loja" através da Bitfuel"
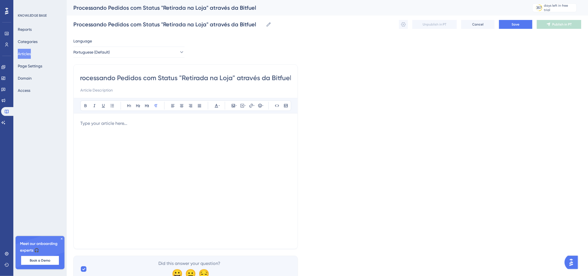
click at [81, 76] on input "Processando Pedidos com Status "Retirada na Loja" através da Bitfuel" at bounding box center [185, 78] width 211 height 9
type input "PProcessando Pedidos com Status "Retirada na Loja" através da Bitfuel"
drag, startPoint x: 183, startPoint y: 78, endPoint x: 148, endPoint y: 83, distance: 35.3
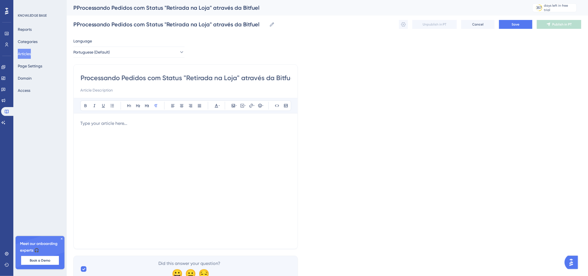
click at [148, 83] on div "PProcessando Pedidos com Status "Retirada na Loja" através da Bitfuel" at bounding box center [185, 84] width 211 height 20
type input "PProcessando Pedidos "Retirada na Loja" através da Bitfuel"
drag, startPoint x: 211, startPoint y: 78, endPoint x: 284, endPoint y: 76, distance: 73.4
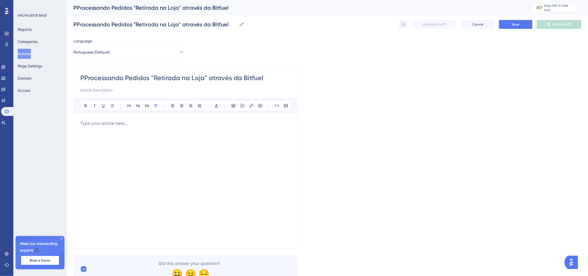
click at [284, 76] on input "PProcessando Pedidos "Retirada na Loja" através da Bitfuel" at bounding box center [185, 78] width 211 height 9
type input "PProcessando Pedidos "Retirada na Loja""
click at [88, 74] on input "PProcessando Pedidos "Retirada na Loja"" at bounding box center [185, 78] width 211 height 9
type input "Processando Pedidos "Retirada na Loja""
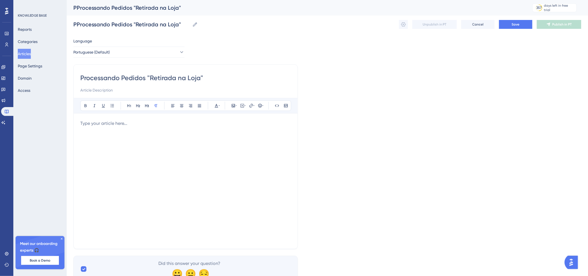
type input "Processando Pedidos "Retirada na Loja""
click at [116, 88] on input at bounding box center [185, 90] width 211 height 7
type input "E"
type input "Saiba como tratar e comunicar os clientes corretamente"
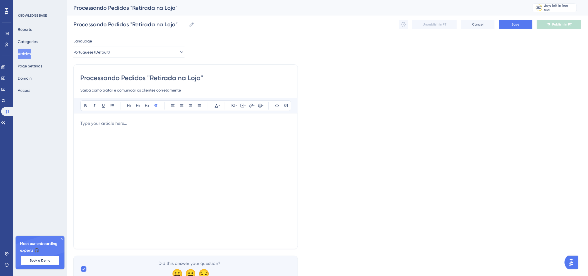
click at [152, 131] on div at bounding box center [185, 181] width 211 height 122
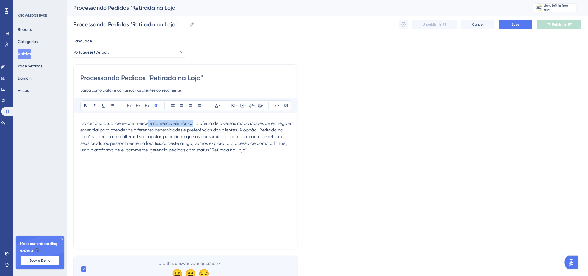
drag, startPoint x: 192, startPoint y: 124, endPoint x: 149, endPoint y: 124, distance: 43.6
click at [149, 124] on span "No cenário atual de e-commerce e comércio eletrônico, a oferta de diversas moda…" at bounding box center [186, 137] width 212 height 32
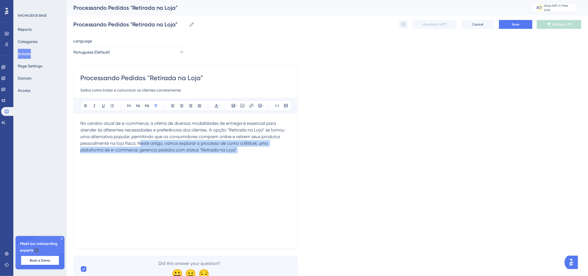
drag, startPoint x: 238, startPoint y: 151, endPoint x: 139, endPoint y: 141, distance: 99.5
click at [139, 141] on p "No cenário atual de e-commerce, a oferta de diversas modalidades de entrega é e…" at bounding box center [185, 136] width 211 height 33
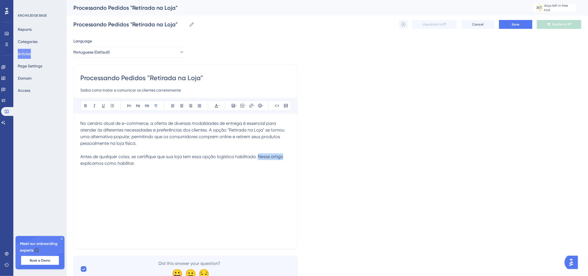
drag, startPoint x: 263, startPoint y: 157, endPoint x: 285, endPoint y: 156, distance: 21.4
click at [284, 156] on span "Antes de qualquer coisa, se certifique que sua loja tem essa opção logística ha…" at bounding box center [182, 160] width 204 height 12
click at [267, 156] on span "Antes de qualquer coisa, se certifique que sua loja tem essa opção logística ha…" at bounding box center [182, 160] width 204 height 12
drag, startPoint x: 259, startPoint y: 158, endPoint x: 284, endPoint y: 158, distance: 25.6
click at [284, 158] on span "Antes de qualquer coisa, se certifique que sua loja tem essa opção logística ha…" at bounding box center [182, 160] width 204 height 12
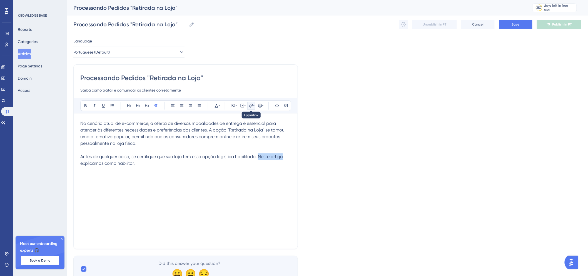
click at [253, 106] on icon at bounding box center [253, 106] width 1 height 4
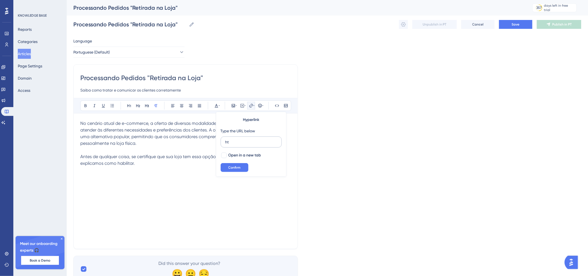
type input "h"
type input "https://bitfuel-tlx0.help.userguiding.com/pt/articles/15022-configurando-a-reti…"
click at [240, 168] on span "Confirm" at bounding box center [234, 168] width 12 height 4
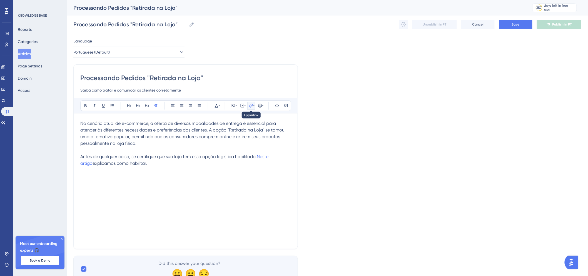
click at [251, 107] on icon at bounding box center [251, 106] width 4 height 4
click at [266, 178] on div "No cenário atual de e-commerce, a oferta de diversas modalidades de entrega é e…" at bounding box center [185, 181] width 211 height 122
drag, startPoint x: 264, startPoint y: 158, endPoint x: 265, endPoint y: 165, distance: 7.3
click at [254, 170] on p at bounding box center [185, 170] width 211 height 7
drag, startPoint x: 285, startPoint y: 157, endPoint x: 258, endPoint y: 156, distance: 26.4
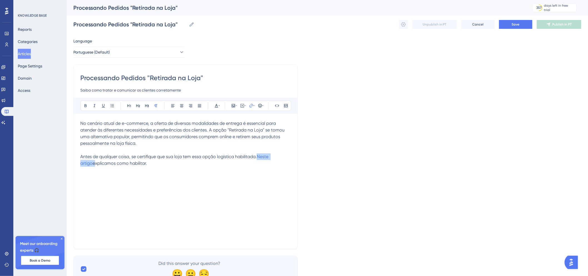
click at [258, 156] on p "Antes de qualquer coisa, se certifique que sua loja tem essa opção logística ha…" at bounding box center [185, 160] width 211 height 13
click at [243, 155] on span "Open in a new tab" at bounding box center [244, 155] width 33 height 7
checkbox input "true"
click at [238, 163] on button "Confirm" at bounding box center [235, 167] width 28 height 9
click at [246, 185] on div "No cenário atual de e-commerce, a oferta de diversas modalidades de entrega é e…" at bounding box center [185, 181] width 211 height 122
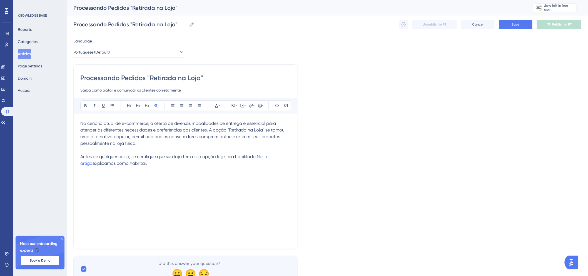
click at [256, 172] on p at bounding box center [185, 170] width 211 height 7
click at [161, 162] on p "Antes de qualquer coisa, se certifique que sua loja tem essa opção logística ha…" at bounding box center [185, 160] width 211 height 13
drag, startPoint x: 136, startPoint y: 177, endPoint x: 67, endPoint y: 181, distance: 68.5
click at [67, 181] on div "Performance Users Engagement Widgets Feedback Product Updates Knowledge Base AI…" at bounding box center [327, 146] width 521 height 292
click at [86, 177] on span "Passo a Passo" at bounding box center [94, 176] width 28 height 5
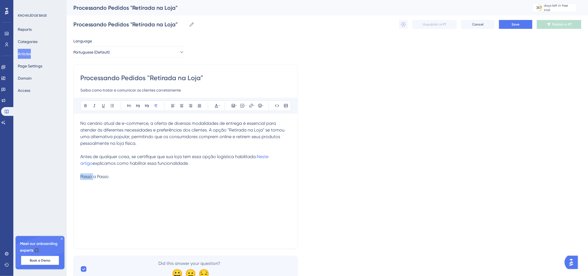
click at [86, 177] on span "Passo a Passo" at bounding box center [94, 176] width 28 height 5
click at [148, 106] on icon at bounding box center [147, 106] width 4 height 4
click at [132, 174] on h3 "Passo a Passo" at bounding box center [185, 181] width 211 height 14
click at [128, 183] on h3 "Passo a Passo" at bounding box center [185, 181] width 211 height 14
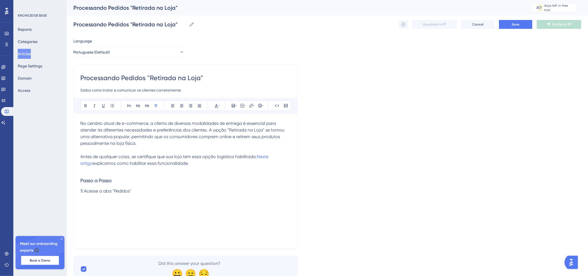
click at [387, 204] on div "Language Portuguese (Default) Processando Pedidos "Retirada na Loja" Saiba como…" at bounding box center [327, 160] width 508 height 245
click at [161, 188] on p "1) Acesse a aba "Pedidos"" at bounding box center [185, 191] width 211 height 7
click at [142, 206] on span "3) Localize o pedido pelo filtro ou lendo o modo de envio" at bounding box center [137, 204] width 115 height 5
click at [237, 204] on p "3) Localize o pedido pelo filtro avançado ou lendo o modo de envio" at bounding box center [185, 204] width 211 height 7
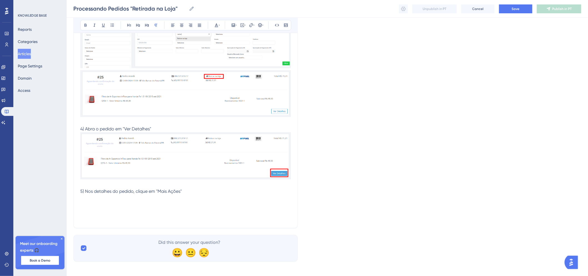
scroll to position [228, 0]
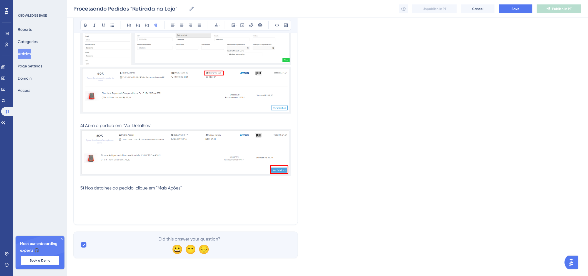
click at [185, 212] on p at bounding box center [185, 215] width 211 height 7
click at [111, 198] on p at bounding box center [185, 201] width 211 height 7
click at [113, 196] on p at bounding box center [185, 195] width 211 height 7
click at [213, 197] on p at bounding box center [185, 195] width 211 height 7
click at [215, 209] on p at bounding box center [185, 208] width 211 height 7
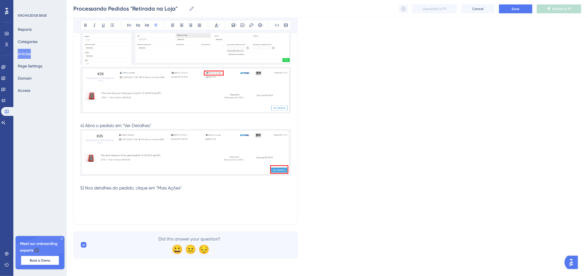
click at [161, 194] on p at bounding box center [185, 195] width 211 height 7
click at [129, 200] on p at bounding box center [185, 201] width 211 height 7
click at [126, 206] on p at bounding box center [185, 208] width 211 height 7
drag, startPoint x: 118, startPoint y: 213, endPoint x: 104, endPoint y: 200, distance: 19.5
click at [104, 200] on div "No cenário atual de e-commerce, a oferta de diversas modalidades de entrega é e…" at bounding box center [185, 54] width 211 height 328
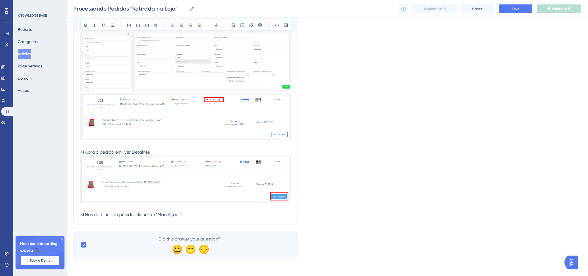
scroll to position [208, 0]
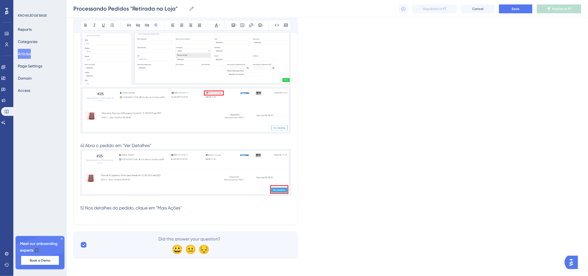
click at [110, 217] on p at bounding box center [185, 215] width 211 height 7
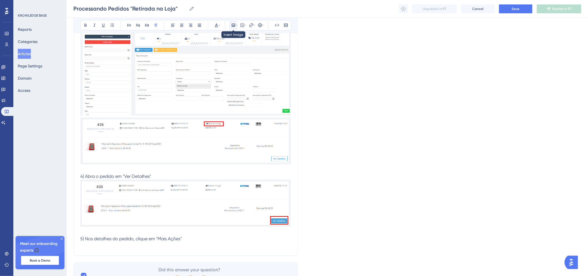
click at [233, 26] on icon at bounding box center [233, 25] width 3 height 3
click at [223, 51] on icon at bounding box center [221, 51] width 4 height 4
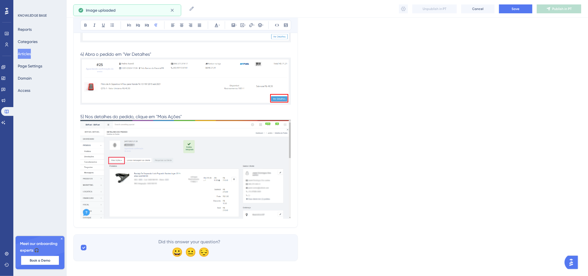
scroll to position [301, 0]
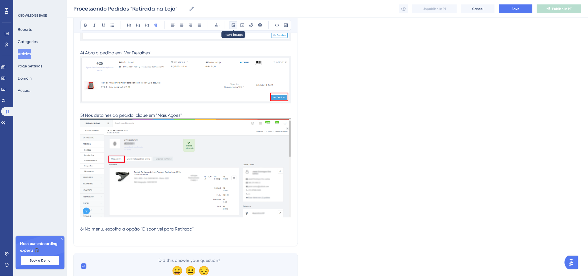
click at [233, 24] on icon at bounding box center [233, 25] width 4 height 4
click at [234, 25] on icon at bounding box center [233, 25] width 3 height 3
click at [231, 50] on span "Upload Image" at bounding box center [236, 51] width 23 height 4
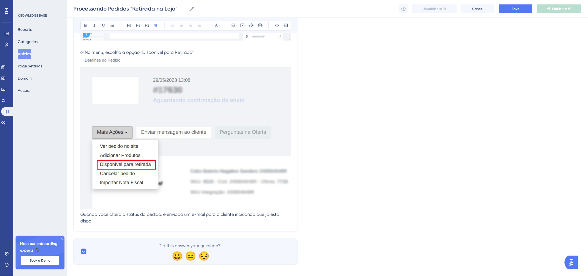
scroll to position [485, 0]
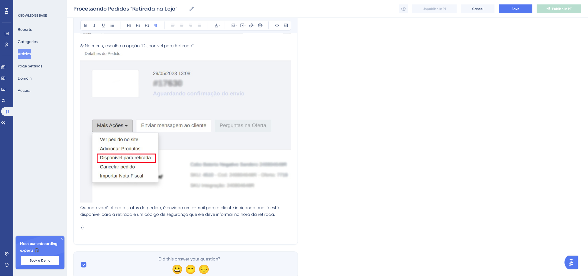
click at [159, 223] on p "Quando você altera o status do pedido, é enviado um e-mail para o cliente indic…" at bounding box center [185, 215] width 211 height 20
click at [153, 226] on p "7)" at bounding box center [185, 228] width 211 height 7
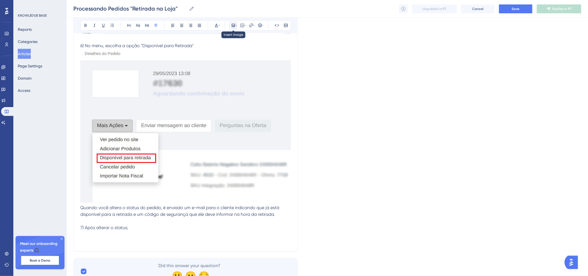
click at [237, 25] on button at bounding box center [234, 25] width 8 height 8
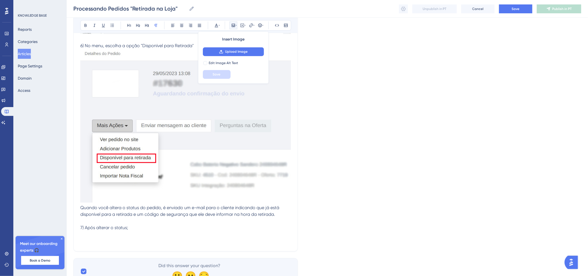
click at [234, 46] on div "Insert Image Upload Image Edit Image Alt Text Save" at bounding box center [233, 57] width 71 height 52
click at [234, 49] on button "Upload Image" at bounding box center [233, 51] width 61 height 9
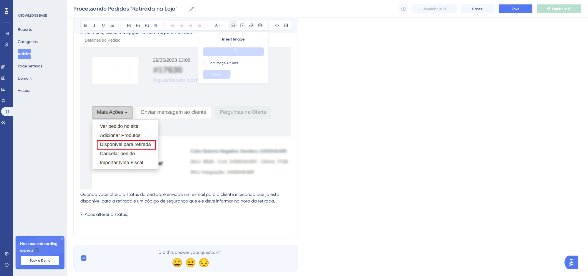
scroll to position [511, 0]
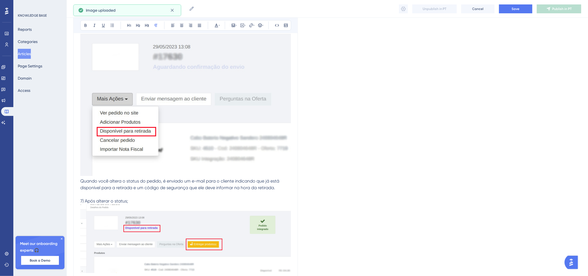
click at [138, 202] on p "7) Após alterar o status;" at bounding box center [185, 201] width 211 height 7
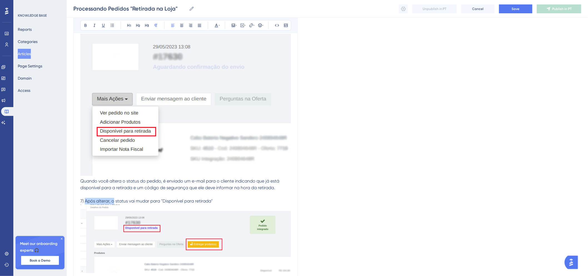
drag, startPoint x: 113, startPoint y: 202, endPoint x: 85, endPoint y: 200, distance: 28.2
click at [85, 200] on span "7) Após alterar, o status vai mudar para "Disponível para retirada"" at bounding box center [146, 201] width 132 height 5
click at [102, 201] on span "7) O status vai mudar para "Disponível para retirada"" at bounding box center [133, 201] width 106 height 5
click at [227, 204] on p "7) O status vai mudar para "Disponível para retirada"" at bounding box center [185, 201] width 211 height 7
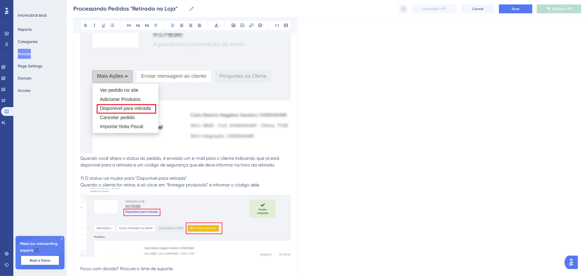
scroll to position [527, 0]
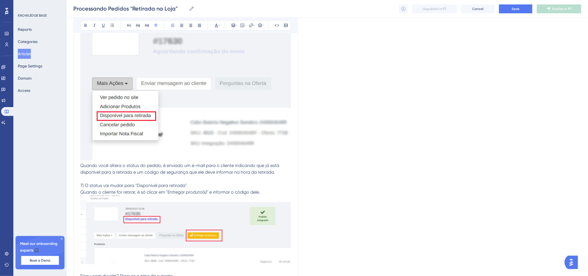
click at [272, 186] on p "7) O status vai mudar para "Disponível para retirada". Quando o cliente for ret…" at bounding box center [185, 189] width 211 height 13
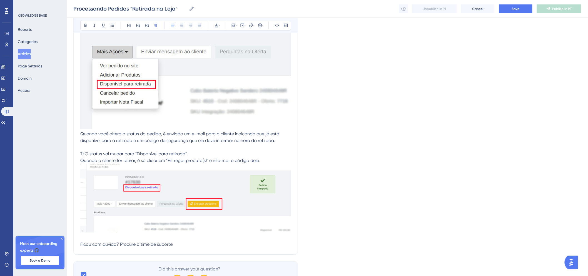
scroll to position [589, 0]
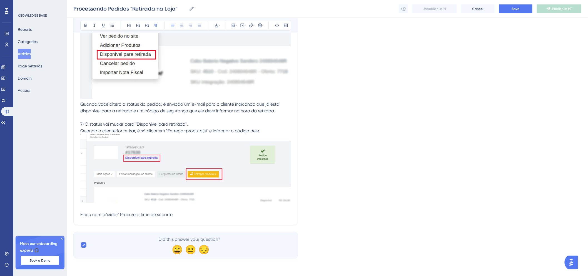
click at [238, 217] on p "Ficou com dúvida? Procure o time de suporte." at bounding box center [185, 215] width 211 height 7
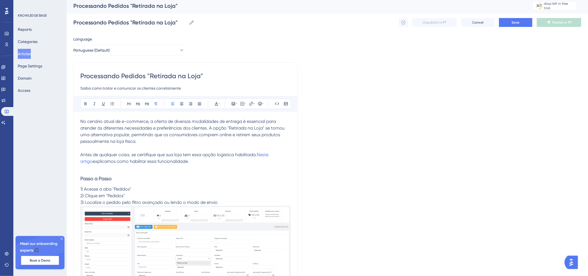
scroll to position [0, 0]
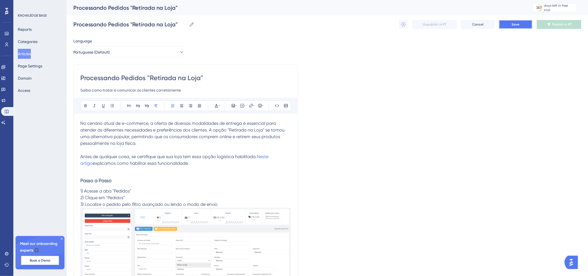
click at [506, 23] on button "Save" at bounding box center [515, 24] width 33 height 9
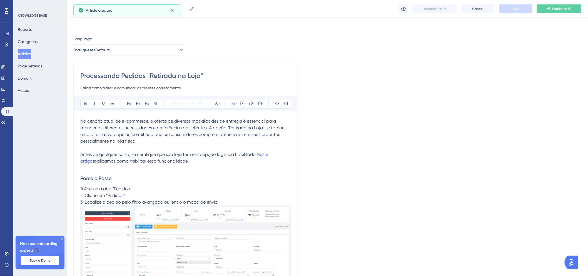
scroll to position [52, 0]
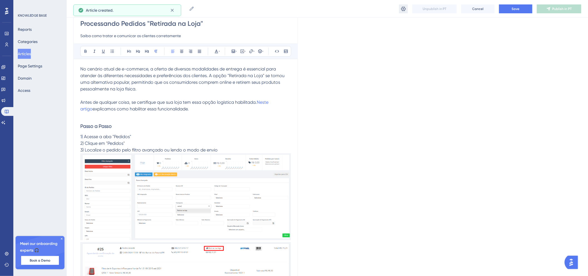
click at [407, 8] on button at bounding box center [403, 8] width 9 height 9
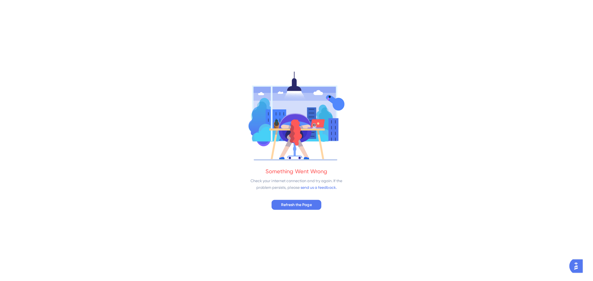
scroll to position [0, 0]
click at [298, 203] on span "Refresh the Page" at bounding box center [296, 204] width 31 height 7
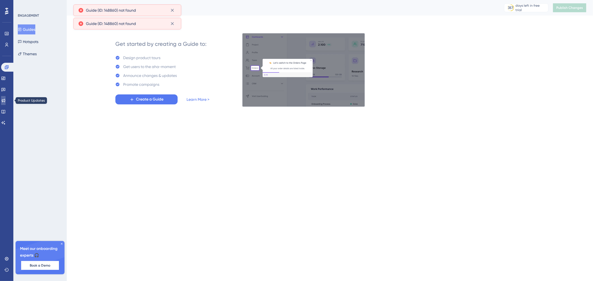
click at [5, 101] on icon at bounding box center [4, 101] width 4 height 4
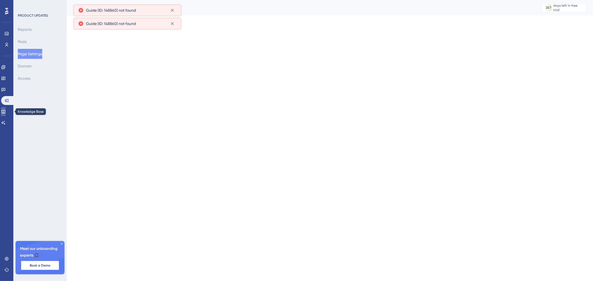
click at [5, 113] on icon at bounding box center [3, 111] width 4 height 4
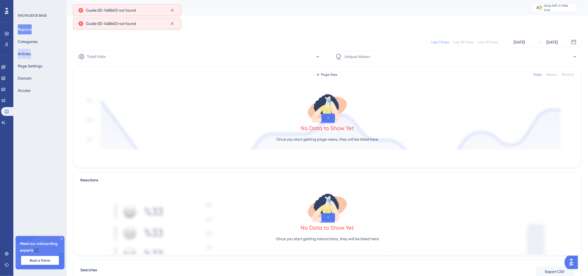
click at [20, 54] on button "Articles" at bounding box center [24, 54] width 13 height 10
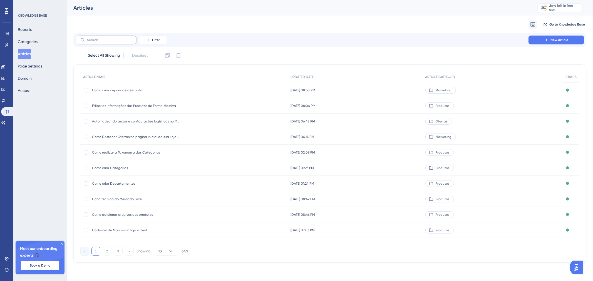
click at [110, 43] on label at bounding box center [106, 40] width 61 height 9
click at [110, 42] on input "text" at bounding box center [109, 40] width 45 height 4
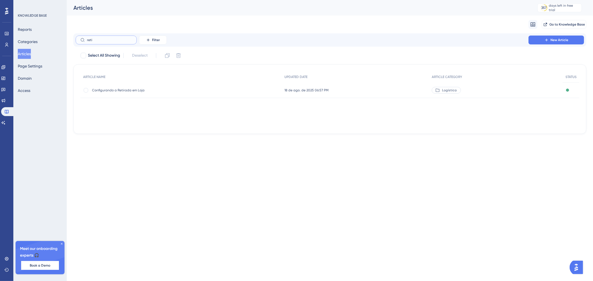
type input "reti"
click at [126, 91] on span "Configurando a Retirada em Loja" at bounding box center [136, 90] width 89 height 4
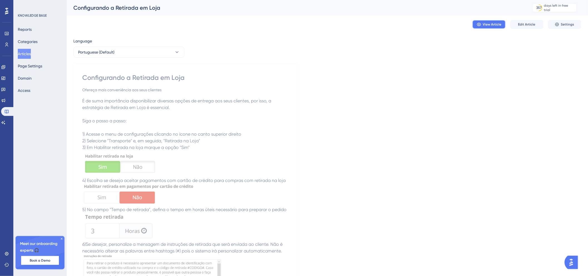
click at [489, 24] on span "View Article" at bounding box center [492, 24] width 19 height 4
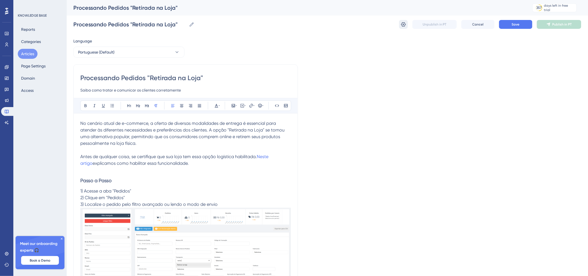
click at [406, 24] on icon at bounding box center [404, 25] width 6 height 6
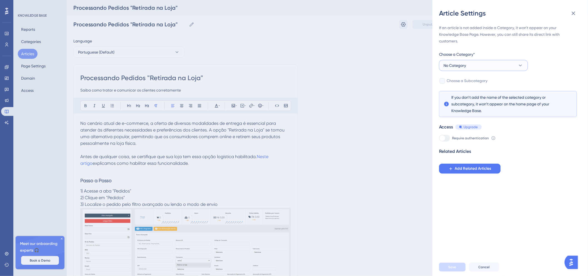
click at [465, 65] on span "No Category" at bounding box center [455, 65] width 23 height 7
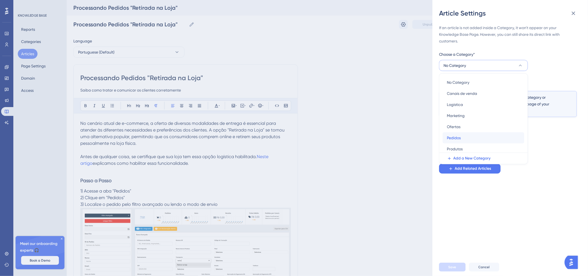
click at [467, 135] on div "Pedidos Pedidos" at bounding box center [483, 138] width 73 height 11
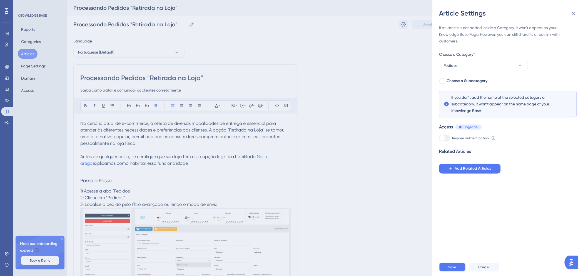
click at [457, 272] on button "Save" at bounding box center [452, 267] width 27 height 9
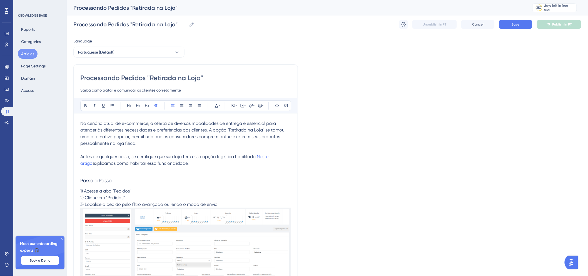
click at [33, 52] on button "Articles" at bounding box center [28, 54] width 20 height 10
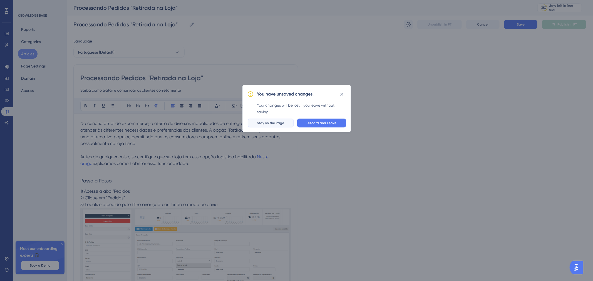
click at [273, 127] on button "Stay on the Page" at bounding box center [271, 123] width 46 height 9
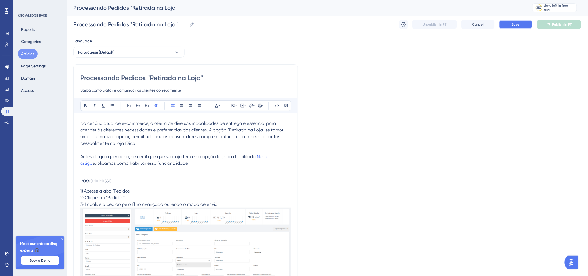
click at [522, 28] on button "Save" at bounding box center [515, 24] width 33 height 9
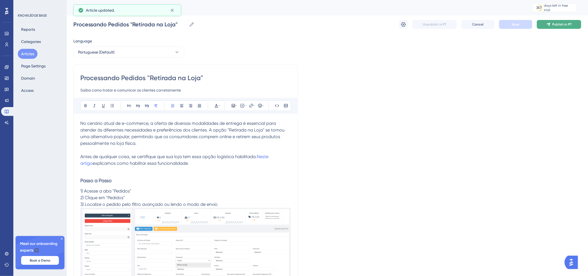
click at [540, 26] on button "Publish in PT" at bounding box center [559, 24] width 44 height 9
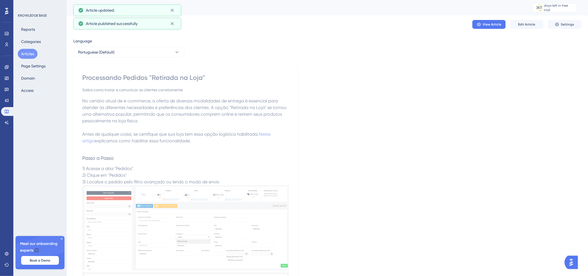
click at [25, 56] on button "Articles" at bounding box center [28, 54] width 20 height 10
